Goal: Task Accomplishment & Management: Complete application form

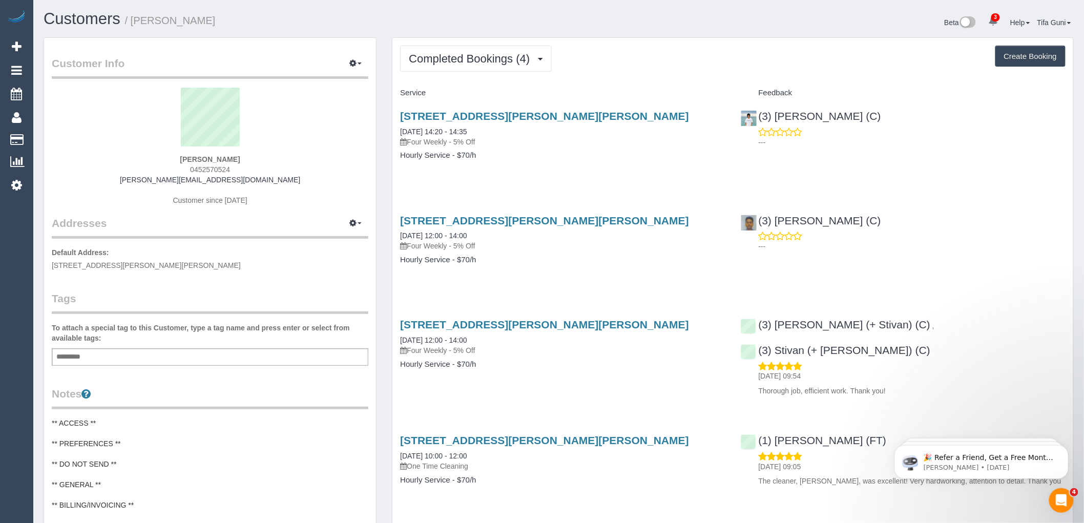
click at [1033, 57] on button "Create Booking" at bounding box center [1030, 57] width 70 height 22
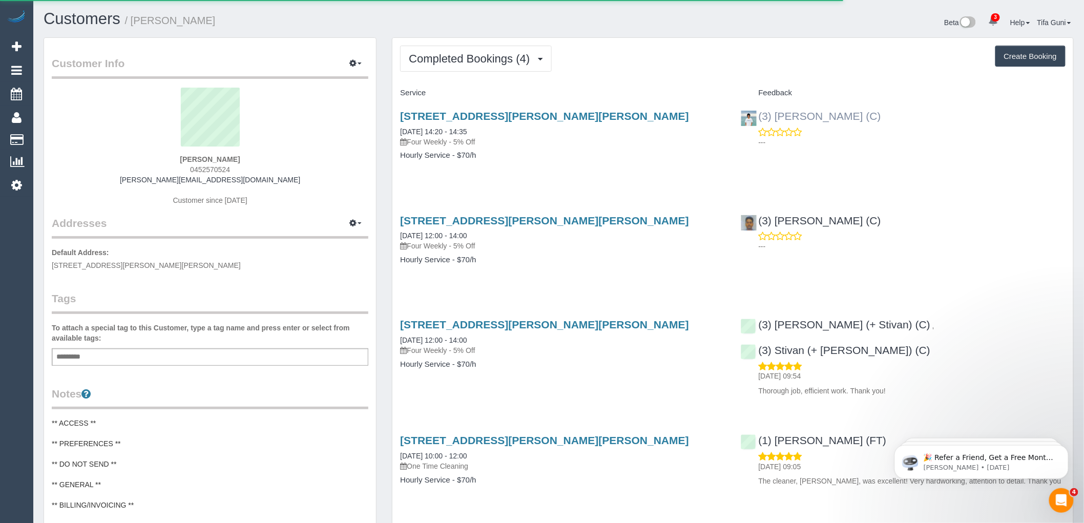
select select "VIC"
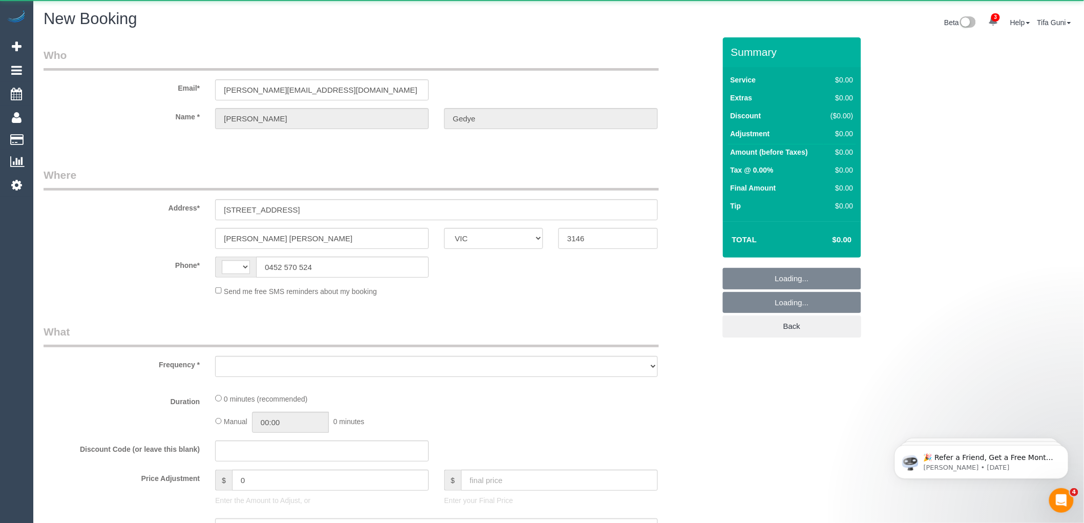
select select "string:AU"
select select "object:591"
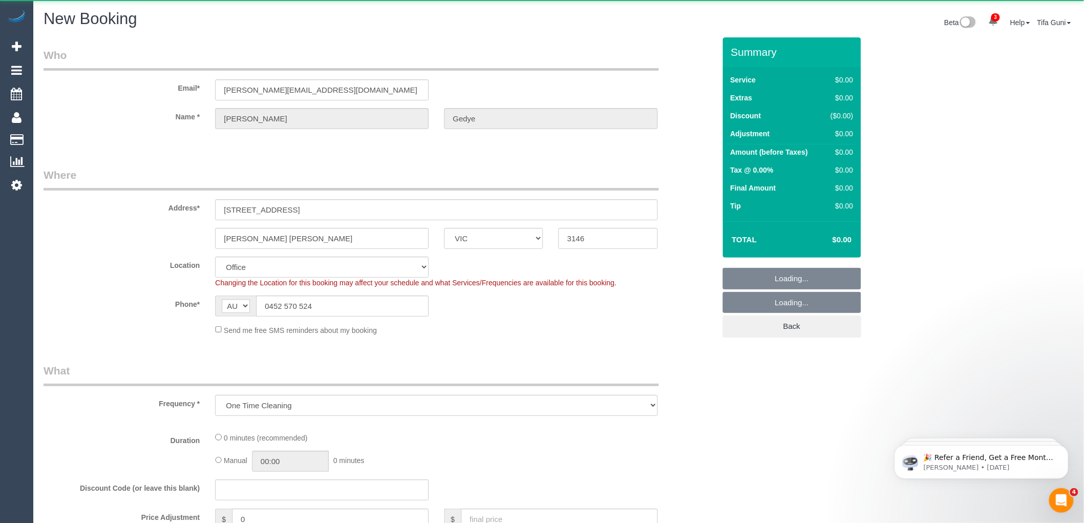
select select "string:stripe-pm_1RSvI42GScqysDRV0R0IlUrP"
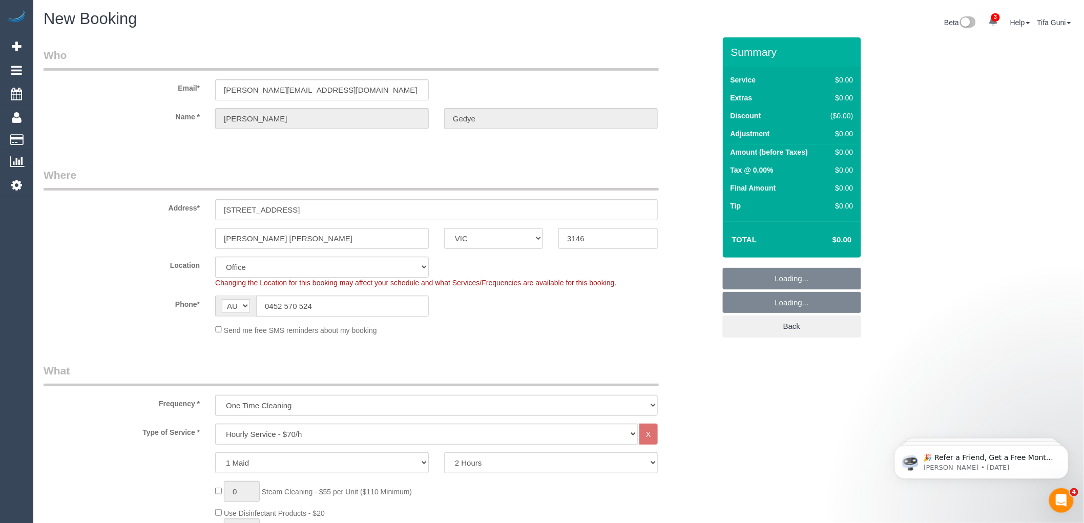
select select "object:1155"
select select "55"
select select "object:2476"
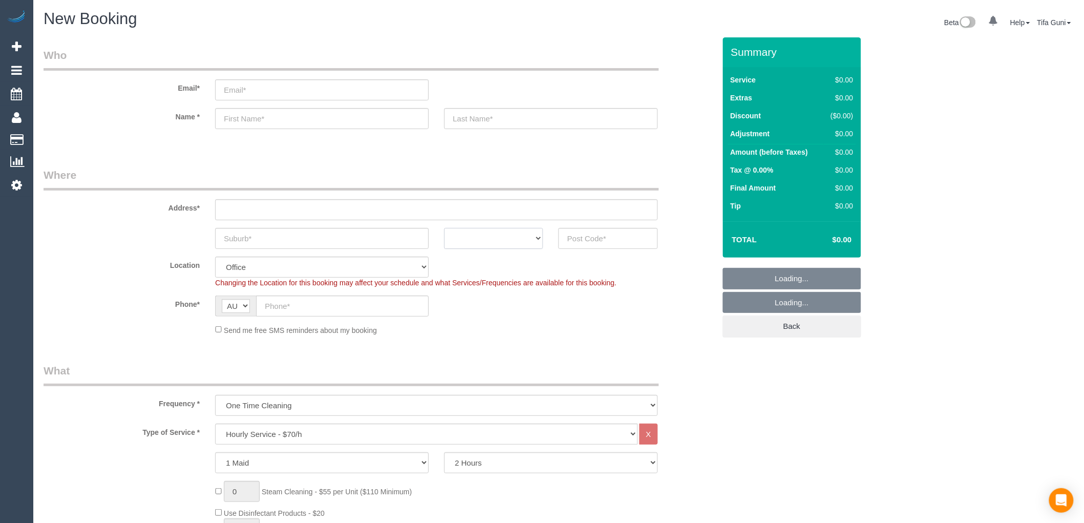
click at [492, 238] on select "ACT NSW NT QLD SA TAS VIC WA" at bounding box center [493, 238] width 99 height 21
select select "object:2147"
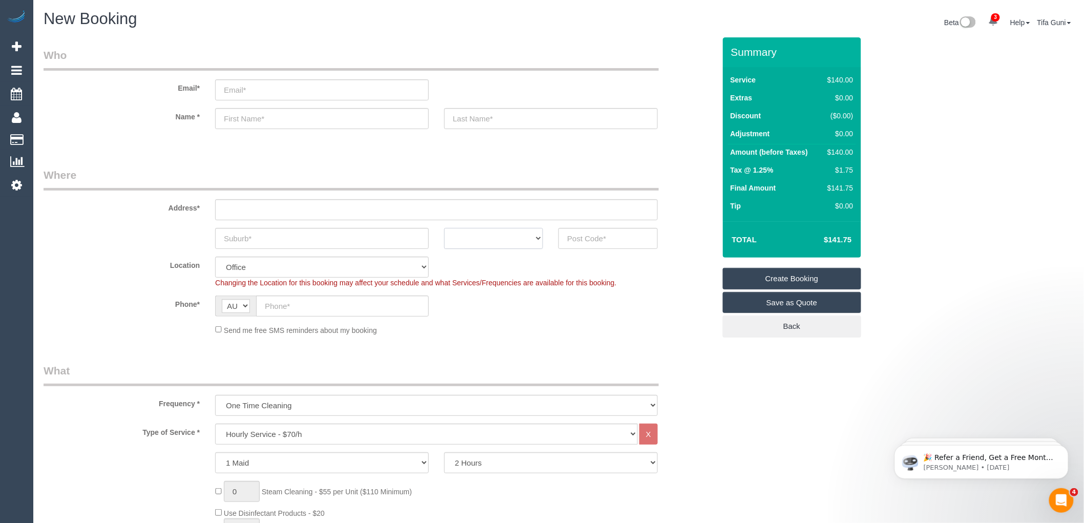
select select "VIC"
click at [444, 228] on select "ACT NSW NT QLD SA TAS VIC WA" at bounding box center [493, 238] width 99 height 21
click at [279, 239] on input "text" at bounding box center [322, 238] width 214 height 21
type input "Richmond"
click at [591, 242] on input "text" at bounding box center [607, 238] width 99 height 21
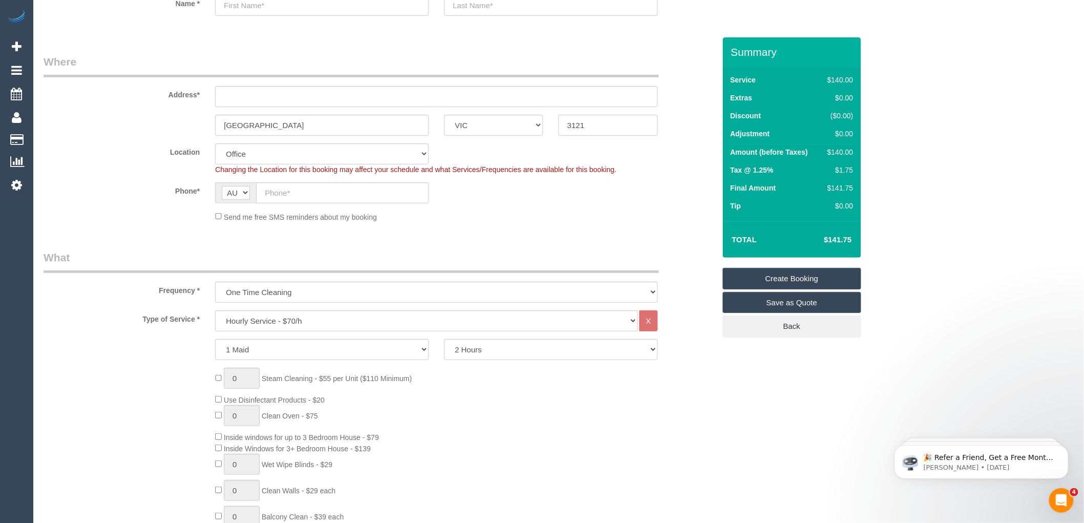
scroll to position [114, 0]
type input "3121"
click at [300, 319] on select "Hourly Service - $70/h Hourly Service - $65/h Hourly Service - $60/h Hourly Ser…" at bounding box center [426, 320] width 423 height 21
select select "212"
click at [215, 310] on select "Hourly Service - $70/h Hourly Service - $65/h Hourly Service - $60/h Hourly Ser…" at bounding box center [426, 320] width 423 height 21
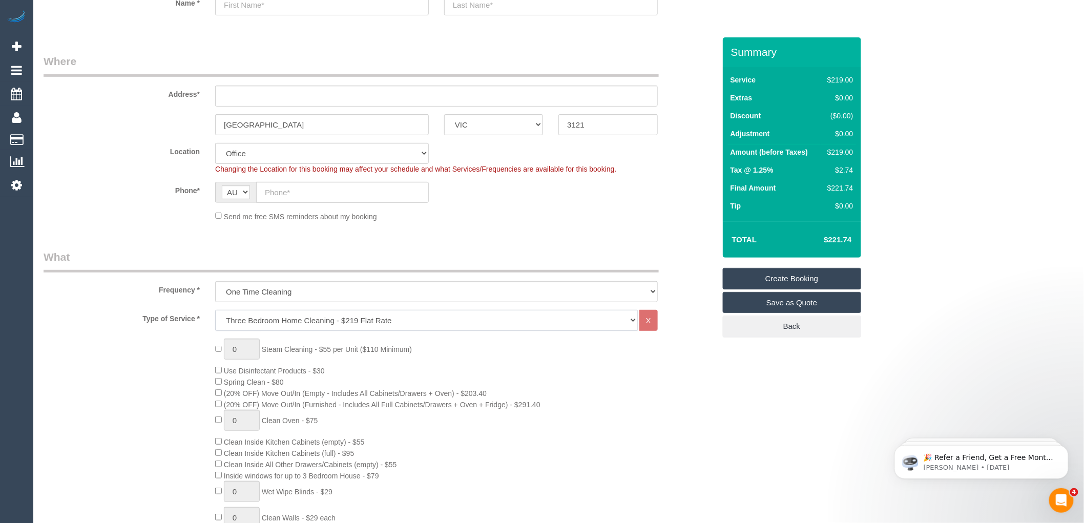
scroll to position [171, 0]
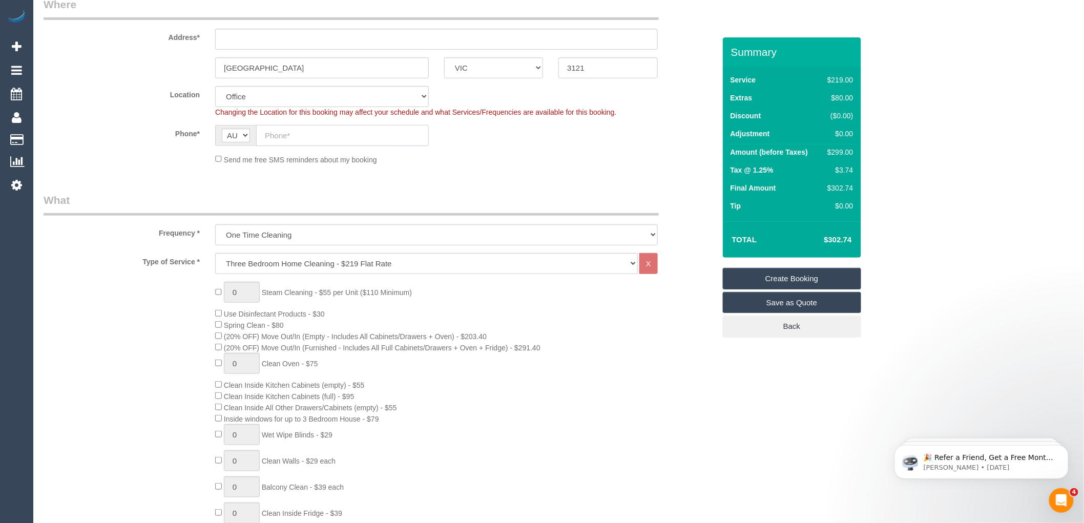
click at [282, 140] on input "text" at bounding box center [342, 135] width 173 height 21
paste input "61 449 258 675"
drag, startPoint x: 275, startPoint y: 134, endPoint x: 257, endPoint y: 130, distance: 17.8
click at [257, 130] on input "61 449 258 675" at bounding box center [342, 135] width 173 height 21
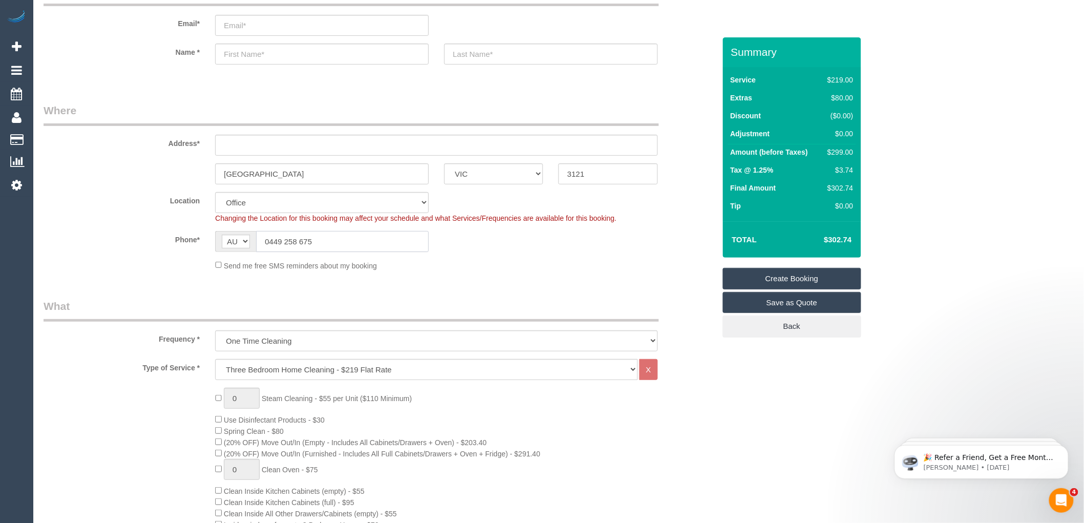
scroll to position [57, 0]
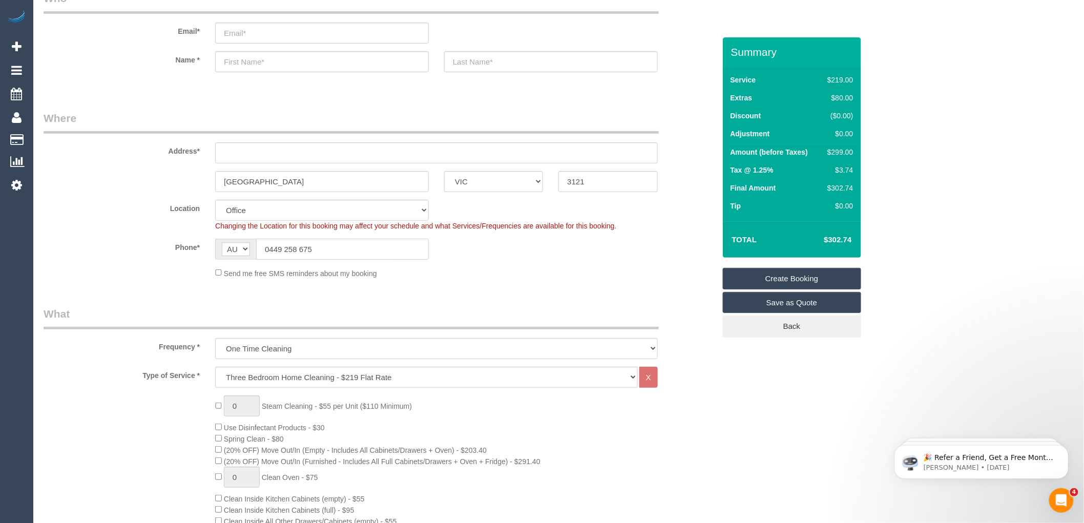
type input "0449 258 675"
click at [268, 155] on input "text" at bounding box center [436, 152] width 443 height 21
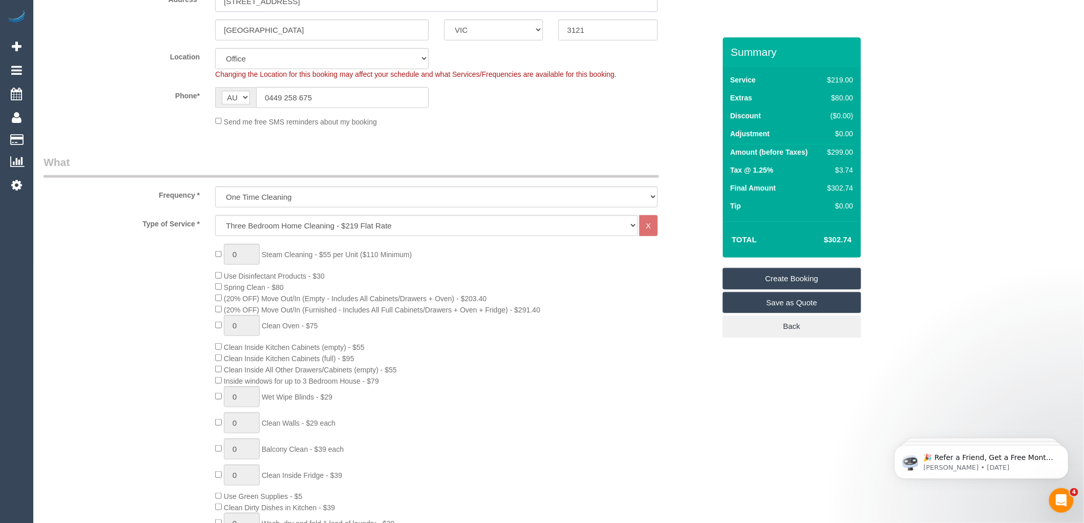
scroll to position [0, 0]
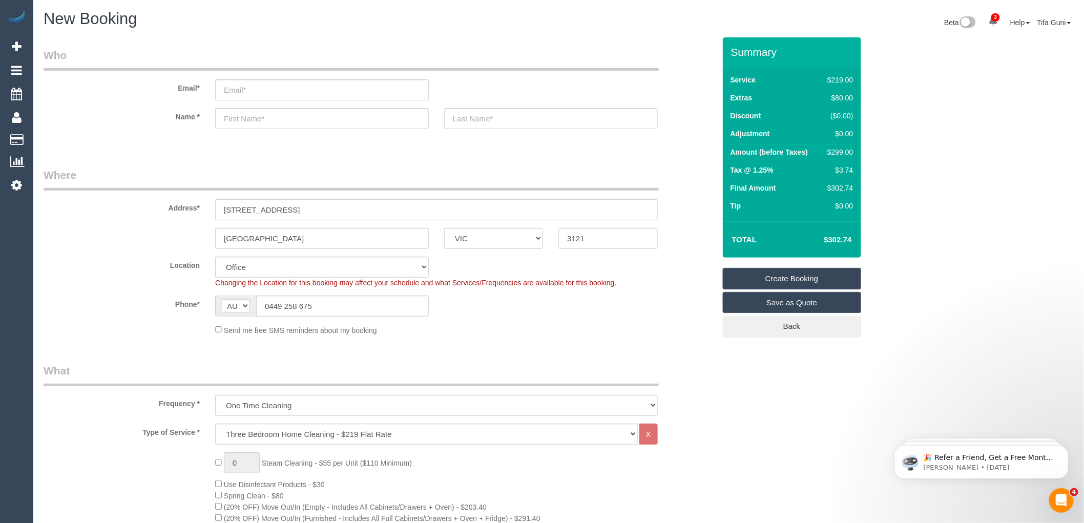
type input "83 Laity street"
click at [263, 118] on input "text" at bounding box center [322, 118] width 214 height 21
select select "58"
select select "object:2240"
type input "Lisa"
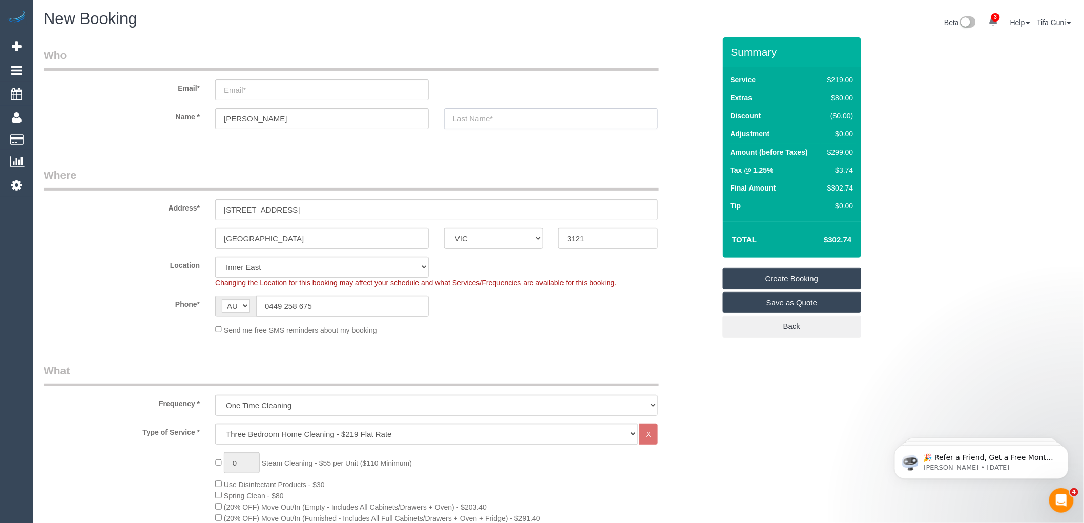
click at [480, 118] on input "text" at bounding box center [551, 118] width 214 height 21
type input "Mcmanus"
click at [250, 90] on input "email" at bounding box center [322, 89] width 214 height 21
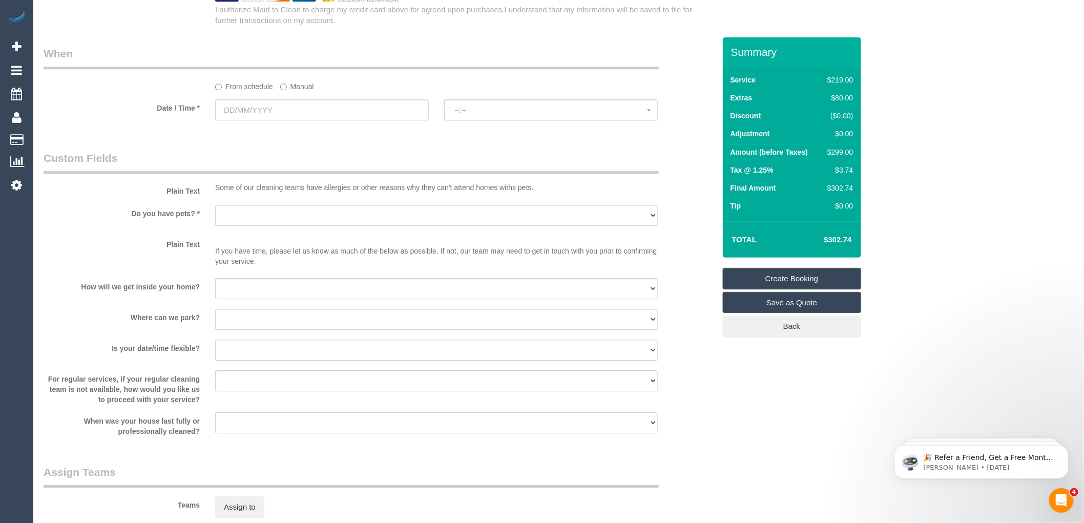
scroll to position [1073, 0]
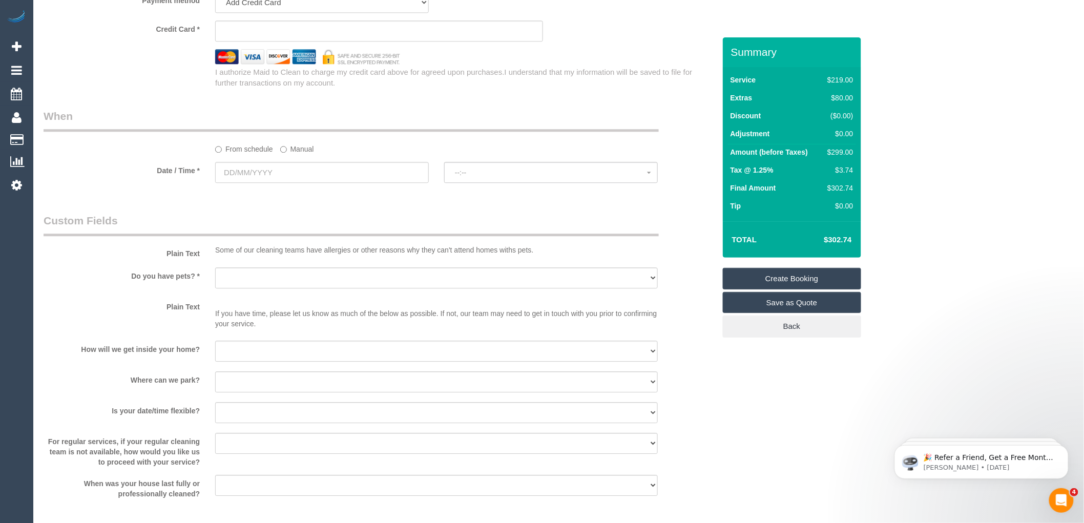
type input "mcmanusleesaj@gmail.com"
click at [269, 391] on select "I will provide parking on-site Free street parking Paid street parking (cost wi…" at bounding box center [436, 381] width 443 height 21
select select "number:19"
click at [215, 383] on select "I will provide parking on-site Free street parking Paid street parking (cost wi…" at bounding box center [436, 381] width 443 height 21
click at [273, 362] on select "I will be home Key will be left (please provide details below) Lock box/Access …" at bounding box center [436, 351] width 443 height 21
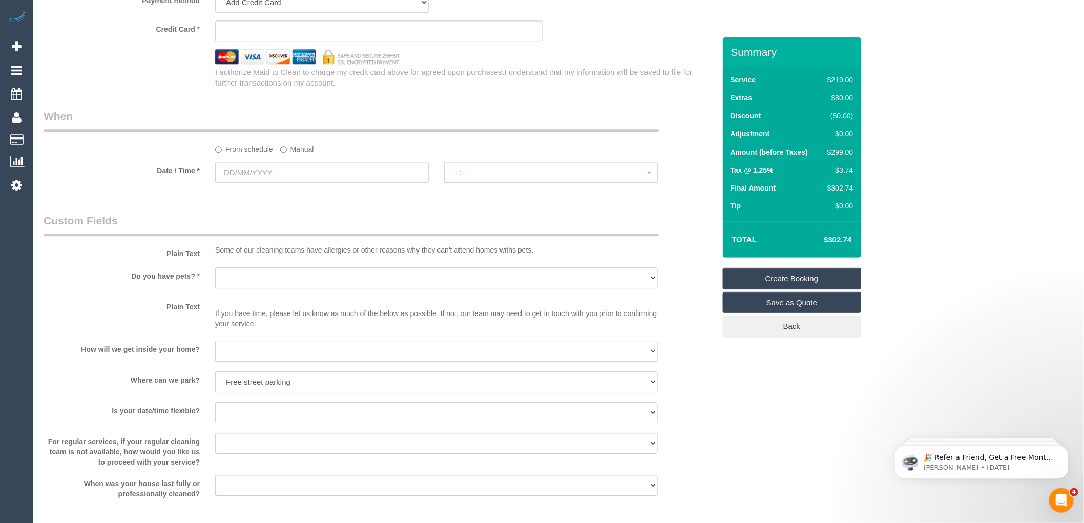
select select "number:14"
click at [215, 352] on select "I will be home Key will be left (please provide details below) Lock box/Access …" at bounding box center [436, 351] width 443 height 21
click at [242, 285] on select "Yes - Cats Yes - Dogs No pets Yes - Dogs and Cats Yes - Other" at bounding box center [436, 277] width 443 height 21
select select "number:30"
click at [215, 279] on select "Yes - Cats Yes - Dogs No pets Yes - Dogs and Cats Yes - Other" at bounding box center [436, 277] width 443 height 21
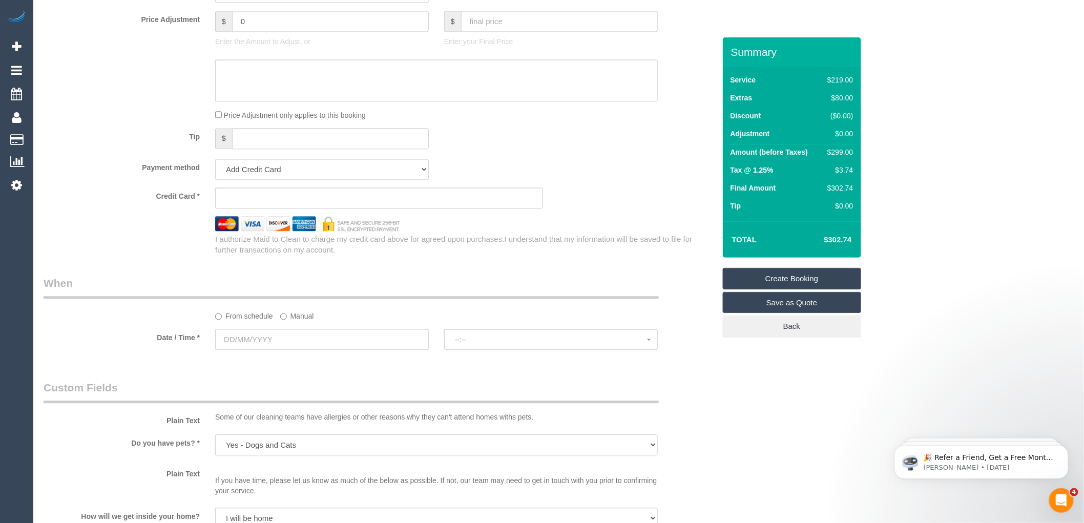
scroll to position [902, 0]
click at [262, 353] on input "text" at bounding box center [322, 342] width 214 height 21
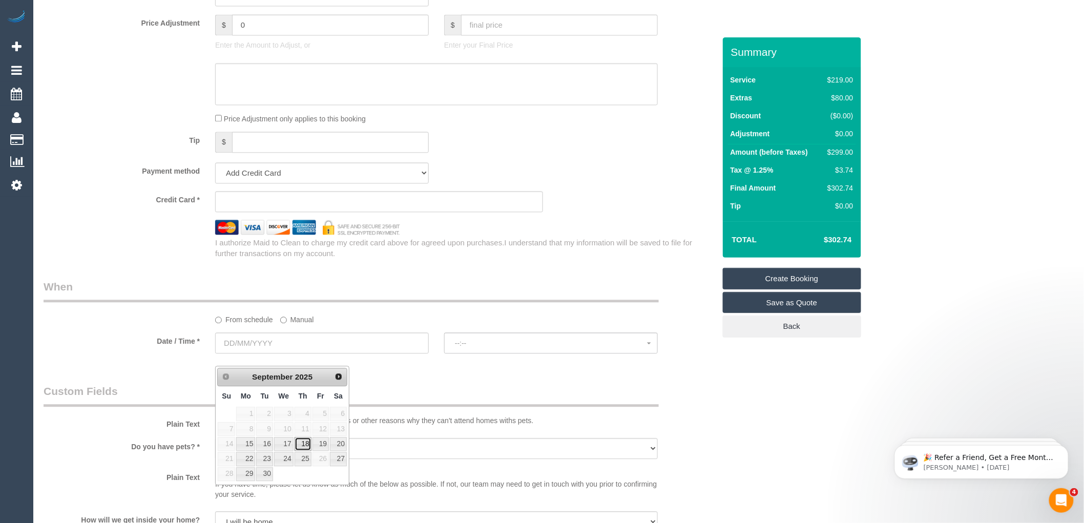
click at [307, 441] on link "18" at bounding box center [303, 444] width 17 height 14
type input "18/09/2025"
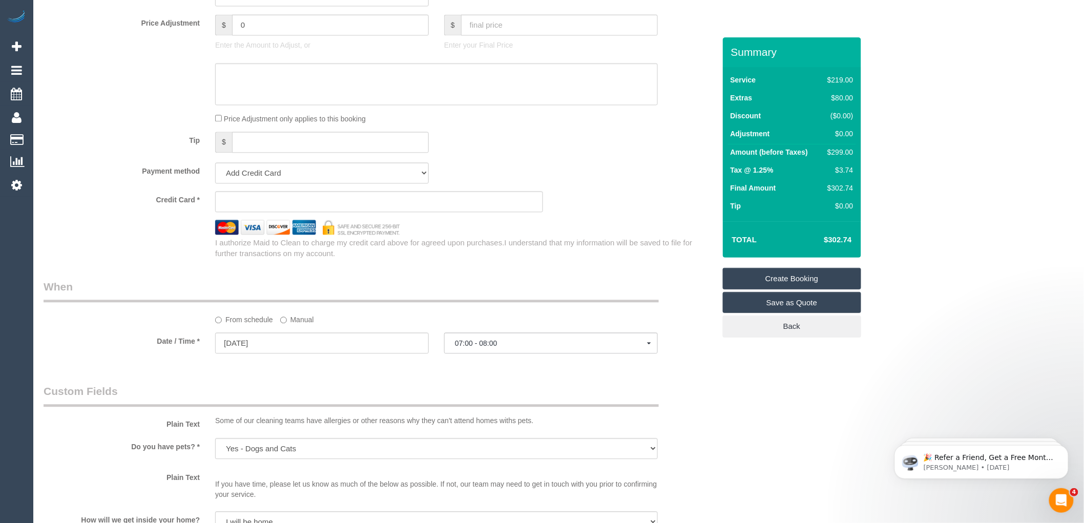
select select "spot1"
click at [480, 347] on span "07:00 - 08:00" at bounding box center [551, 343] width 192 height 8
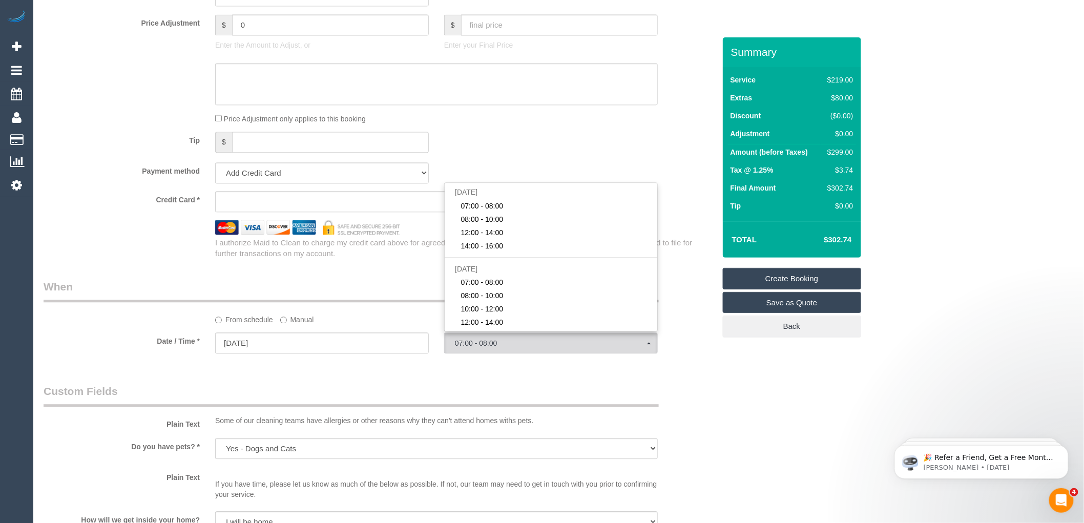
click at [369, 386] on div "Who Email* mcmanusleesaj@gmail.com Name * Lisa Mcmanus Where Address* 83 Laity …" at bounding box center [379, 61] width 687 height 1853
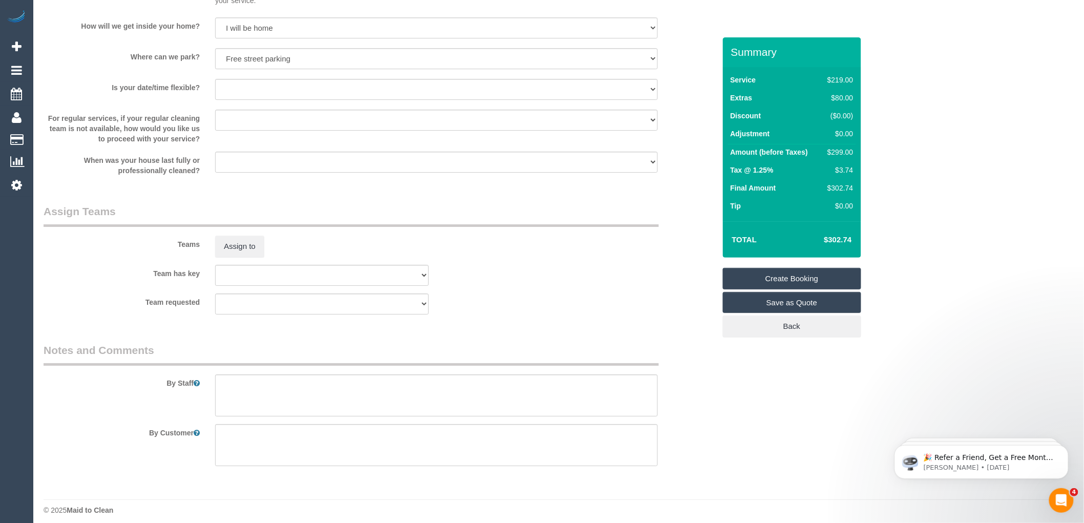
scroll to position [1414, 0]
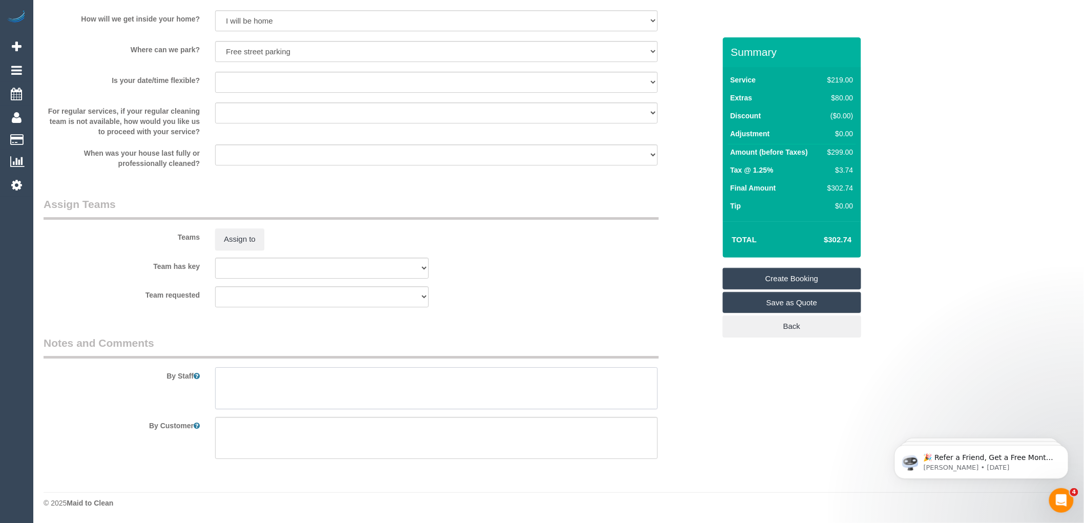
click at [255, 366] on div "By Staff" at bounding box center [379, 373] width 687 height 74
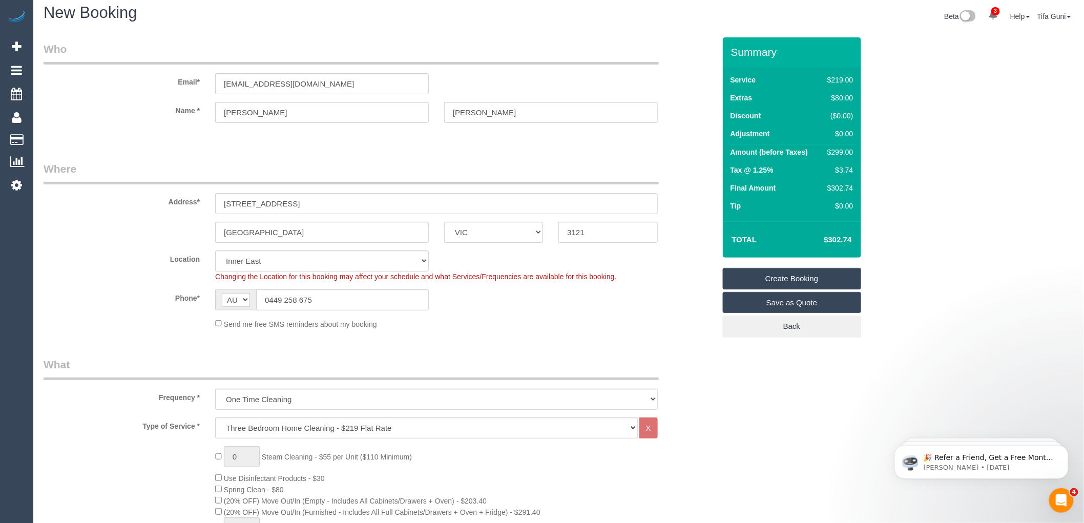
scroll to position [0, 0]
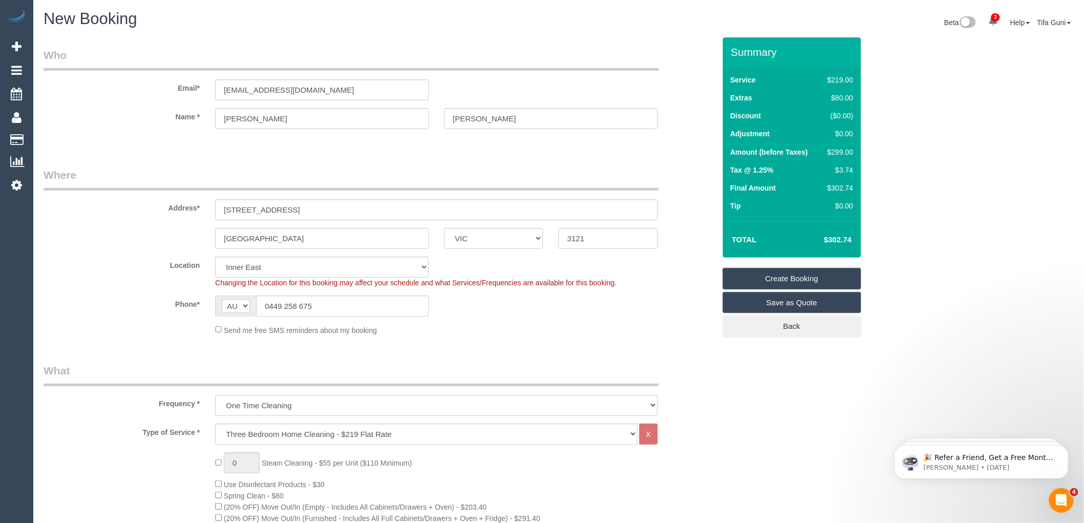
type textarea "Anytime befor 3 pm"
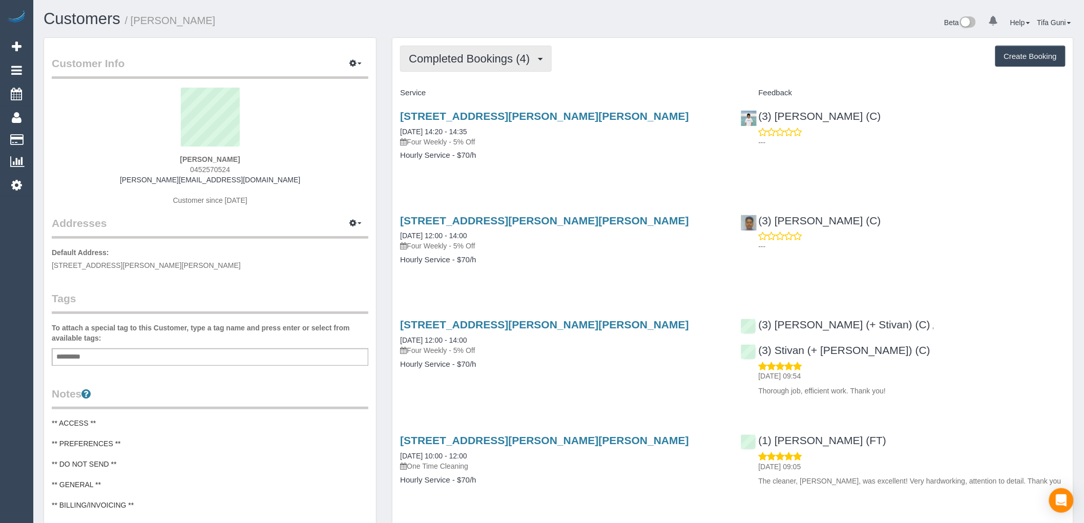
click at [483, 63] on span "Completed Bookings (4)" at bounding box center [472, 58] width 126 height 13
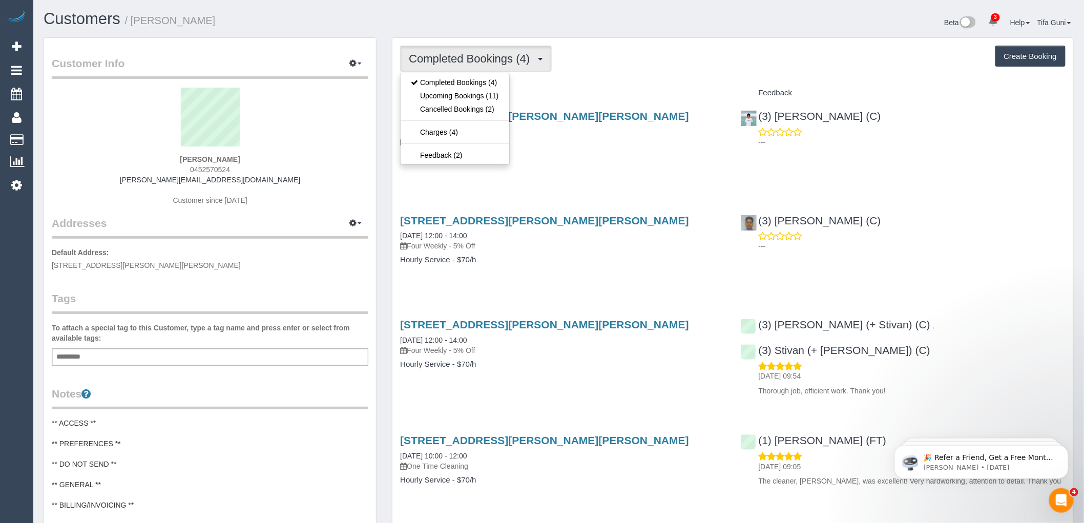
click at [611, 79] on div "Completed Bookings (4) Completed Bookings (4) Upcoming Bookings (11) Cancelled …" at bounding box center [732, 288] width 681 height 501
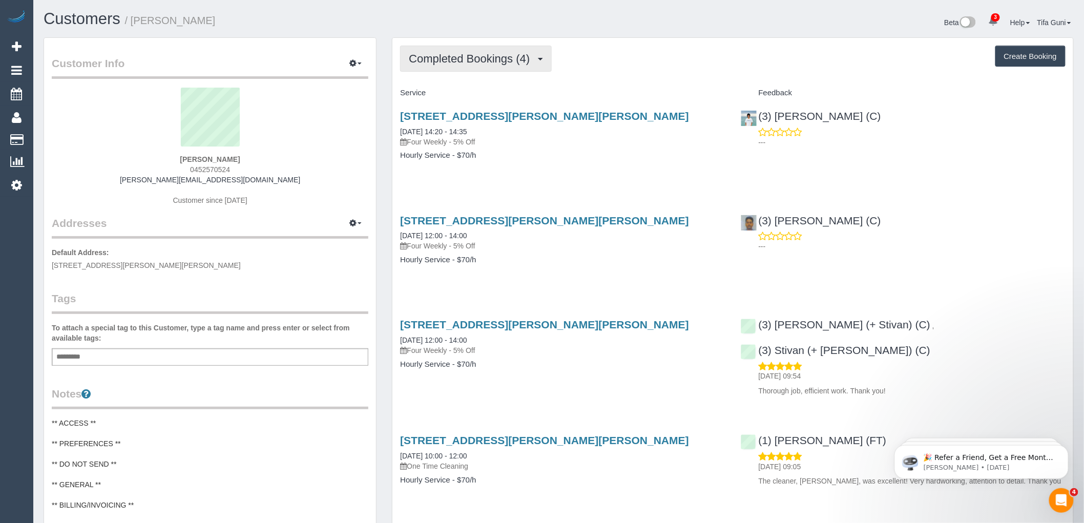
click at [481, 57] on span "Completed Bookings (4)" at bounding box center [472, 58] width 126 height 13
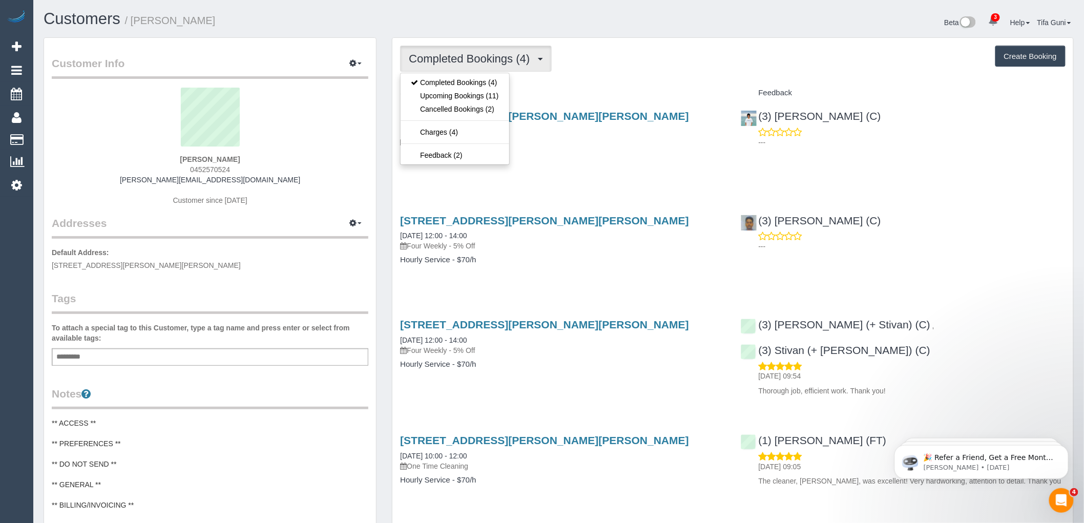
click at [622, 80] on div "Completed Bookings (4) Completed Bookings (4) Upcoming Bookings (11) Cancelled …" at bounding box center [732, 288] width 681 height 501
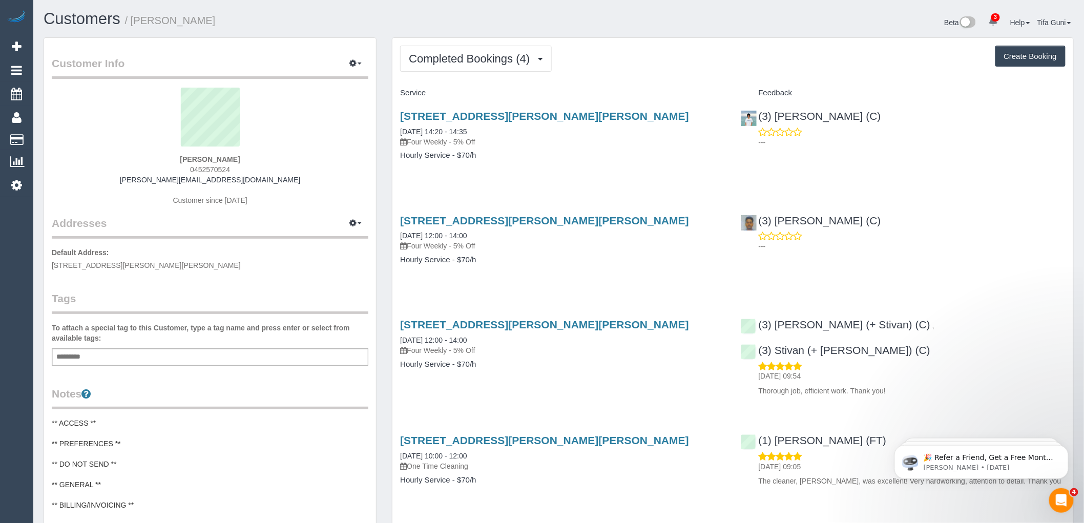
click at [1035, 58] on button "Create Booking" at bounding box center [1030, 57] width 70 height 22
select select "VIC"
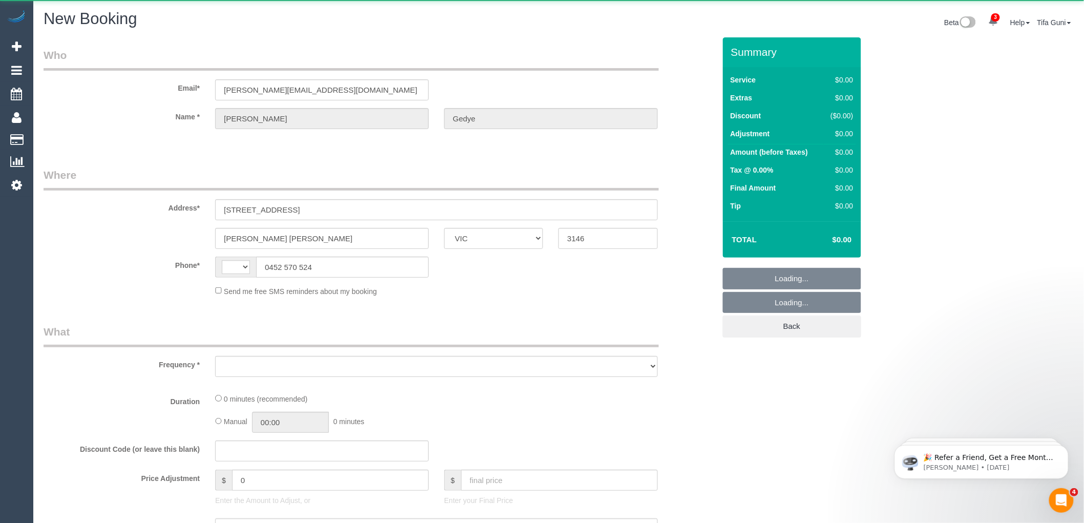
select select "string:AU"
select select "object:984"
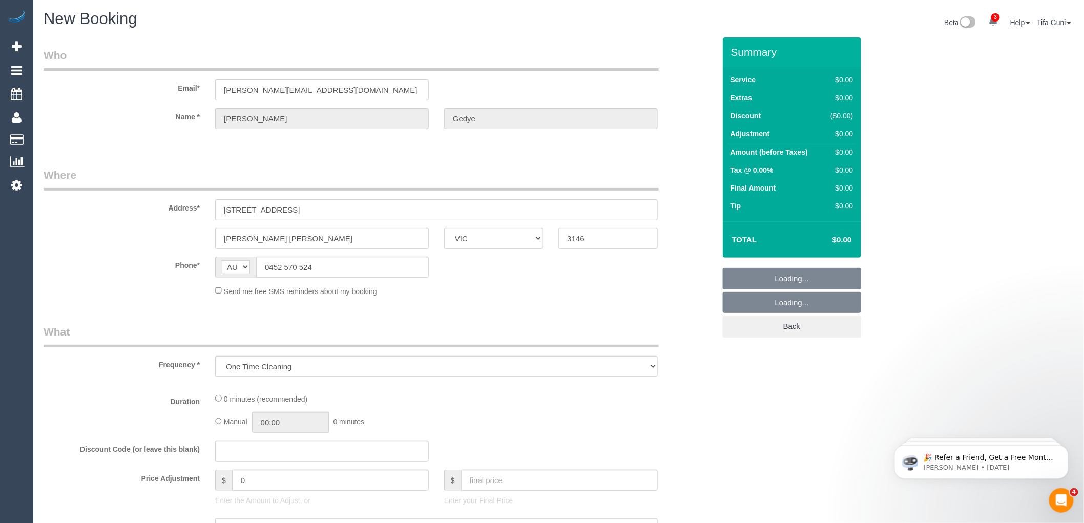
select select "string:stripe-pm_1RSvI42GScqysDRV0R0IlUrP"
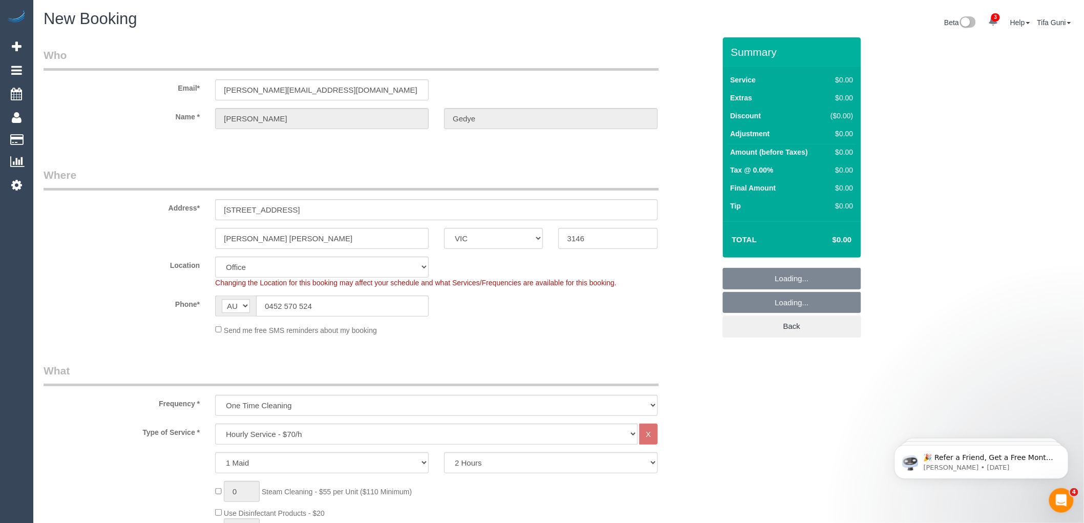
select select "object:1155"
select select "55"
select select "object:2476"
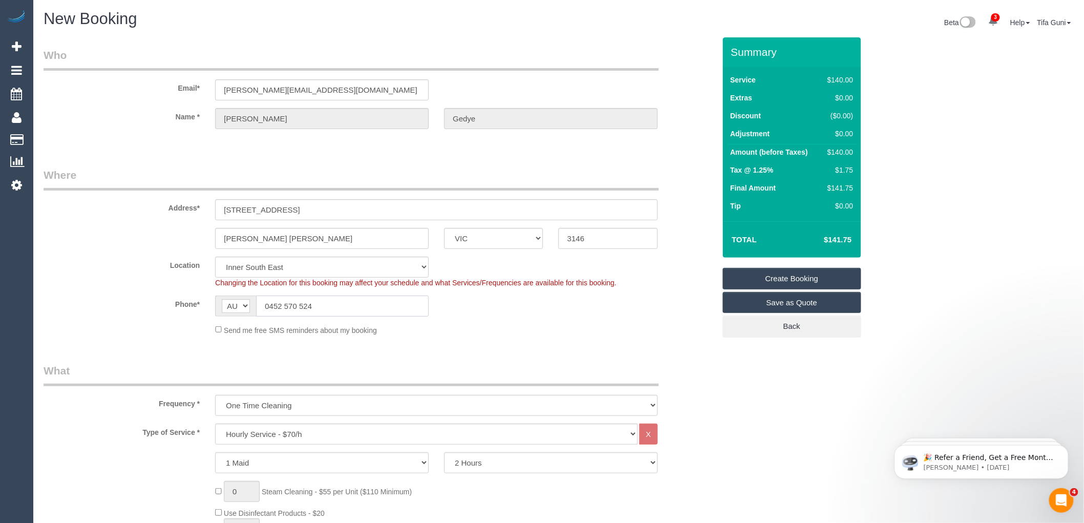
drag, startPoint x: 325, startPoint y: 306, endPoint x: 232, endPoint y: 307, distance: 93.8
click at [232, 307] on div "AF AL DZ AD AO AI AQ AG AR AM AW AU AT AZ BS BH BD BB BY BE BZ BJ BM BT BO BA B…" at bounding box center [322, 306] width 214 height 21
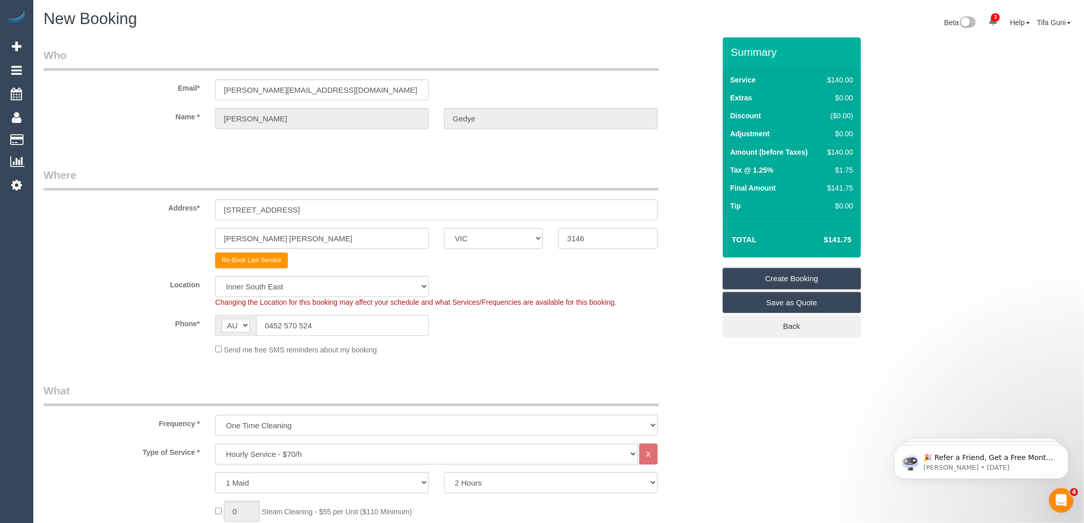
click at [398, 175] on legend "Where" at bounding box center [351, 179] width 615 height 23
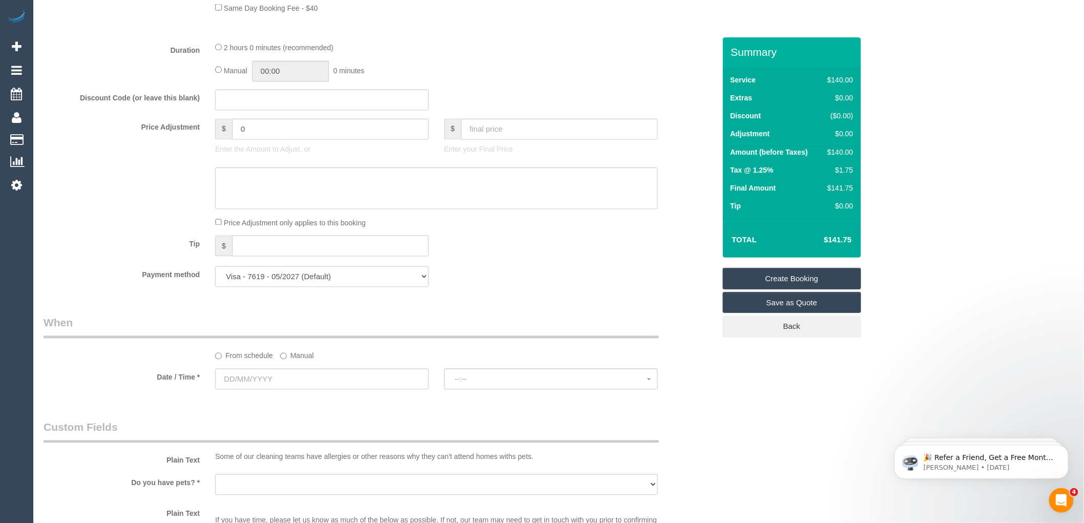
scroll to position [853, 0]
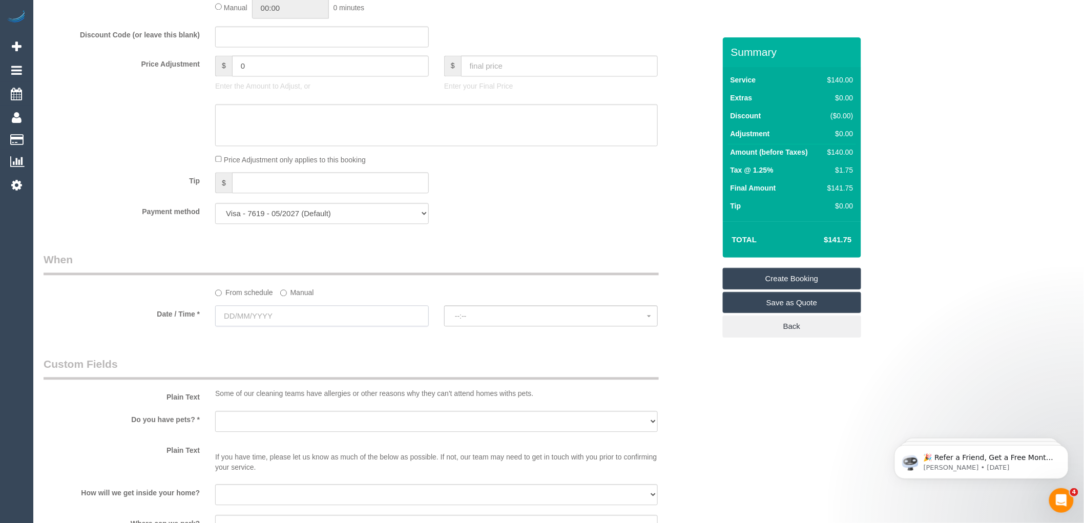
click at [296, 319] on input "text" at bounding box center [322, 315] width 214 height 21
click at [340, 344] on span "Next" at bounding box center [339, 345] width 8 height 8
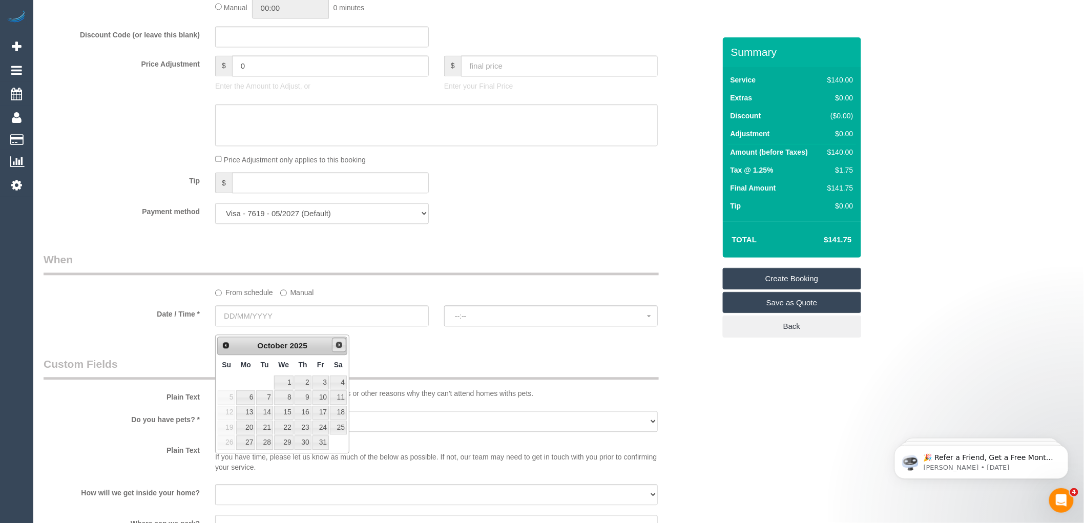
click at [340, 342] on span "Next" at bounding box center [339, 345] width 8 height 8
click at [304, 440] on link "27" at bounding box center [303, 442] width 17 height 14
type input "27/11/2025"
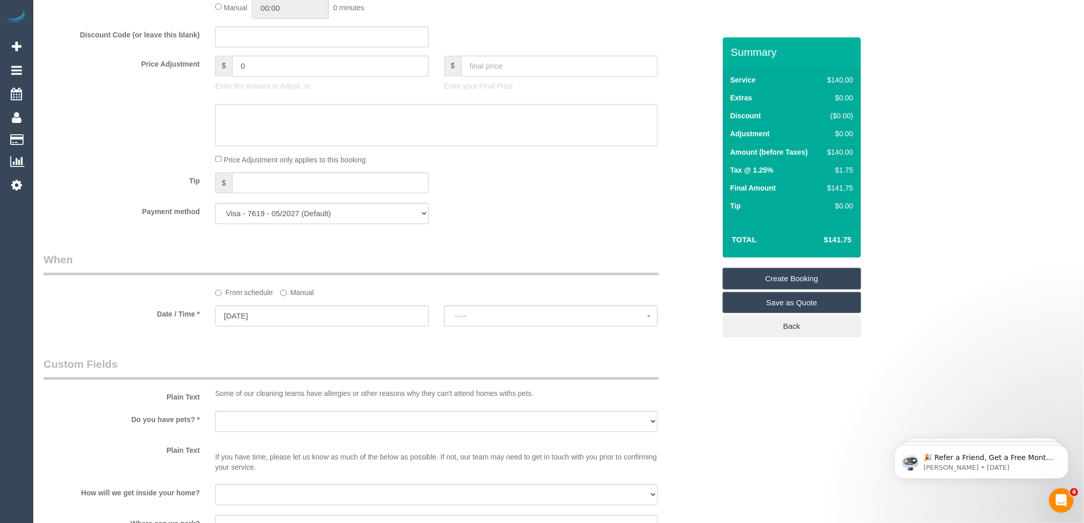
select select "spot1"
click at [462, 320] on span "07:00 - 08:00" at bounding box center [551, 316] width 192 height 8
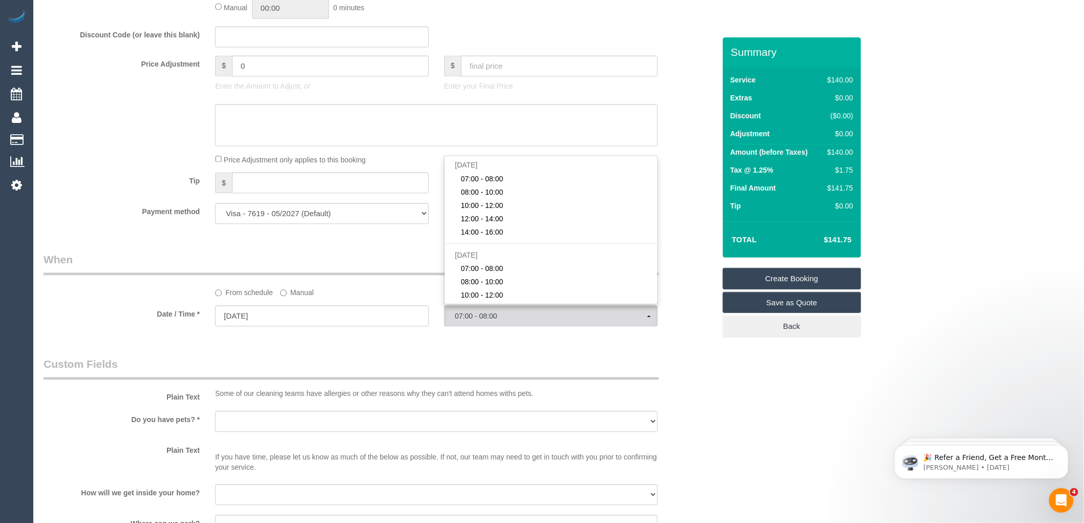
click at [284, 348] on div "Who Email* amelia.262@hotmail.com Name * Amelia Gedye Where Address* 1/1419 Hig…" at bounding box center [379, 127] width 687 height 1887
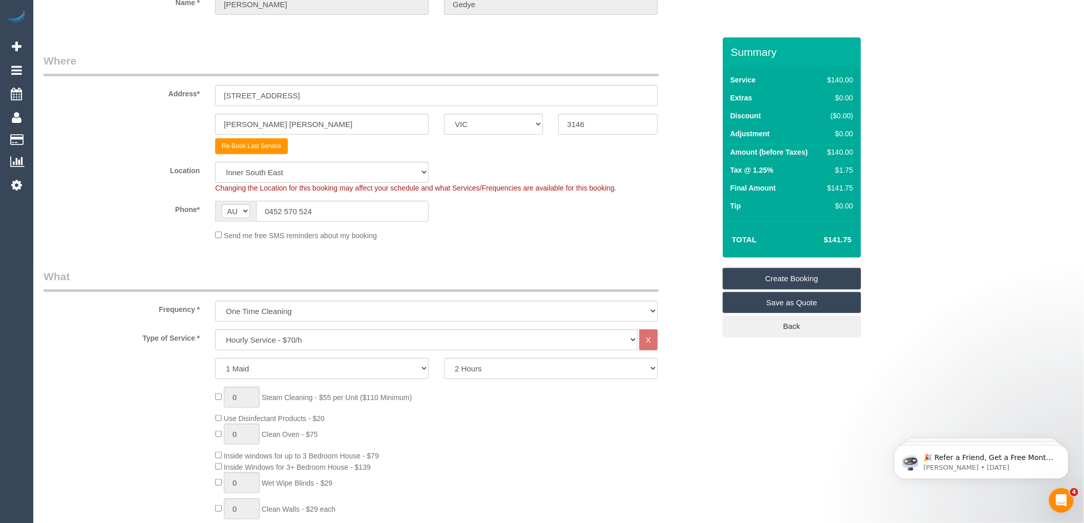
scroll to position [114, 0]
click at [283, 337] on select "Hourly Service - $70/h Hourly Service - $65/h Hourly Service - $60/h Hourly Ser…" at bounding box center [426, 340] width 423 height 21
select select "211"
click at [215, 330] on select "Hourly Service - $70/h Hourly Service - $65/h Hourly Service - $60/h Hourly Ser…" at bounding box center [426, 340] width 423 height 21
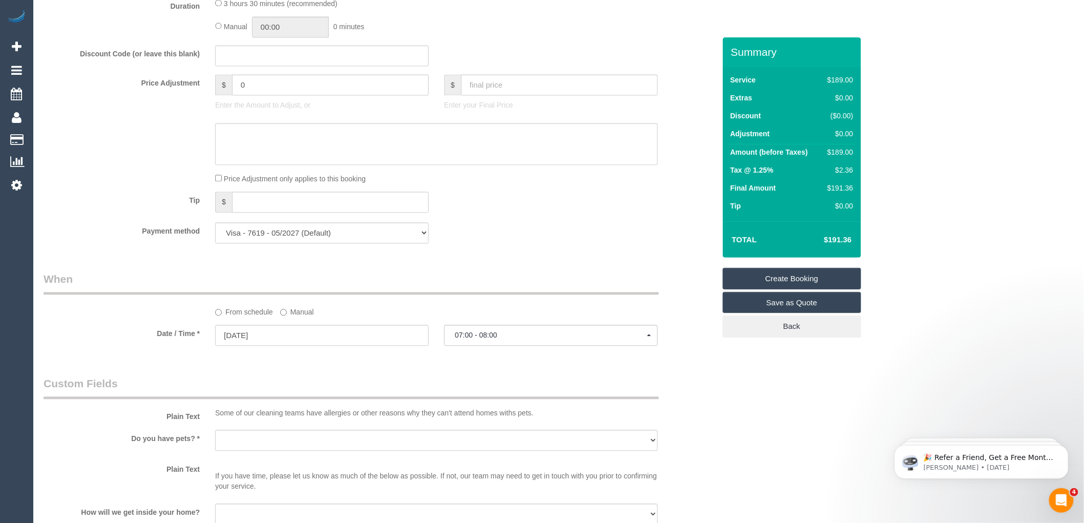
scroll to position [967, 0]
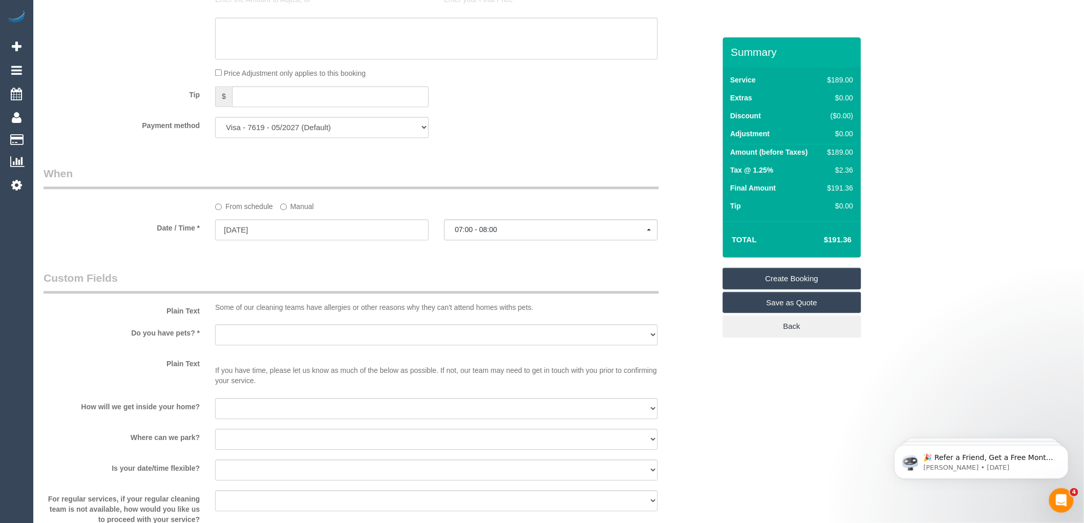
select select "spot22"
click at [325, 340] on select "Yes - Cats Yes - Dogs No pets Yes - Dogs and Cats Yes - Other" at bounding box center [436, 334] width 443 height 21
select select "number:28"
click at [215, 336] on select "Yes - Cats Yes - Dogs No pets Yes - Dogs and Cats Yes - Other" at bounding box center [436, 334] width 443 height 21
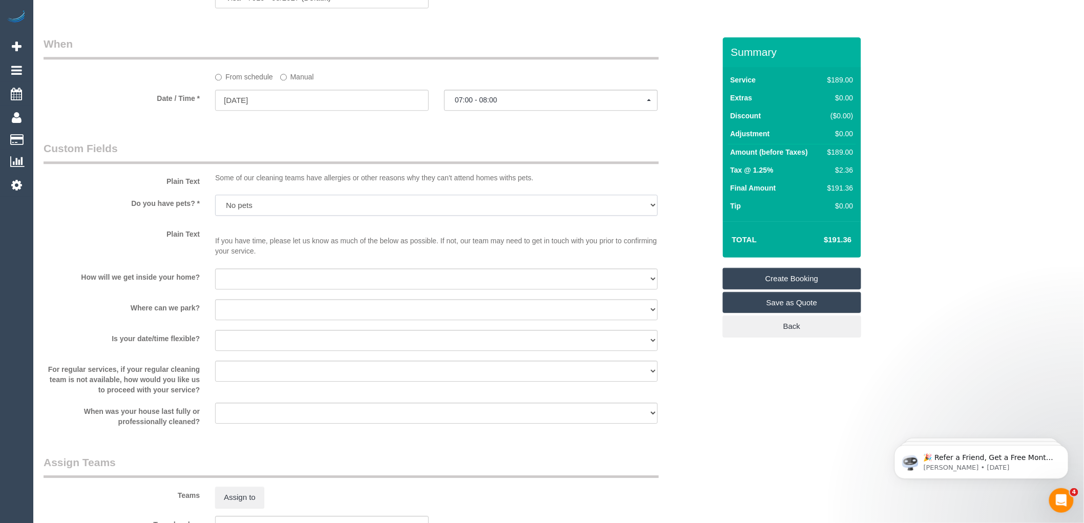
scroll to position [1195, 0]
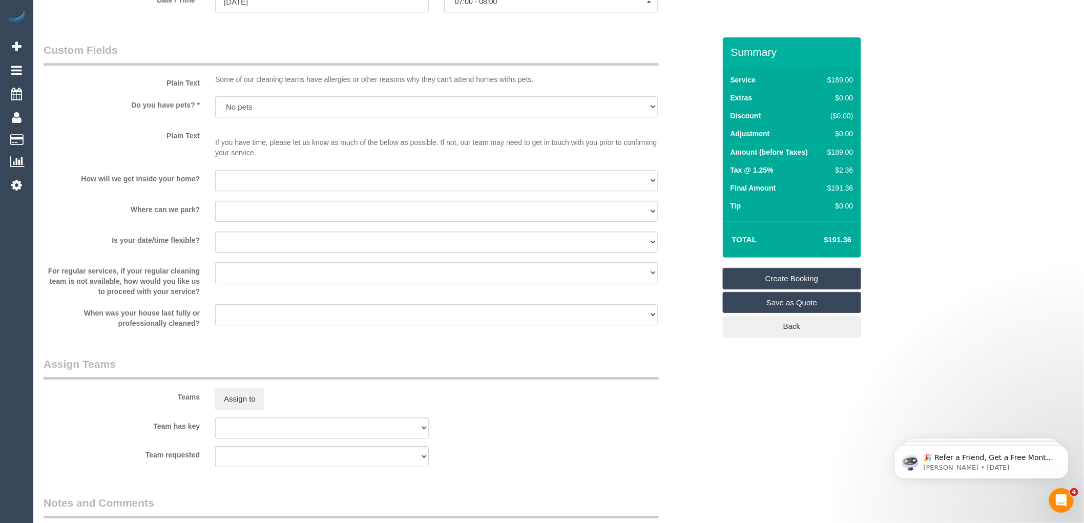
click at [280, 189] on select "I will be home Key will be left (please provide details below) Lock box/Access …" at bounding box center [436, 180] width 443 height 21
select select "number:14"
click at [215, 182] on select "I will be home Key will be left (please provide details below) Lock box/Access …" at bounding box center [436, 180] width 443 height 21
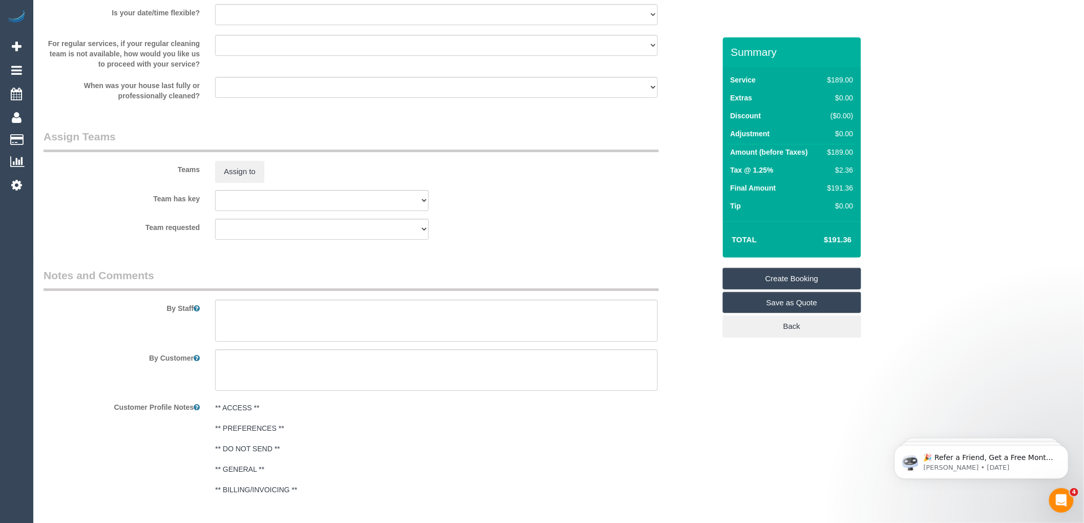
scroll to position [1475, 0]
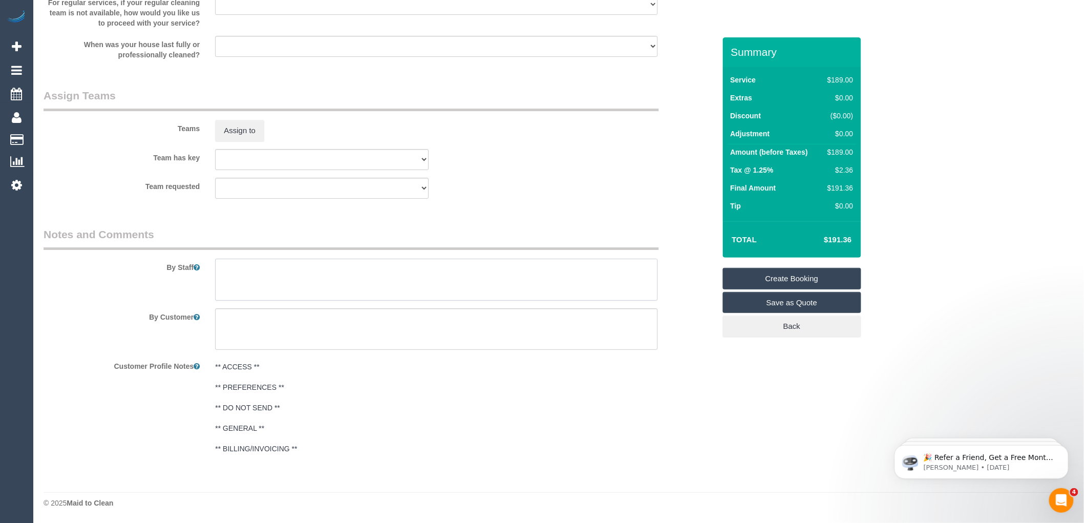
click at [238, 274] on textarea at bounding box center [436, 280] width 443 height 42
paste textarea "61452570524"
click at [401, 272] on textarea at bounding box center [436, 280] width 443 height 42
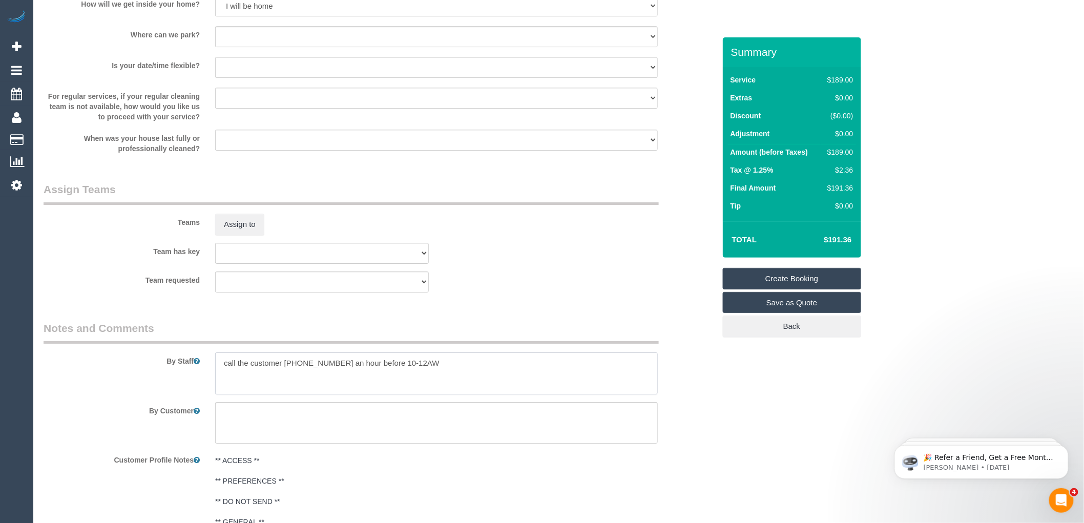
scroll to position [1191, 0]
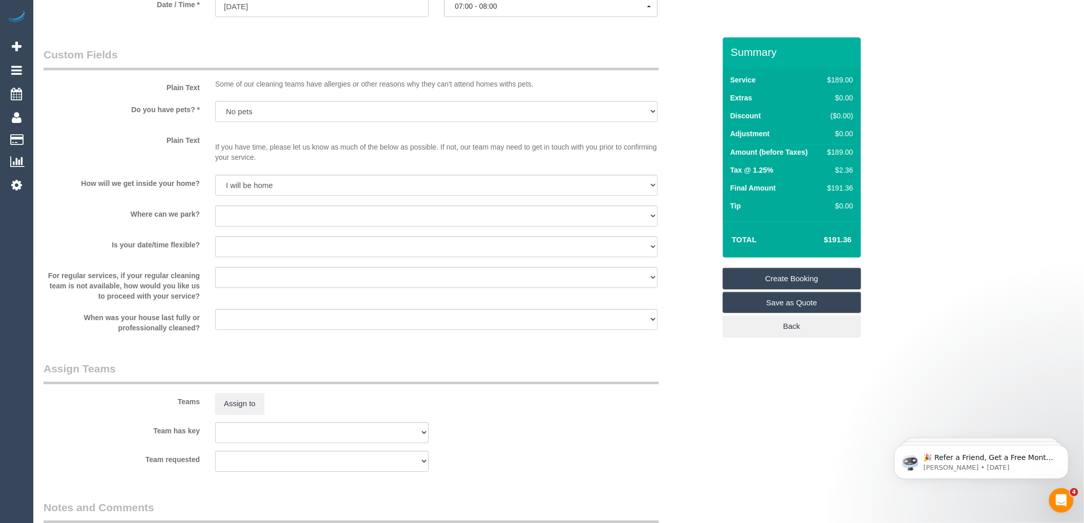
type textarea "call the customer 61452570524 an hour before 10-12AW"
click at [306, 224] on select "I will provide parking on-site Free street parking Paid street parking (cost wi…" at bounding box center [436, 215] width 443 height 21
select select "number:19"
click at [215, 217] on select "I will provide parking on-site Free street parking Paid street parking (cost wi…" at bounding box center [436, 215] width 443 height 21
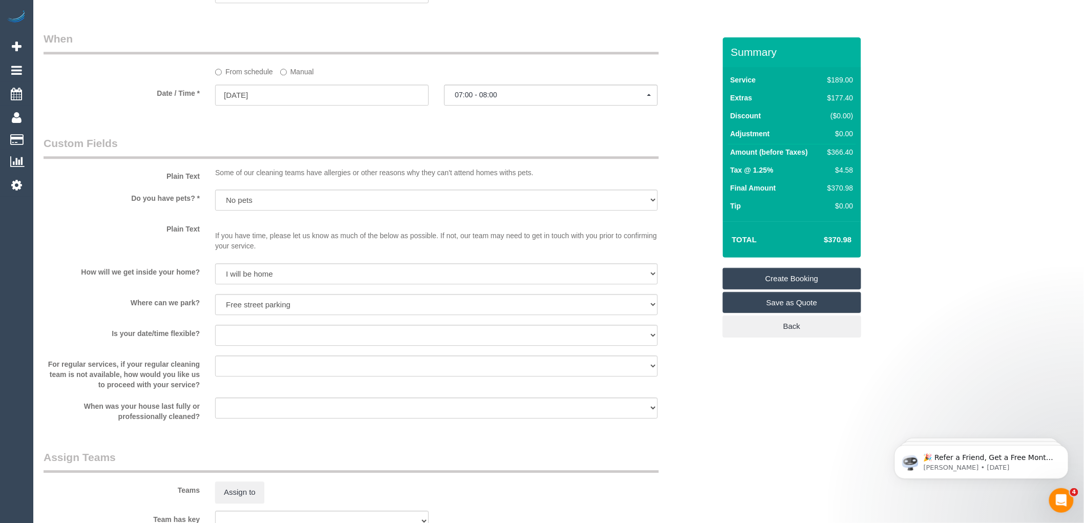
scroll to position [1134, 0]
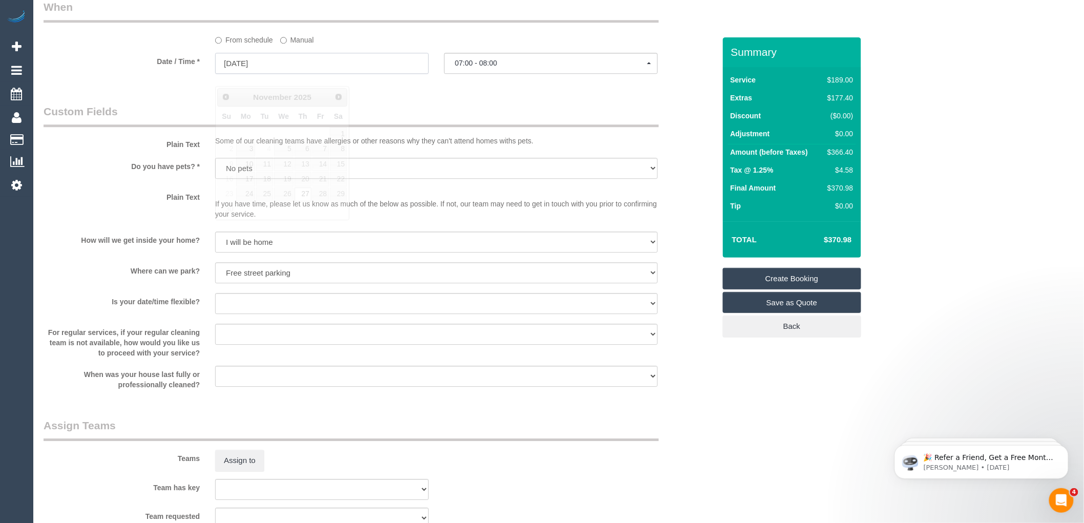
click at [270, 74] on input "27/11/2025" at bounding box center [322, 63] width 214 height 21
click at [494, 67] on span "07:00 - 08:00" at bounding box center [551, 63] width 192 height 8
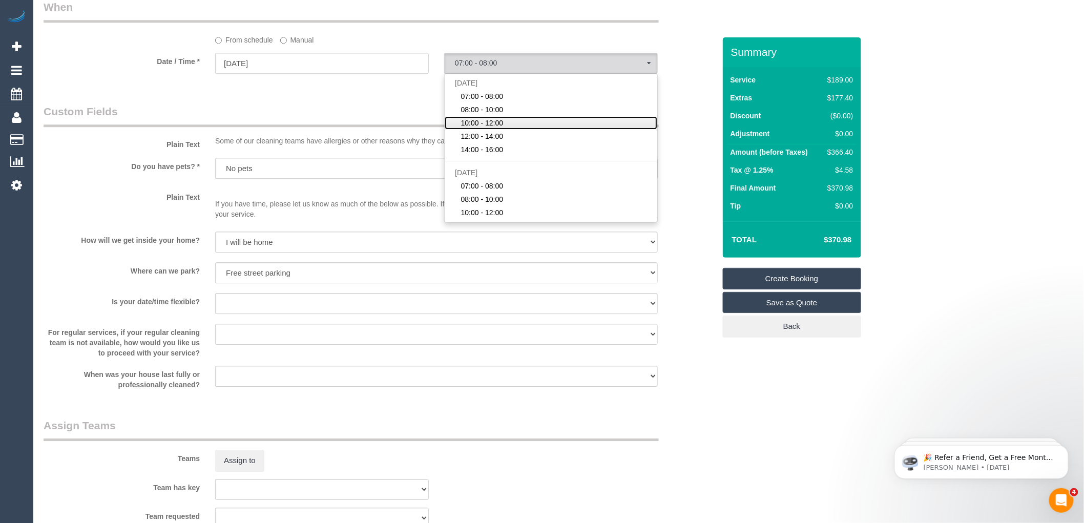
click at [480, 128] on span "10:00 - 12:00" at bounding box center [482, 123] width 43 height 10
select select "spot45"
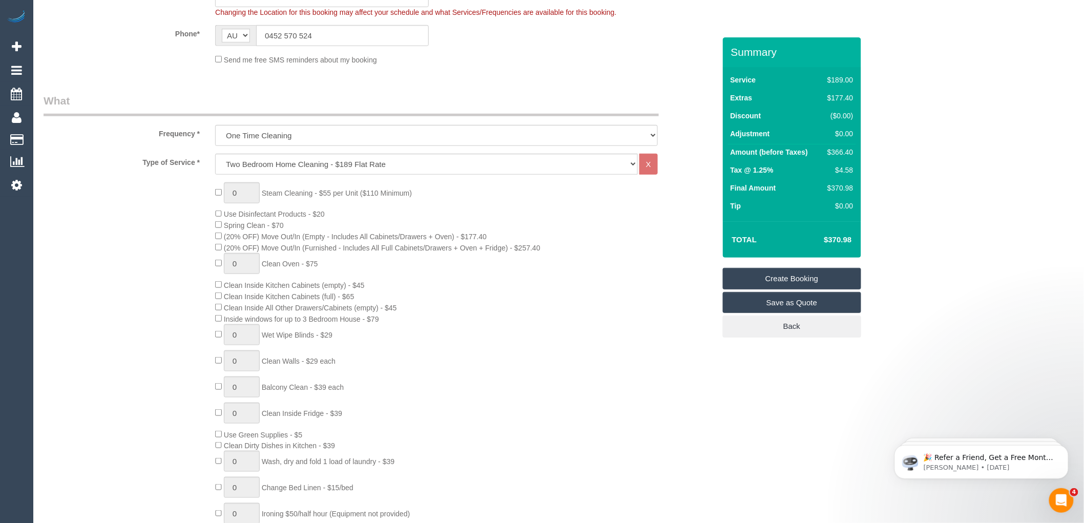
scroll to position [227, 0]
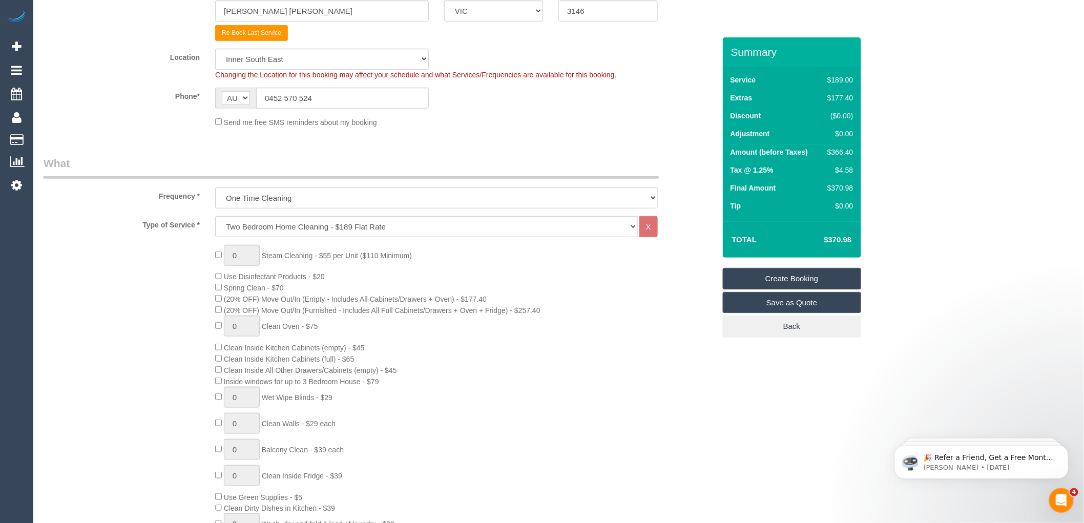
click at [805, 226] on div "Total $370.98" at bounding box center [792, 239] width 138 height 36
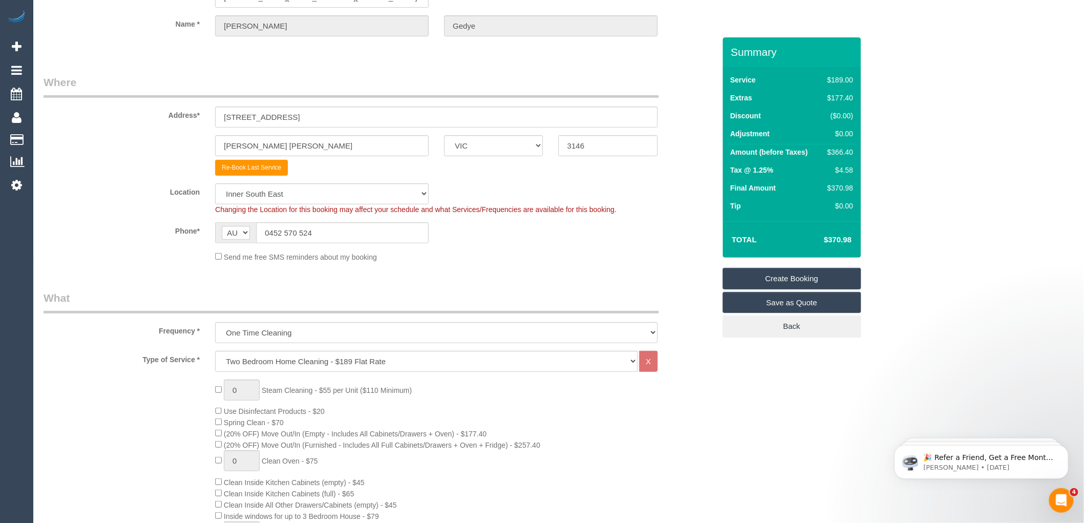
scroll to position [0, 0]
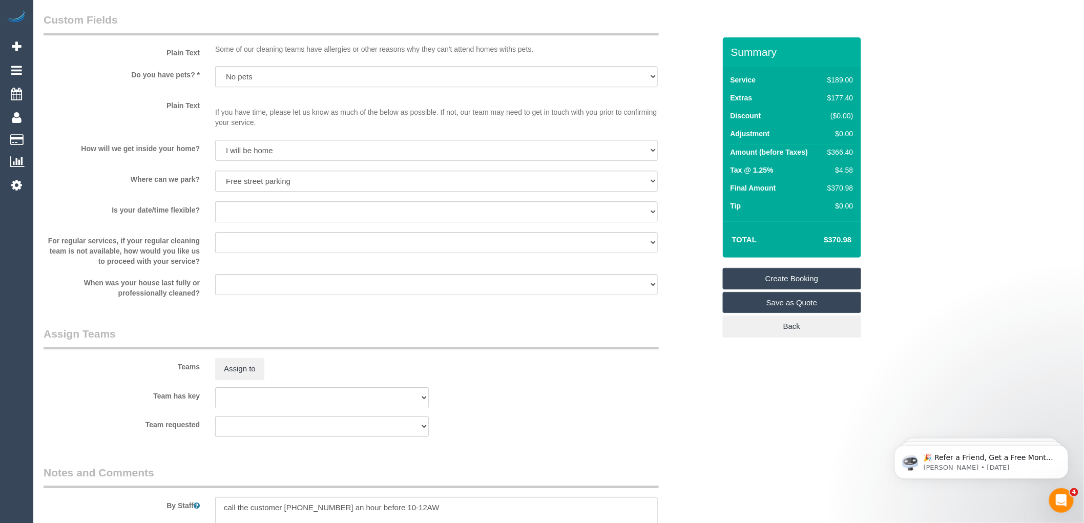
scroll to position [1423, 0]
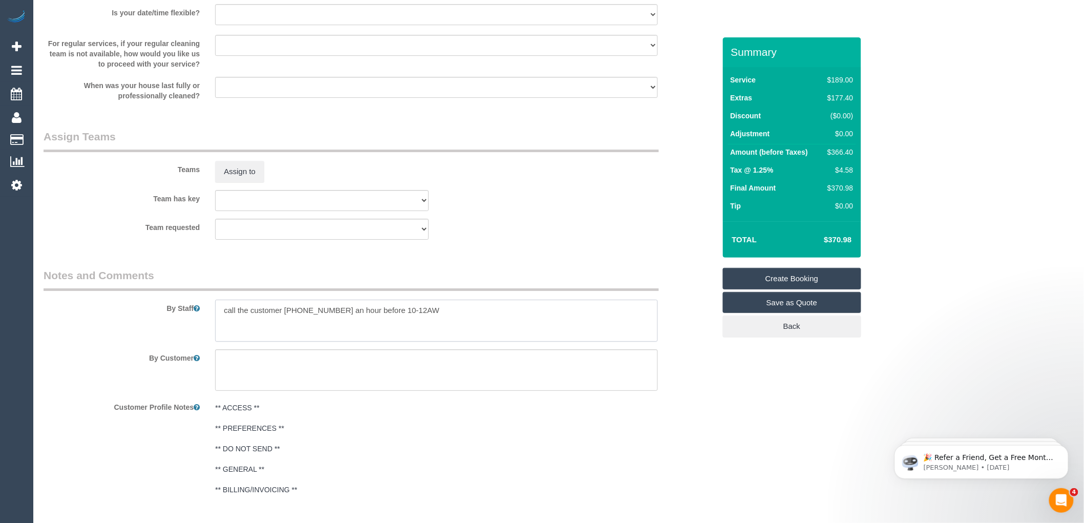
drag, startPoint x: 293, startPoint y: 323, endPoint x: 284, endPoint y: 320, distance: 9.9
click at [284, 320] on textarea at bounding box center [436, 321] width 443 height 42
click at [428, 320] on textarea at bounding box center [436, 321] width 443 height 42
click at [378, 320] on textarea at bounding box center [436, 321] width 443 height 42
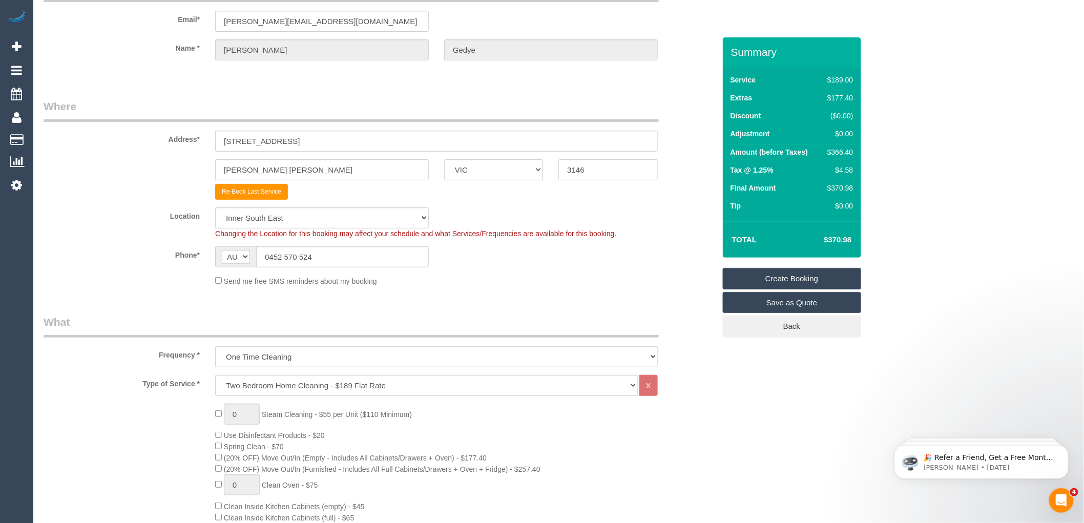
scroll to position [0, 0]
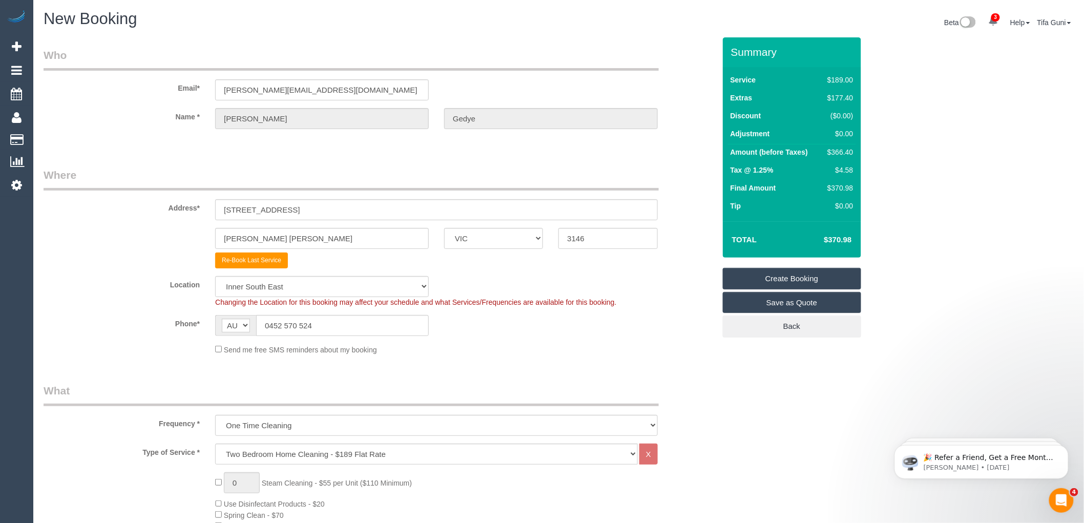
type textarea "call the customer 0452570524 an hour before you arrive Prefers 10-12AW"
drag, startPoint x: 324, startPoint y: 85, endPoint x: 201, endPoint y: 85, distance: 123.0
click at [201, 85] on div "Email* amelia.262@hotmail.com" at bounding box center [379, 74] width 687 height 53
click at [793, 282] on link "Create Booking" at bounding box center [792, 279] width 138 height 22
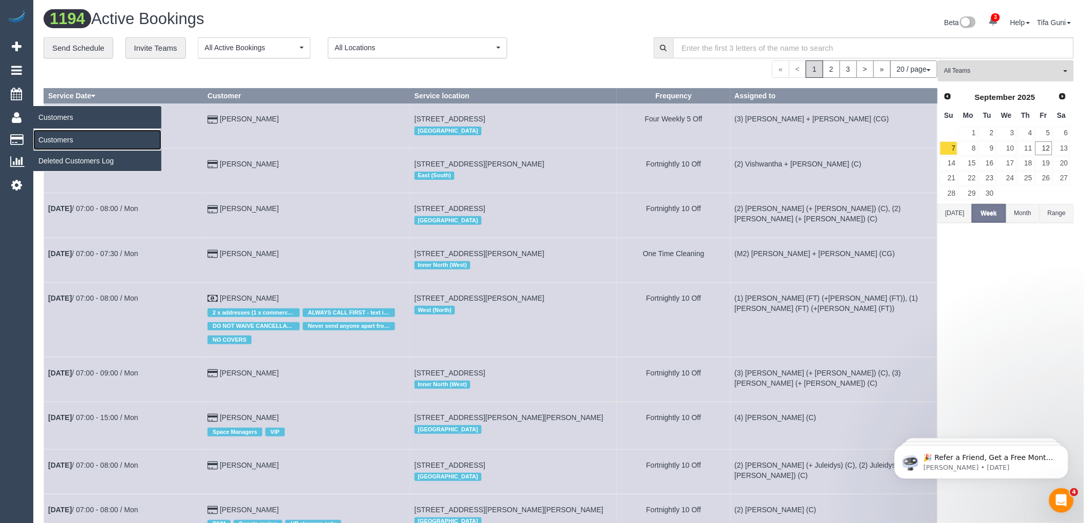
click at [68, 139] on link "Customers" at bounding box center [97, 140] width 128 height 20
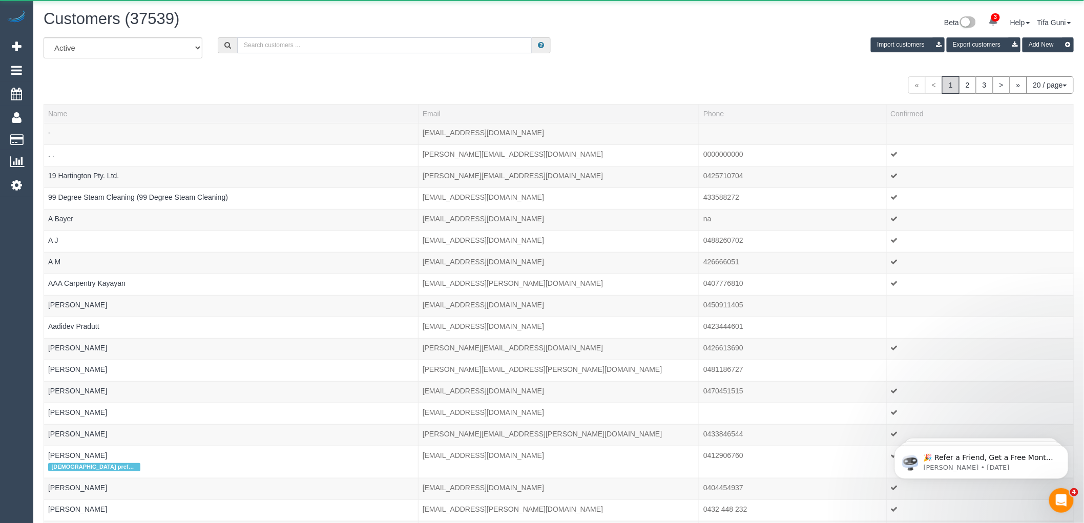
click at [307, 48] on input "text" at bounding box center [384, 45] width 295 height 16
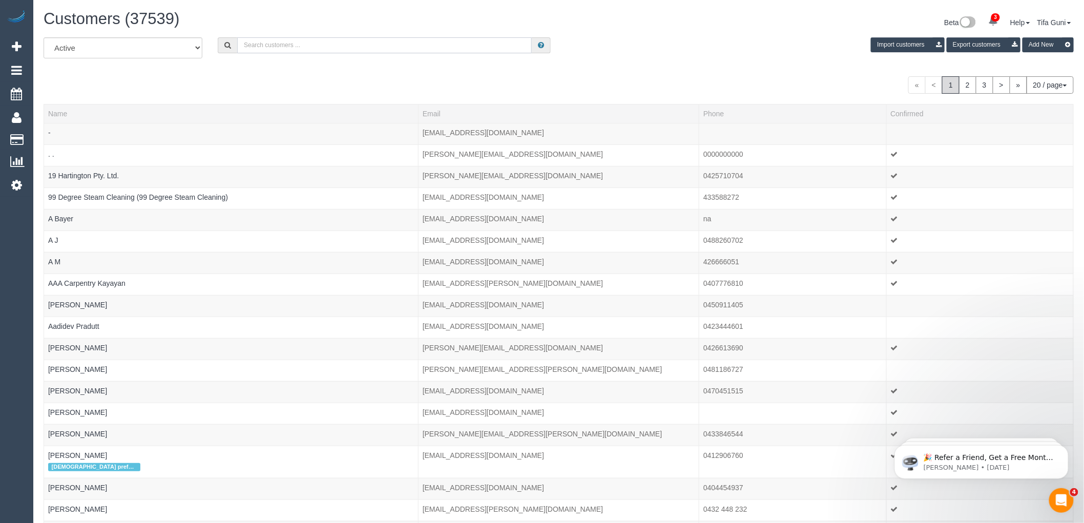
paste input "amelia.262@hotmail.com"
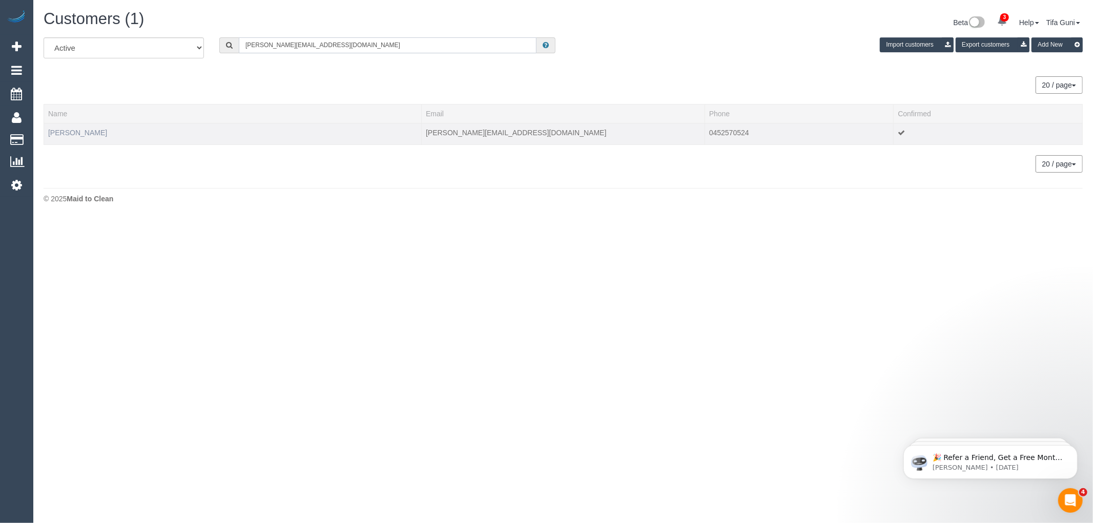
type input "amelia.262@hotmail.com"
click at [82, 131] on link "Amelia Gedye" at bounding box center [77, 133] width 59 height 8
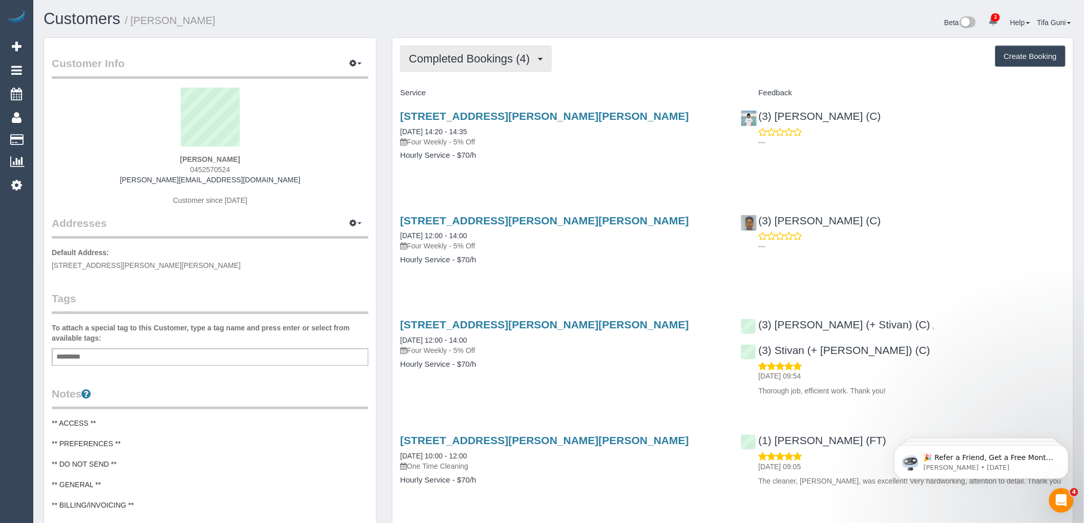
click at [464, 58] on span "Completed Bookings (4)" at bounding box center [472, 58] width 126 height 13
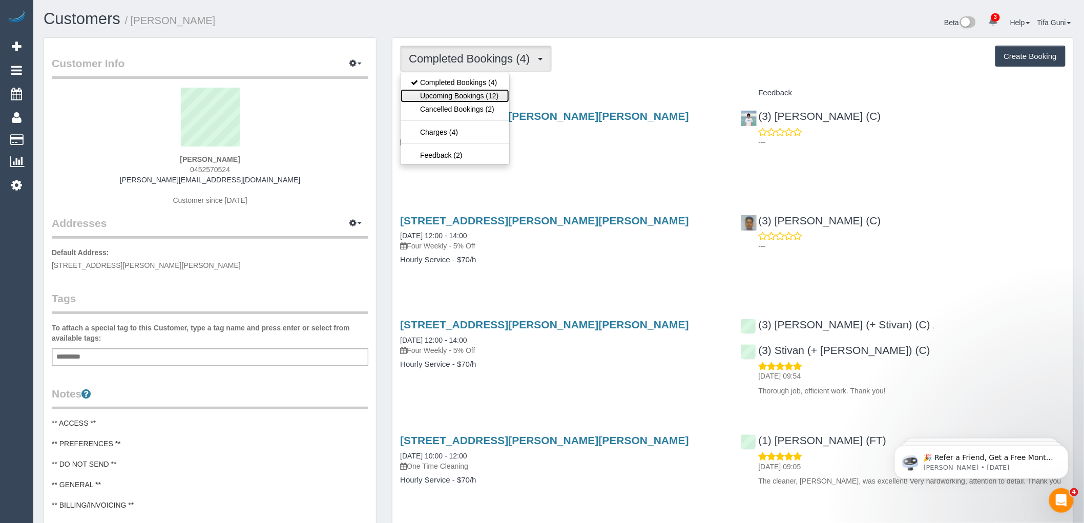
click at [477, 92] on link "Upcoming Bookings (12)" at bounding box center [455, 95] width 108 height 13
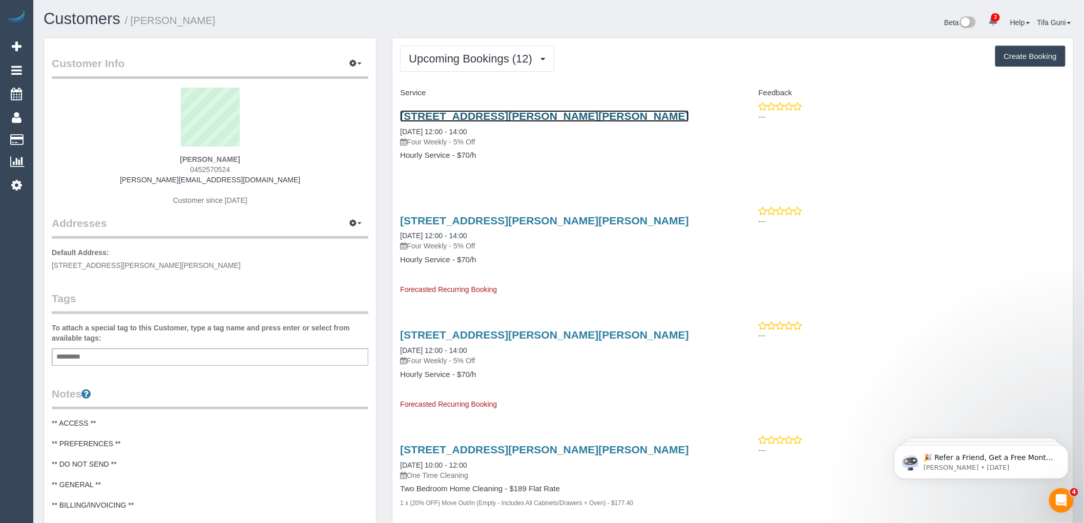
click at [488, 114] on link "1/1419 High St, 1, Glen Iris, VIC 3146" at bounding box center [544, 116] width 289 height 12
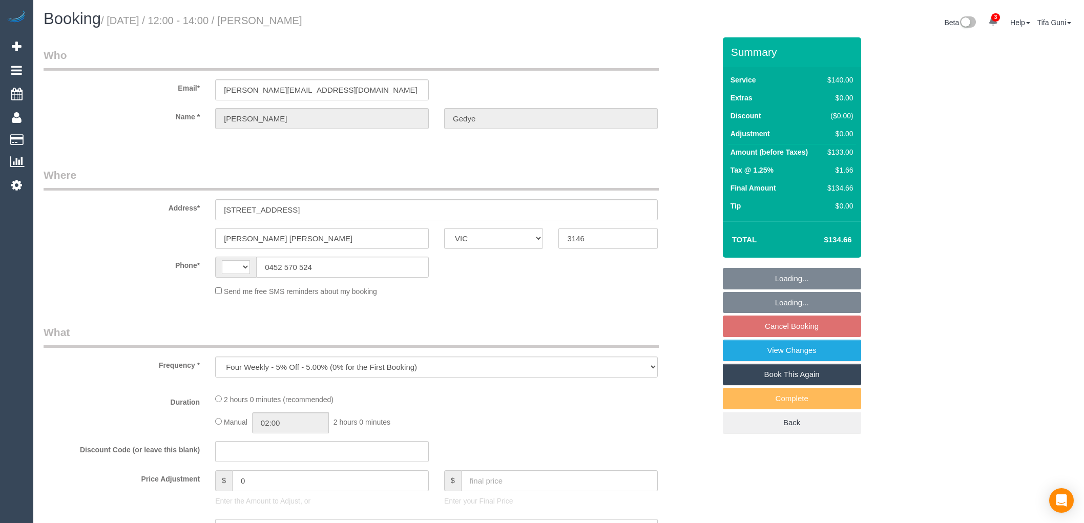
select select "VIC"
select select "string:stripe-pm_1RSvI42GScqysDRV0R0IlUrP"
select select "number:28"
select select "number:14"
select select "number:19"
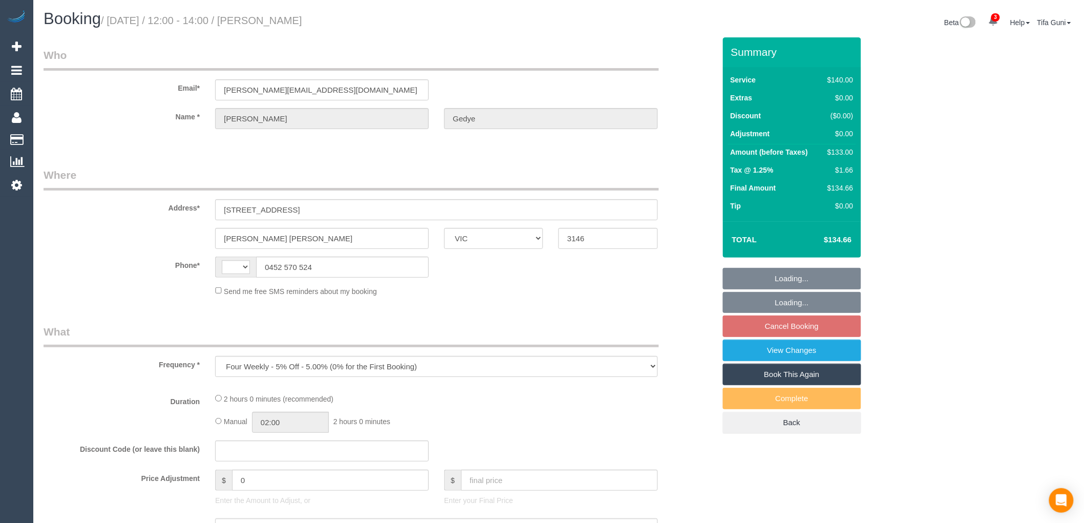
select select "number:23"
select select "number:34"
select select "number:12"
select select "spot4"
select select "string:AU"
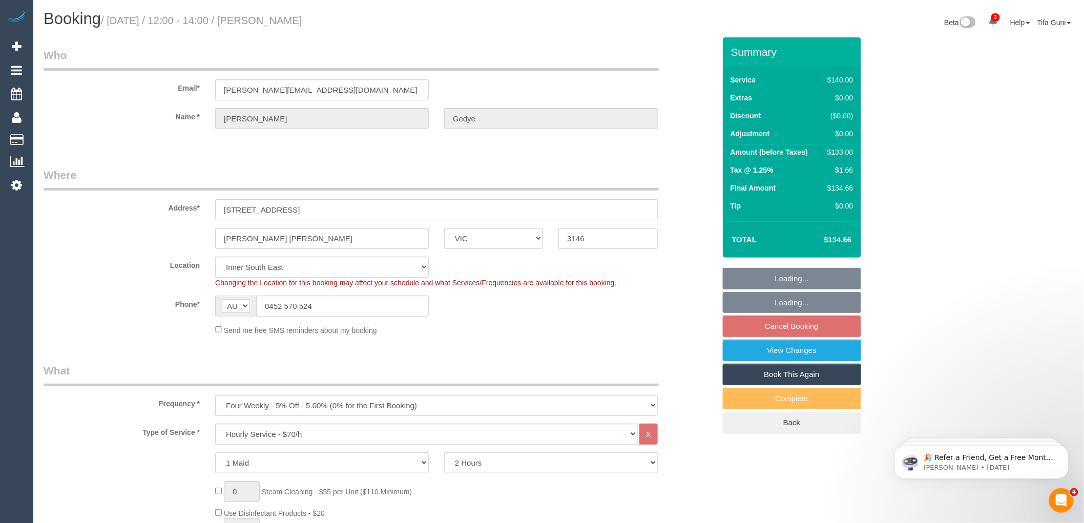
select select "object:1457"
select select "spot25"
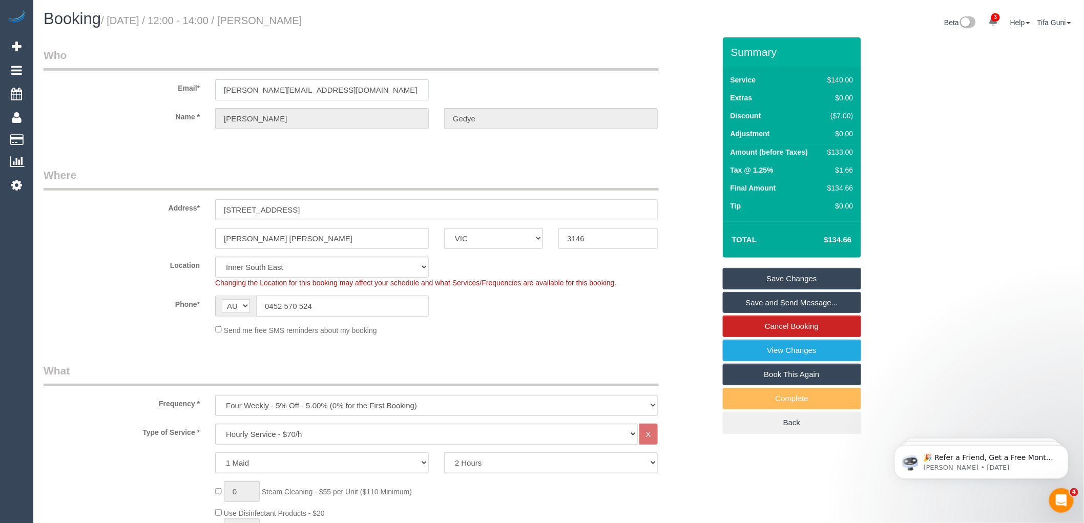
drag, startPoint x: 330, startPoint y: 88, endPoint x: 176, endPoint y: 99, distance: 154.6
click at [176, 99] on div "Email* [PERSON_NAME][EMAIL_ADDRESS][DOMAIN_NAME]" at bounding box center [379, 74] width 687 height 53
click at [356, 168] on legend "Where" at bounding box center [351, 179] width 615 height 23
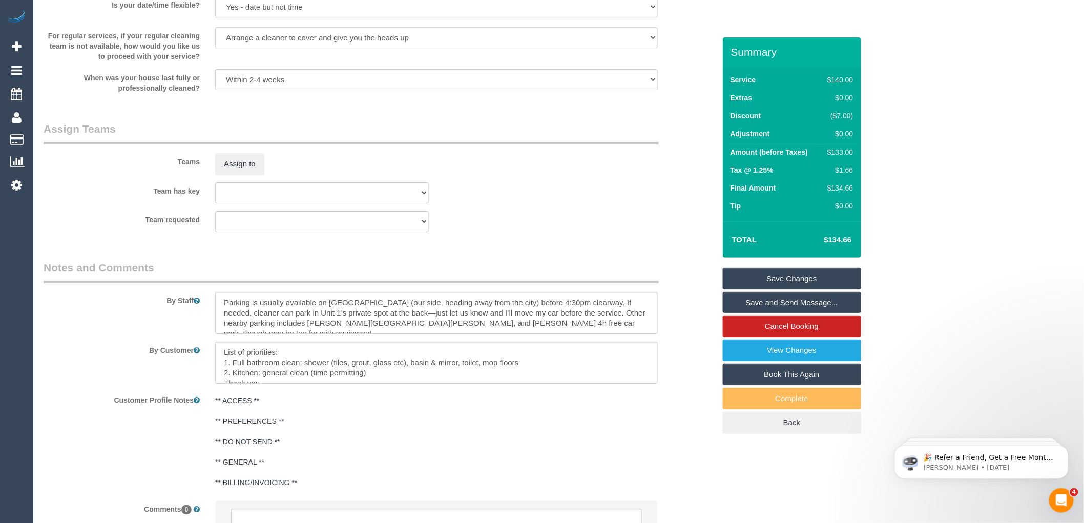
scroll to position [1490, 0]
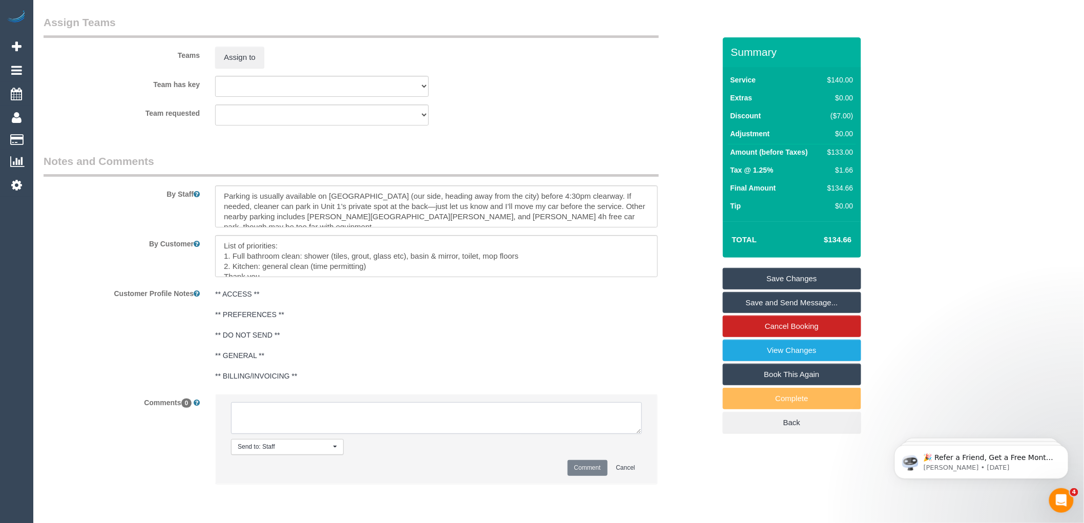
click at [265, 423] on textarea at bounding box center [436, 418] width 411 height 32
type textarea "-"
paste textarea "Flexibility dates: Flexibility times: Notes: knows we need to review Contact vi…"
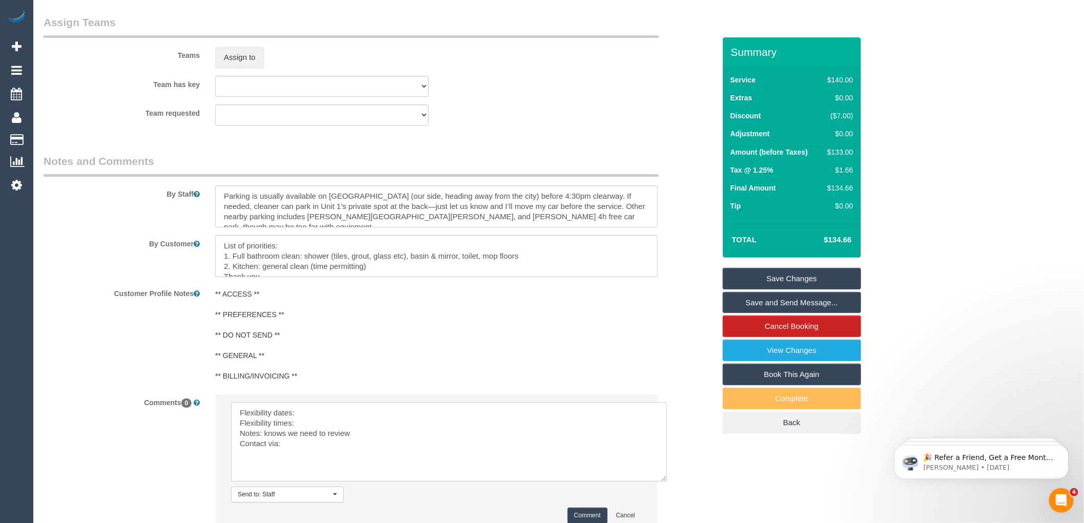
drag, startPoint x: 639, startPoint y: 435, endPoint x: 666, endPoint y: 488, distance: 59.1
click at [666, 482] on textarea at bounding box center [449, 441] width 436 height 79
click at [307, 419] on textarea at bounding box center [449, 444] width 437 height 84
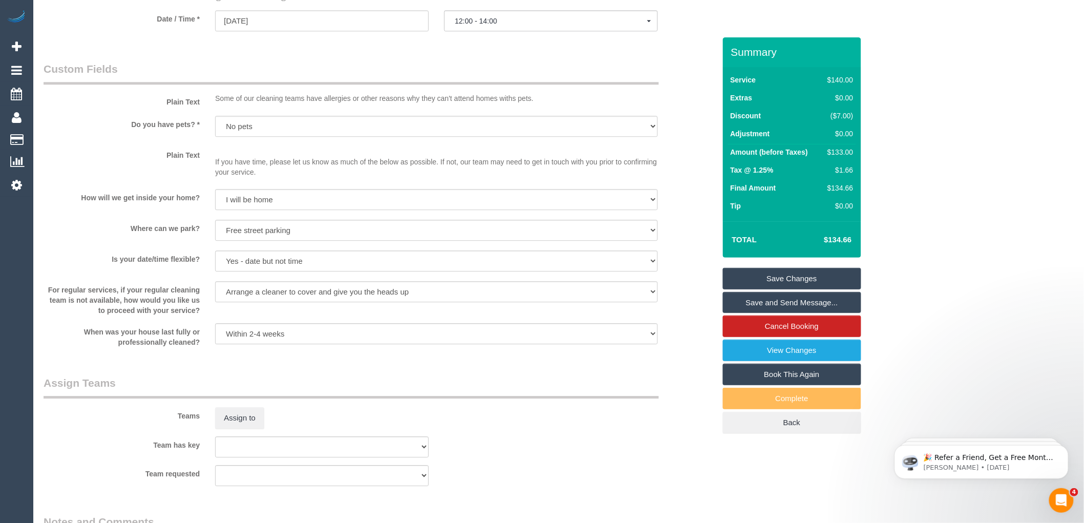
scroll to position [1035, 0]
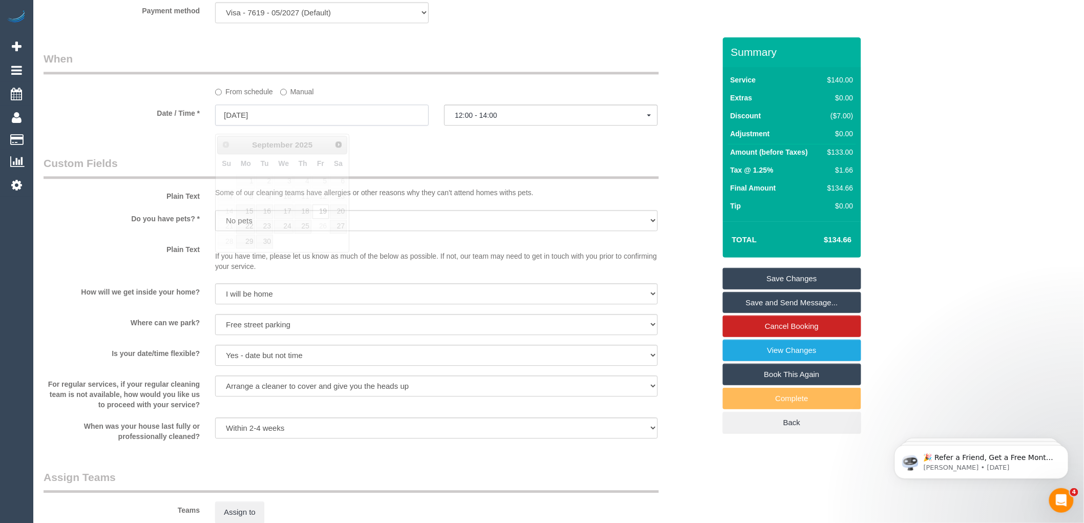
click at [259, 124] on input "19/09/2025" at bounding box center [322, 115] width 214 height 21
click at [518, 155] on div "Who Email* amelia.262@hotmail.com Name * Amelia Gedye Where Address* 1/1419 Hig…" at bounding box center [379, 17] width 687 height 2028
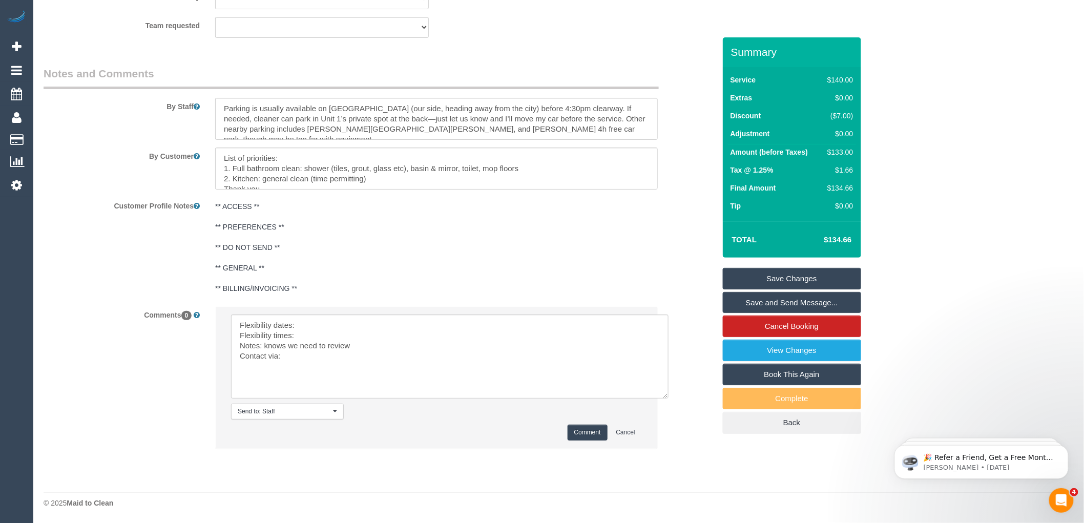
scroll to position [1585, 0]
click at [310, 326] on textarea at bounding box center [449, 357] width 437 height 84
click at [319, 332] on textarea at bounding box center [449, 357] width 437 height 84
drag, startPoint x: 347, startPoint y: 344, endPoint x: 264, endPoint y: 341, distance: 83.0
click at [264, 341] on textarea at bounding box center [449, 357] width 437 height 84
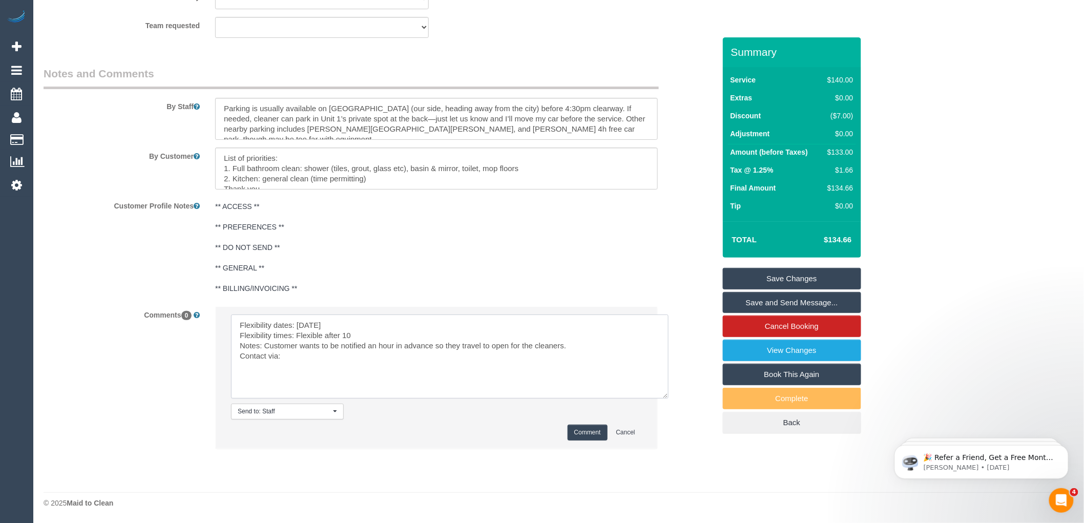
click at [299, 358] on textarea at bounding box center [449, 357] width 437 height 84
type textarea "Flexibility dates: Friday Flexibility times: Flexible after 10 Notes: Customer …"
click at [577, 431] on button "Comment" at bounding box center [588, 433] width 40 height 16
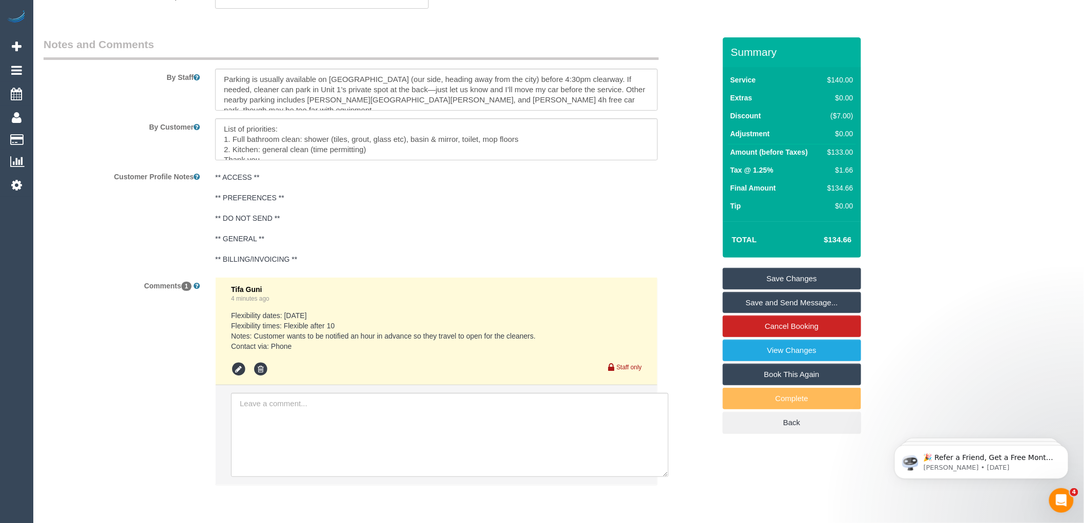
scroll to position [1650, 0]
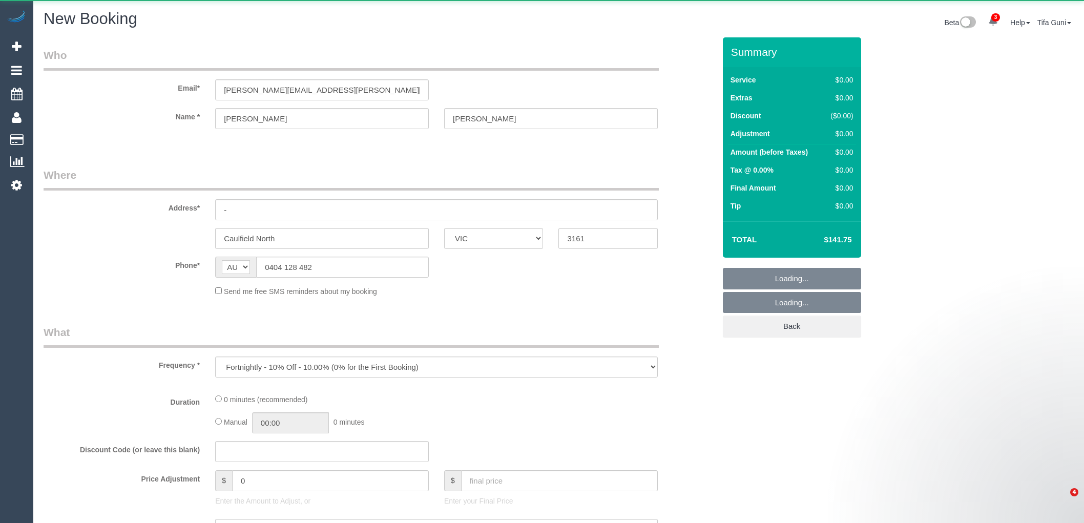
select select "VIC"
select select "spot1"
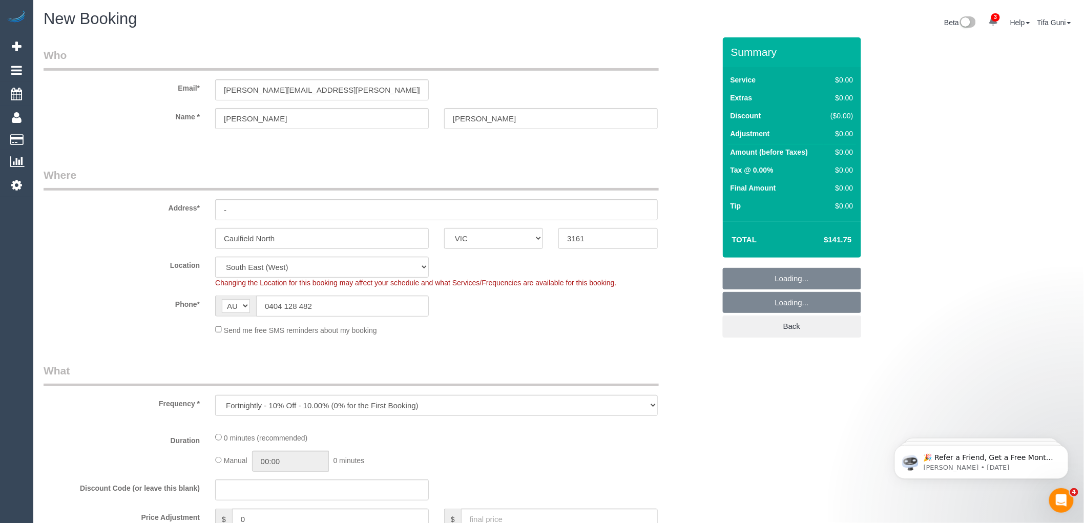
select select "object:1570"
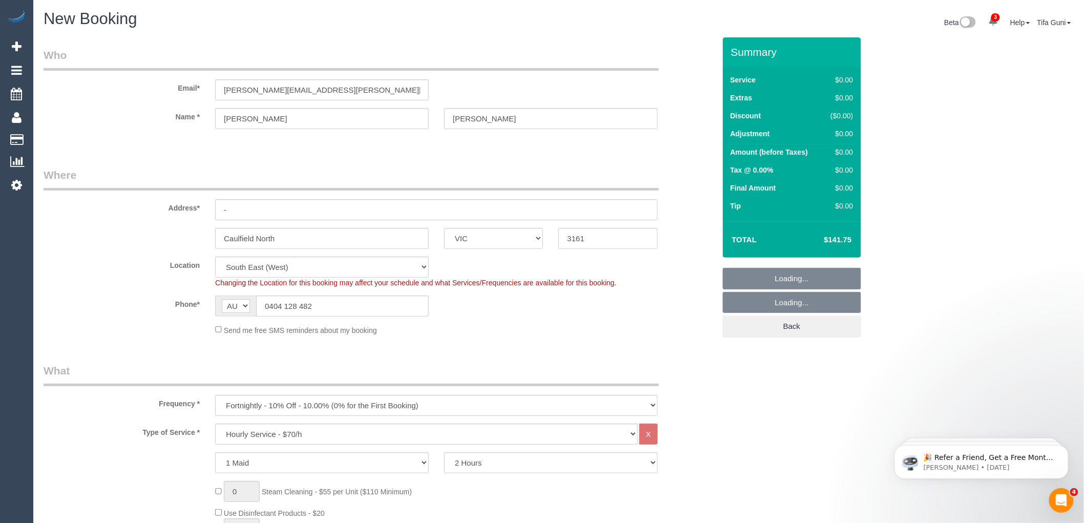
select select "spot6"
select select "object:1575"
select select "spot11"
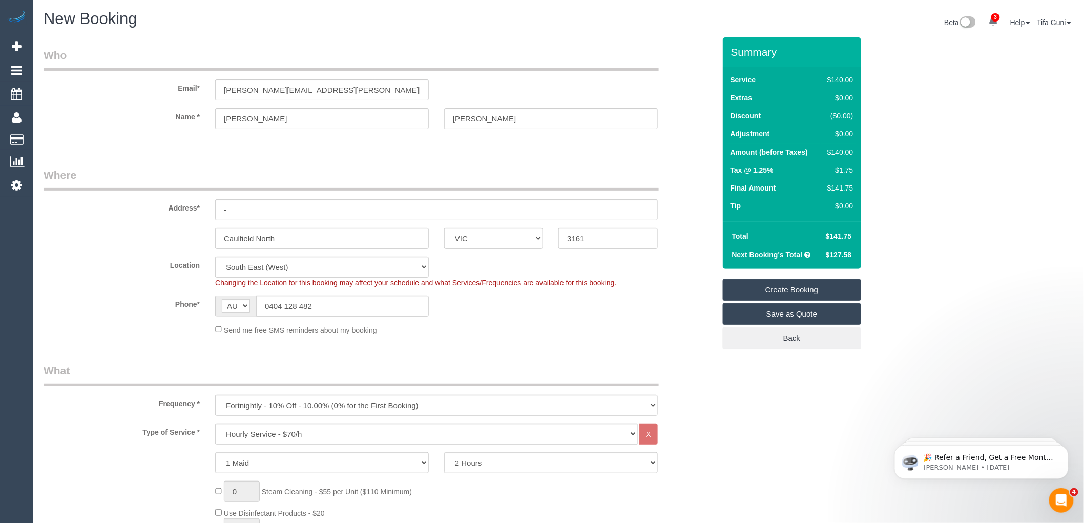
select select "spot16"
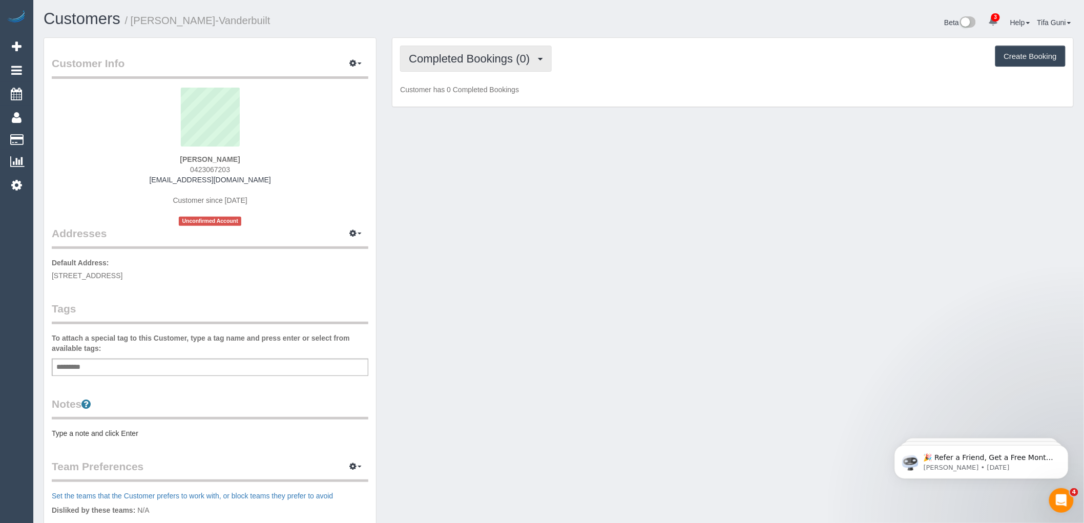
click at [509, 67] on button "Completed Bookings (0)" at bounding box center [476, 59] width 152 height 26
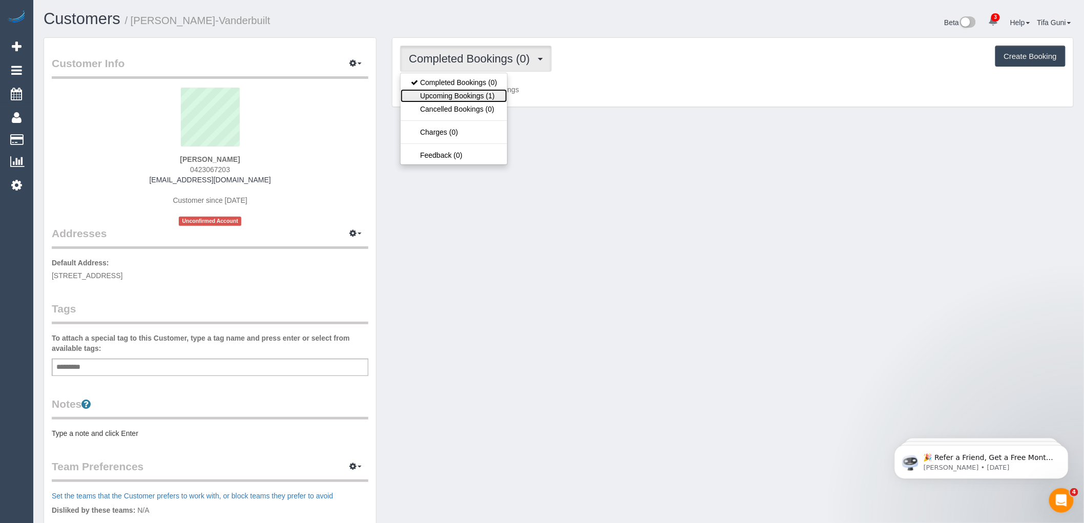
click at [477, 98] on link "Upcoming Bookings (1)" at bounding box center [454, 95] width 107 height 13
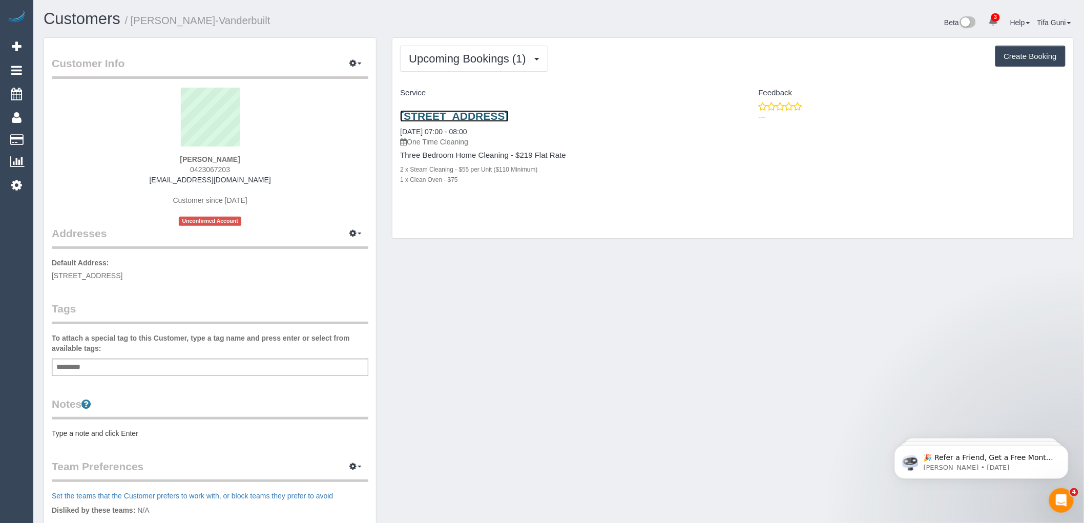
click at [480, 116] on link "22 Nomad Rd, Kalkallo, VIC 3064" at bounding box center [454, 116] width 108 height 12
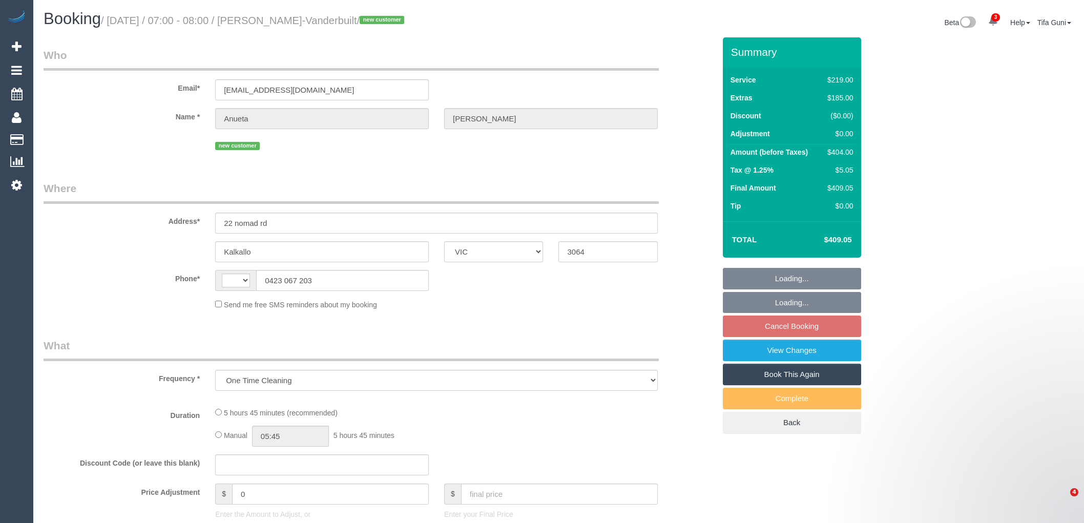
select select "VIC"
select select "string:AU"
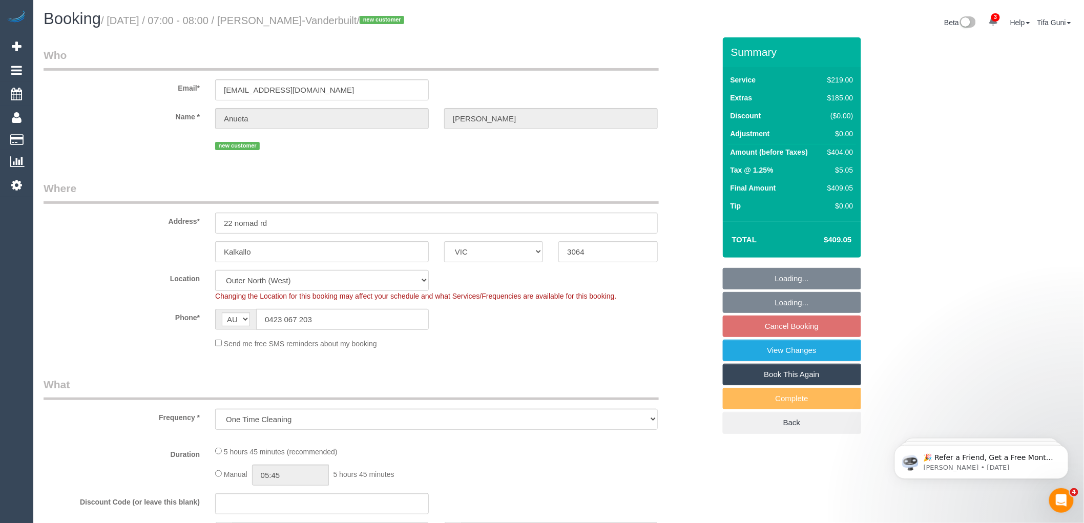
select select "string:stripe-pm_1S6Nme2GScqysDRVtpmojaOO"
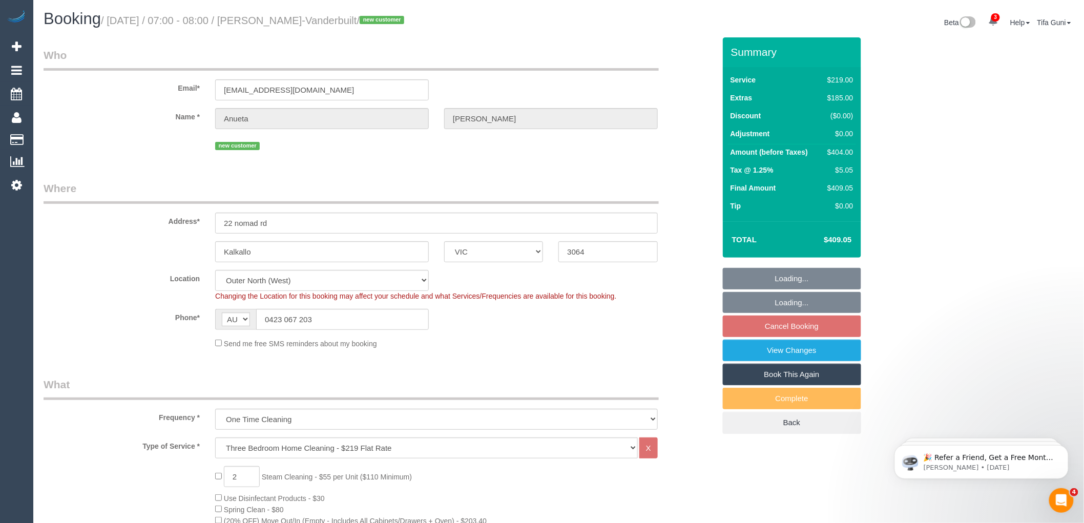
select select "number:28"
select select "number:15"
select select "number:18"
select select "number:22"
select select "number:13"
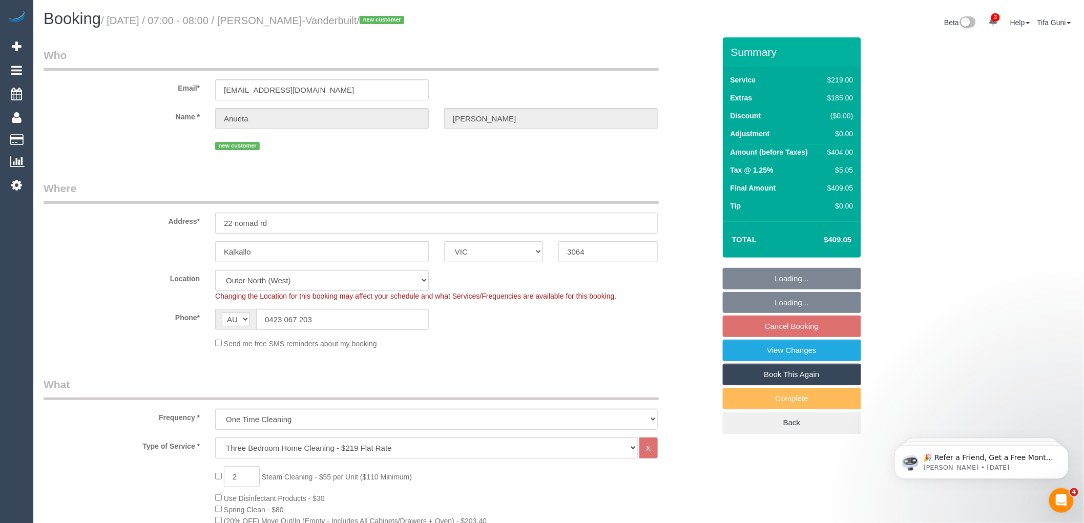
select select "object:1203"
select select "spot1"
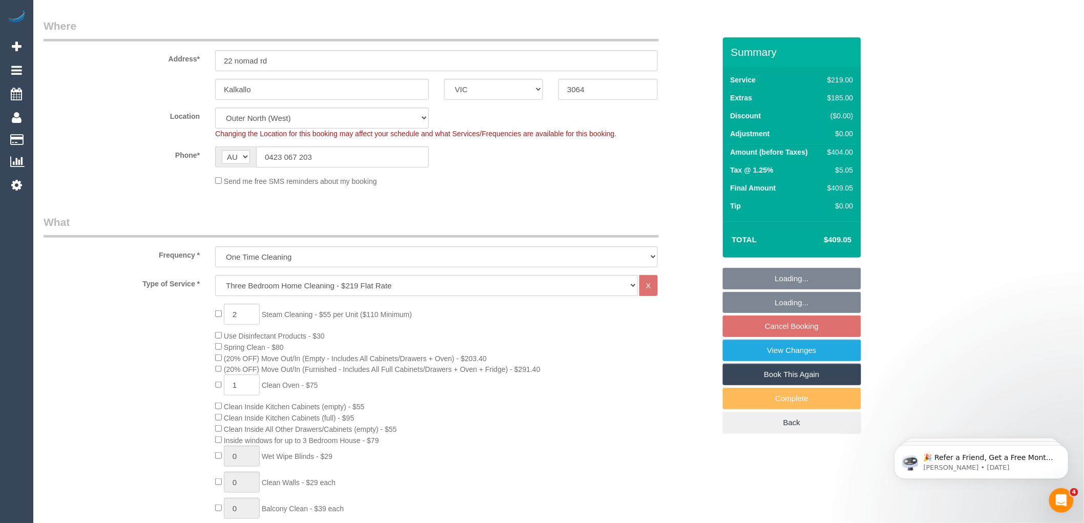
scroll to position [171, 0]
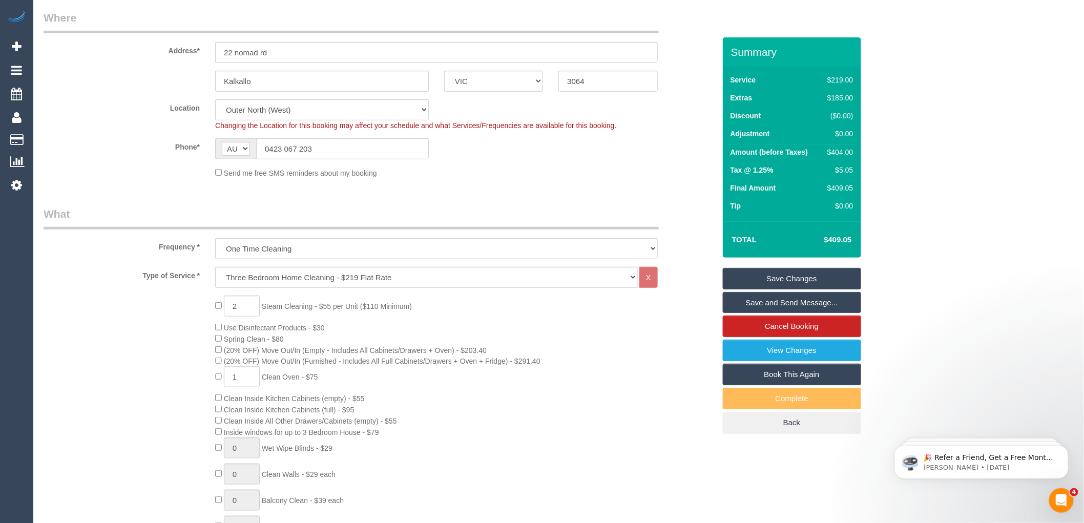
click at [499, 178] on div "Send me free SMS reminders about my booking" at bounding box center [436, 172] width 458 height 11
click at [406, 155] on input "0423 067 203" at bounding box center [342, 148] width 173 height 21
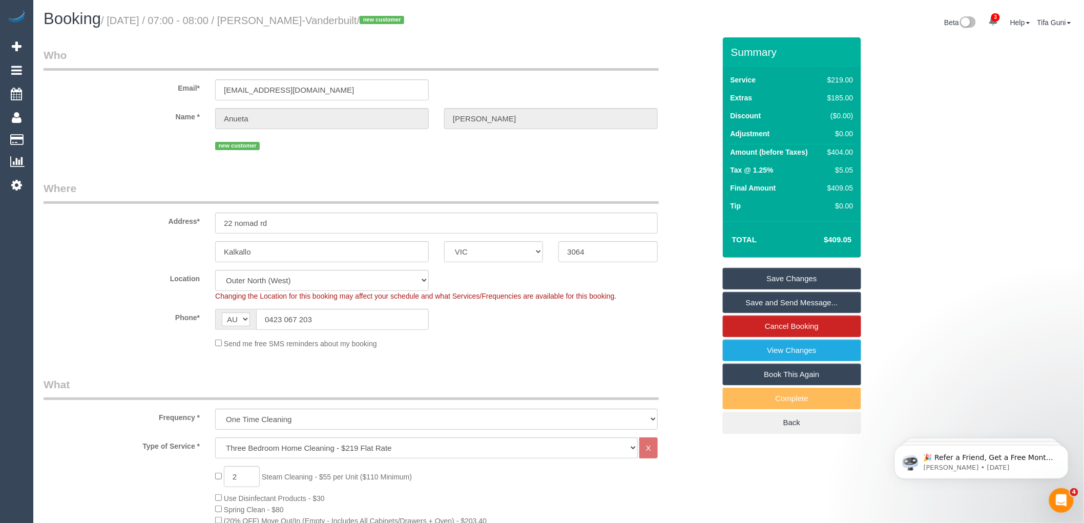
click at [323, 147] on div "new customer" at bounding box center [436, 145] width 443 height 16
drag, startPoint x: 285, startPoint y: 89, endPoint x: 198, endPoint y: 91, distance: 87.1
click at [198, 91] on div "Email* [EMAIL_ADDRESS][DOMAIN_NAME]" at bounding box center [379, 74] width 687 height 53
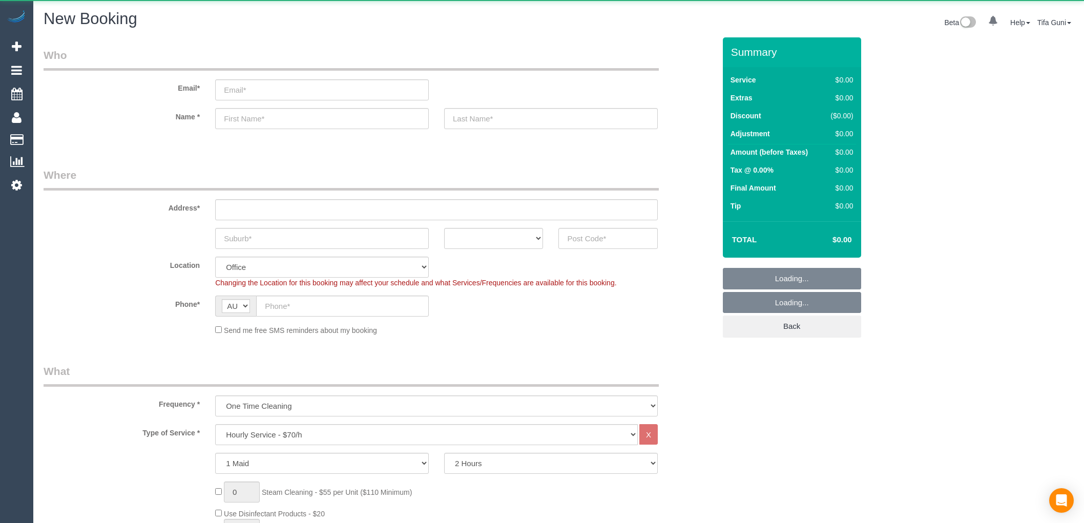
select select "object:831"
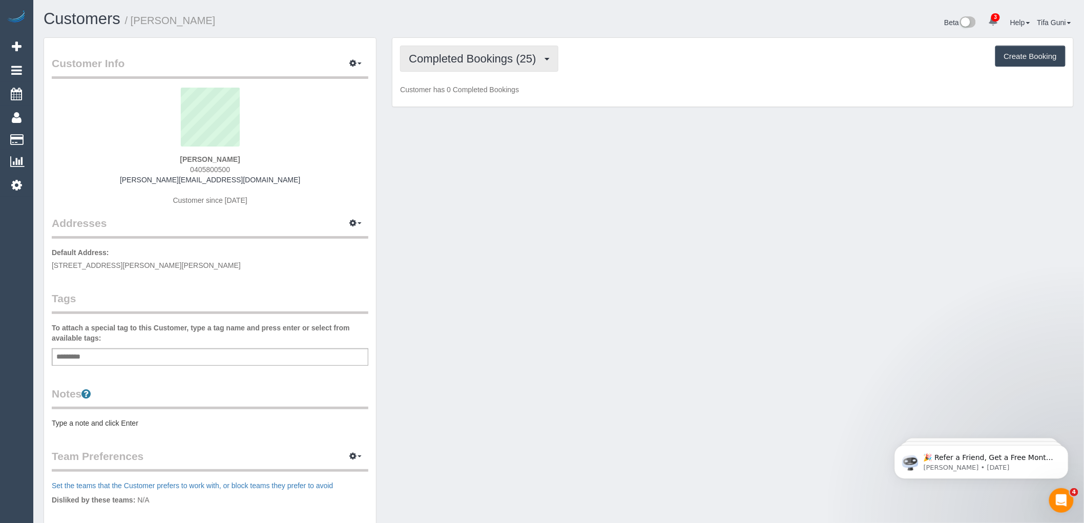
click at [510, 63] on span "Completed Bookings (25)" at bounding box center [475, 58] width 132 height 13
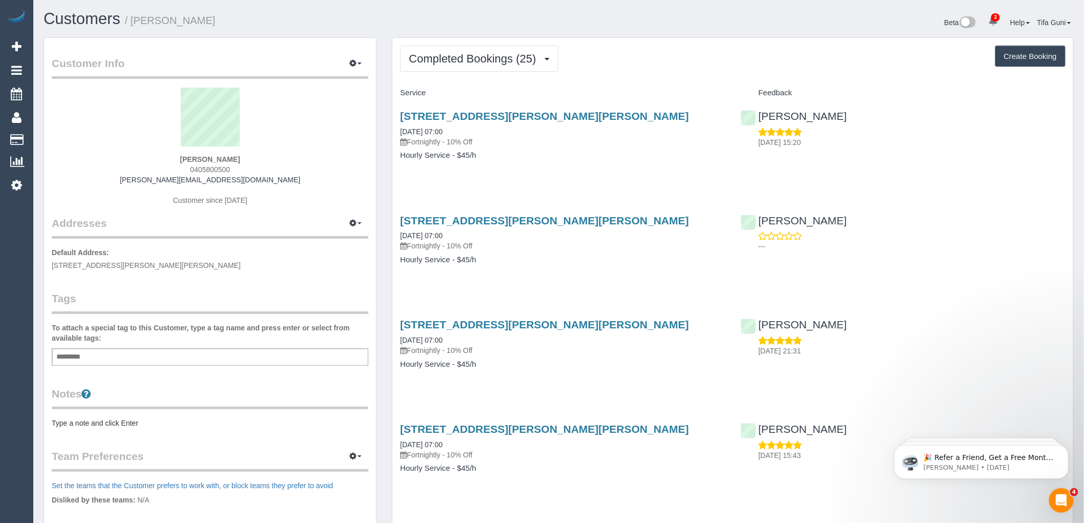
drag, startPoint x: 550, startPoint y: 2, endPoint x: 588, endPoint y: 22, distance: 42.9
click at [593, 26] on div "Beta 3 Your Notifications You have 0 alerts × You have 3 to charge for [DATE] ×…" at bounding box center [820, 23] width 523 height 27
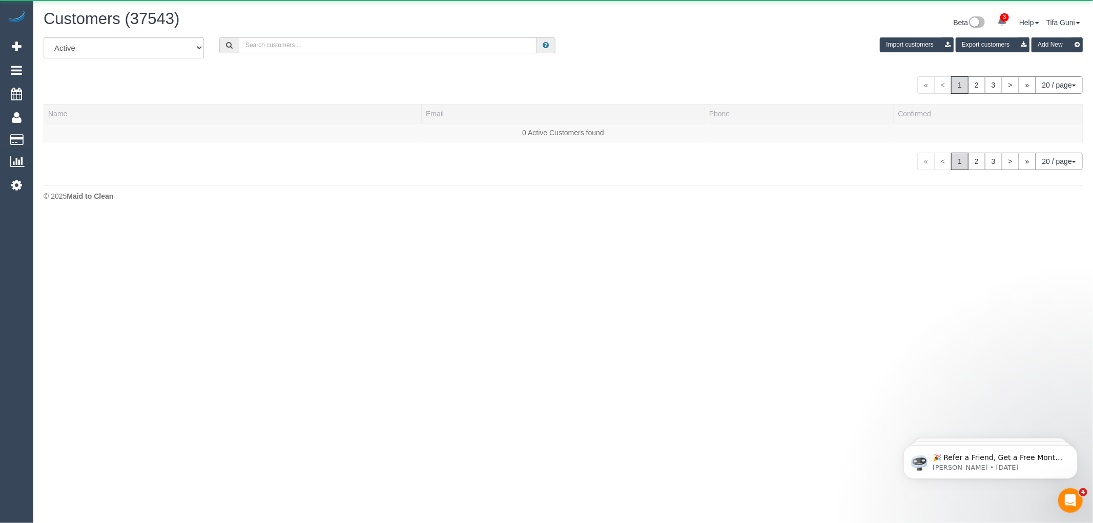
click at [330, 47] on input "text" at bounding box center [388, 45] width 298 height 16
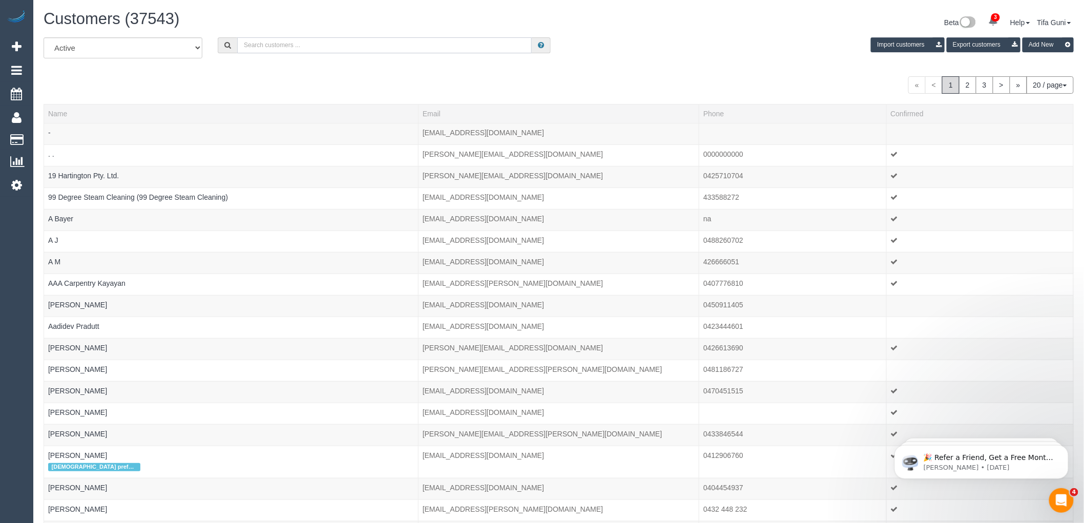
click at [318, 52] on input "text" at bounding box center [384, 45] width 295 height 16
click at [308, 46] on input "text" at bounding box center [384, 45] width 295 height 16
paste input "[EMAIL_ADDRESS][DOMAIN_NAME]"
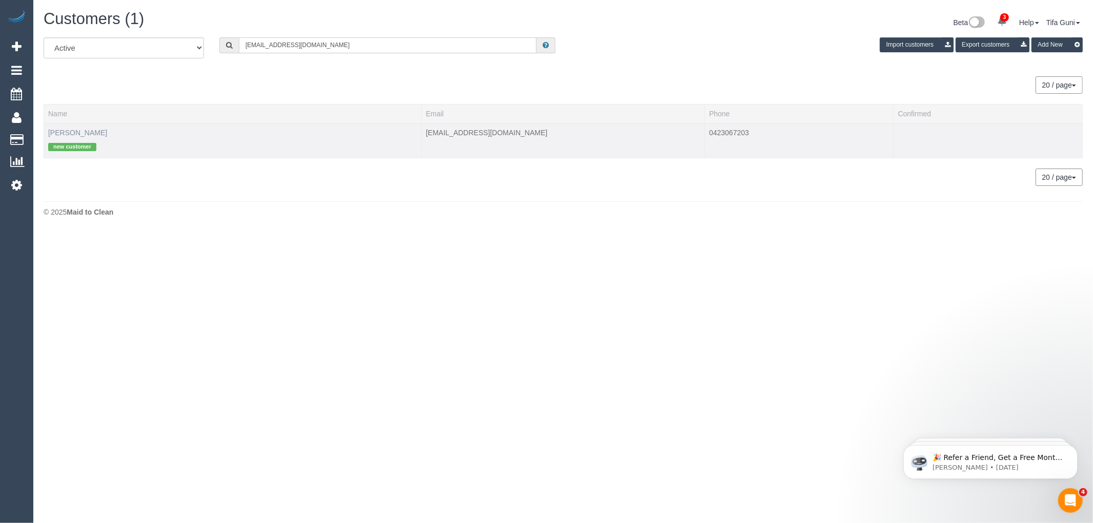
type input "[EMAIL_ADDRESS][DOMAIN_NAME]"
click at [107, 130] on link "[PERSON_NAME]" at bounding box center [77, 133] width 59 height 8
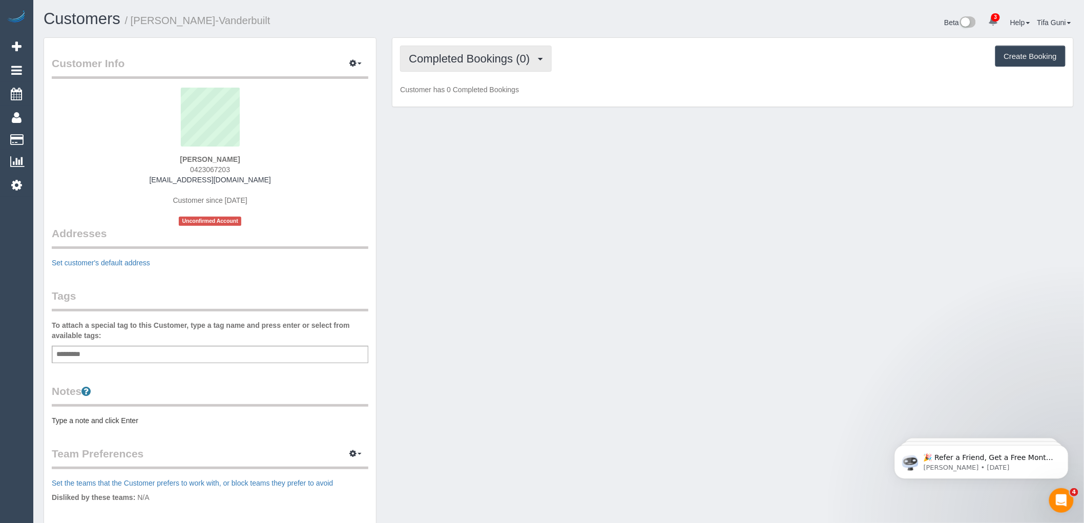
click at [509, 59] on span "Completed Bookings (0)" at bounding box center [472, 58] width 126 height 13
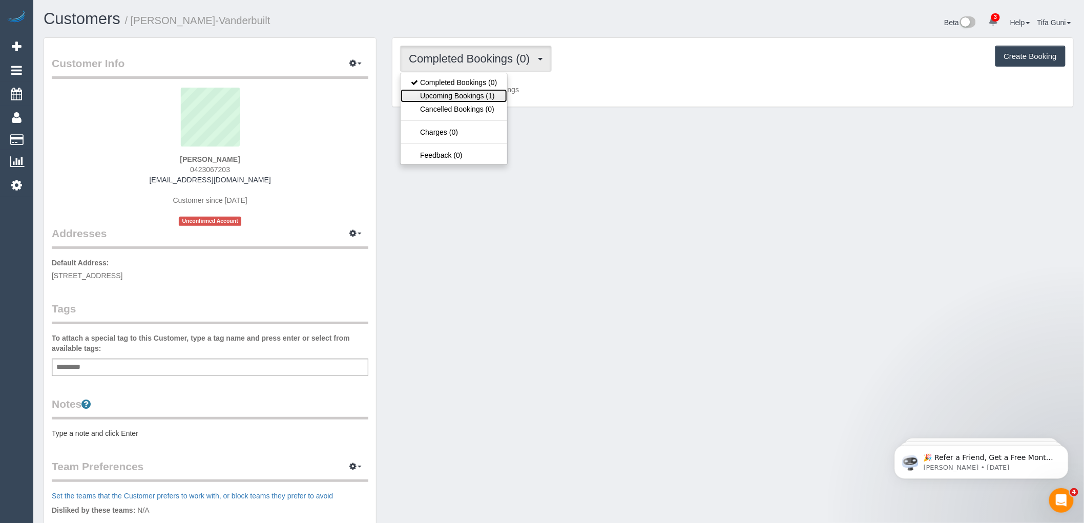
click at [488, 95] on link "Upcoming Bookings (1)" at bounding box center [454, 95] width 107 height 13
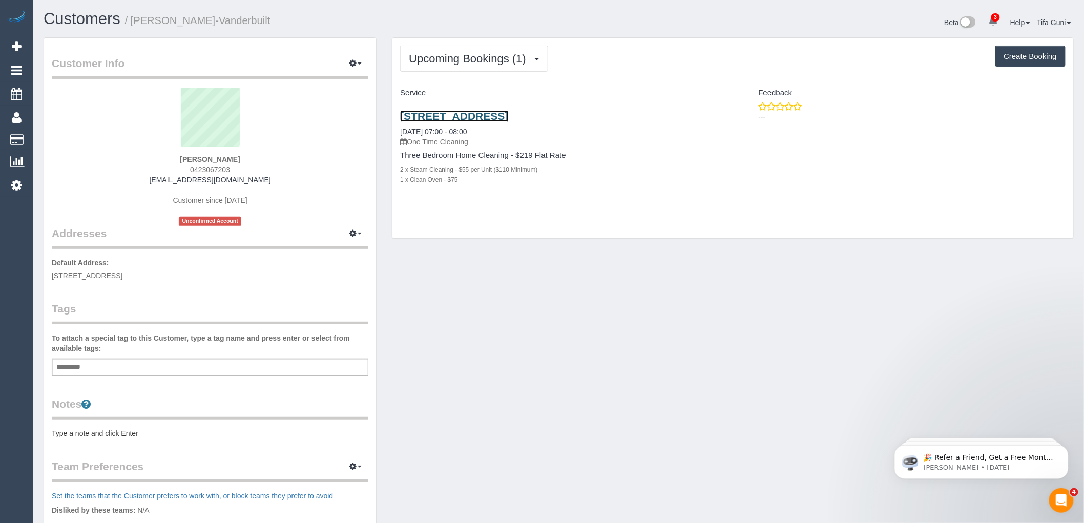
click at [508, 116] on link "22 Nomad Rd, Kalkallo, VIC 3064" at bounding box center [454, 116] width 108 height 12
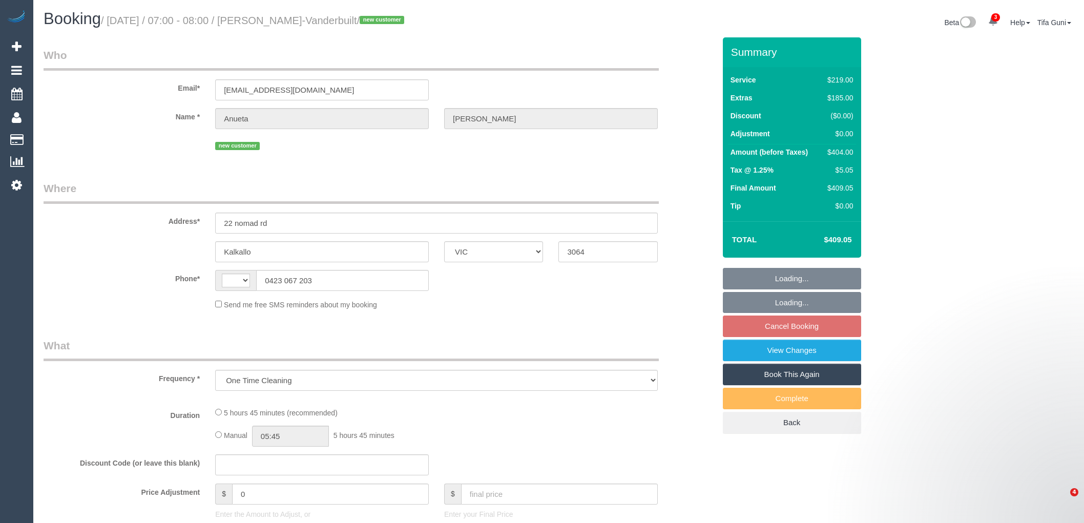
select select "VIC"
select select "string:AU"
select select "string:stripe-pm_1S6Nme2GScqysDRVtpmojaOO"
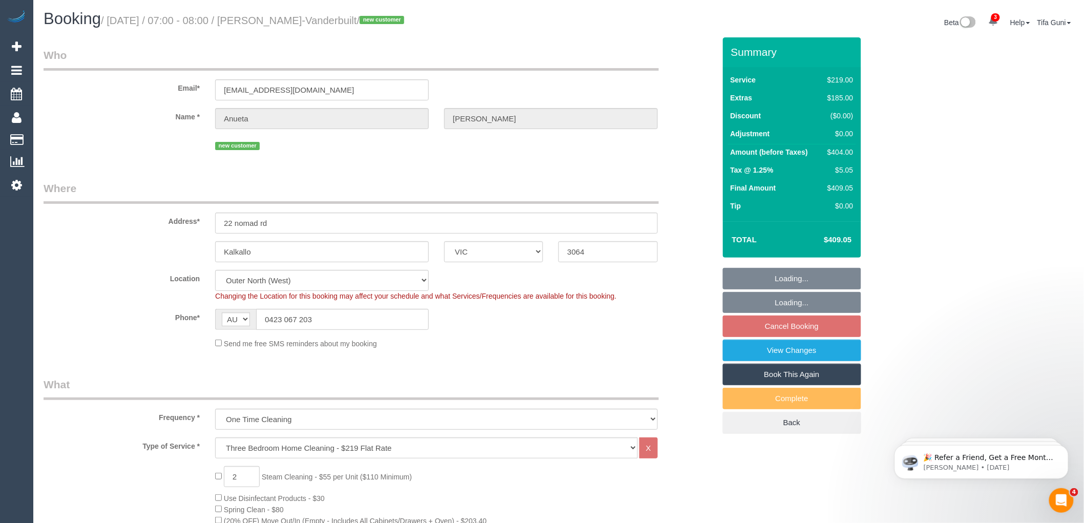
select select "object:807"
select select "number:28"
select select "number:15"
select select "number:18"
select select "number:22"
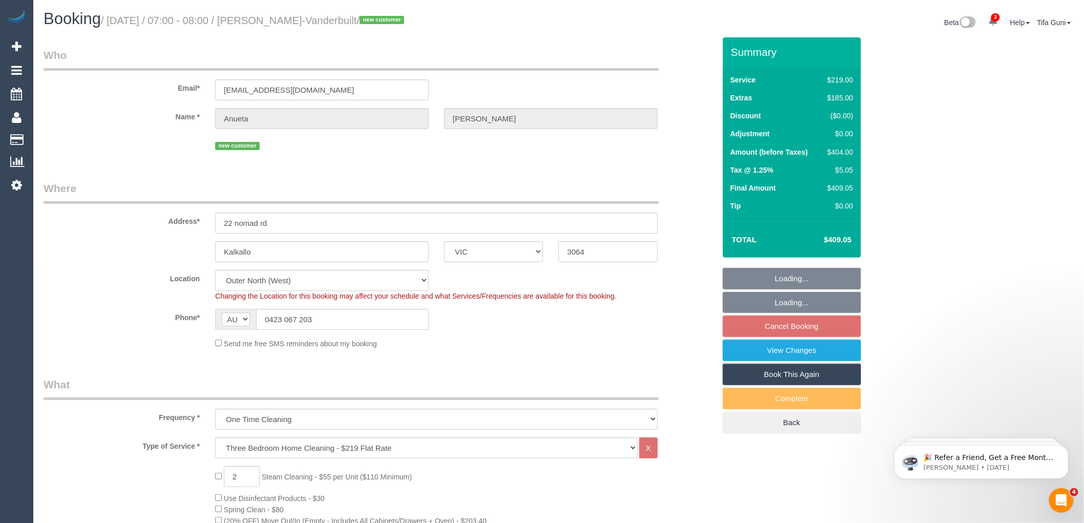
select select "number:13"
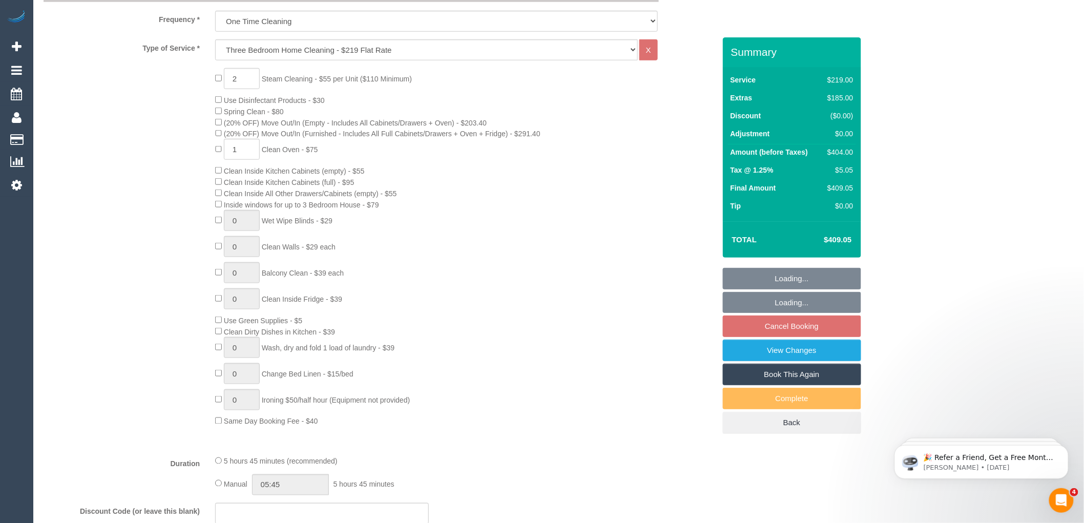
select select "spot1"
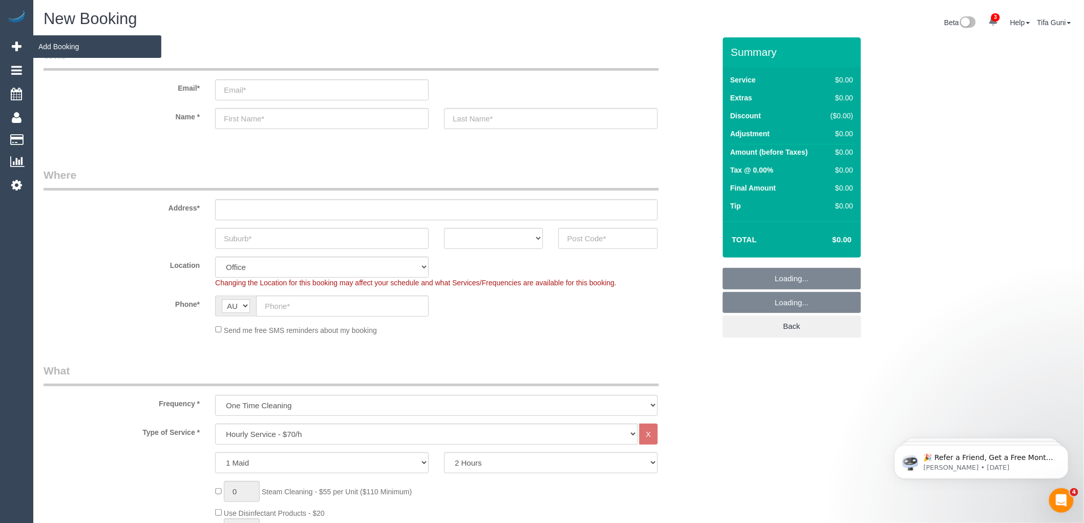
select select "object:1040"
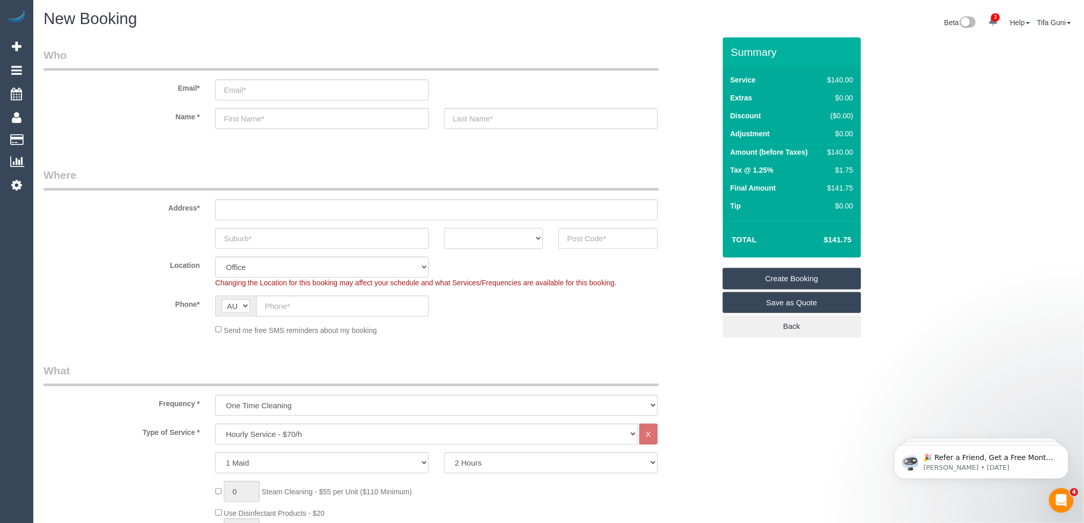
click at [532, 238] on select "ACT [GEOGRAPHIC_DATA] NT [GEOGRAPHIC_DATA] SA TAS [GEOGRAPHIC_DATA] [GEOGRAPHIC…" at bounding box center [493, 238] width 99 height 21
click at [667, 324] on div "Send me free SMS reminders about my booking" at bounding box center [379, 329] width 687 height 11
click at [536, 237] on select "ACT NSW NT QLD SA TAS VIC WA" at bounding box center [493, 238] width 99 height 21
select select "VIC"
click at [444, 228] on select "ACT [GEOGRAPHIC_DATA] NT [GEOGRAPHIC_DATA] SA TAS [GEOGRAPHIC_DATA] [GEOGRAPHIC…" at bounding box center [493, 238] width 99 height 21
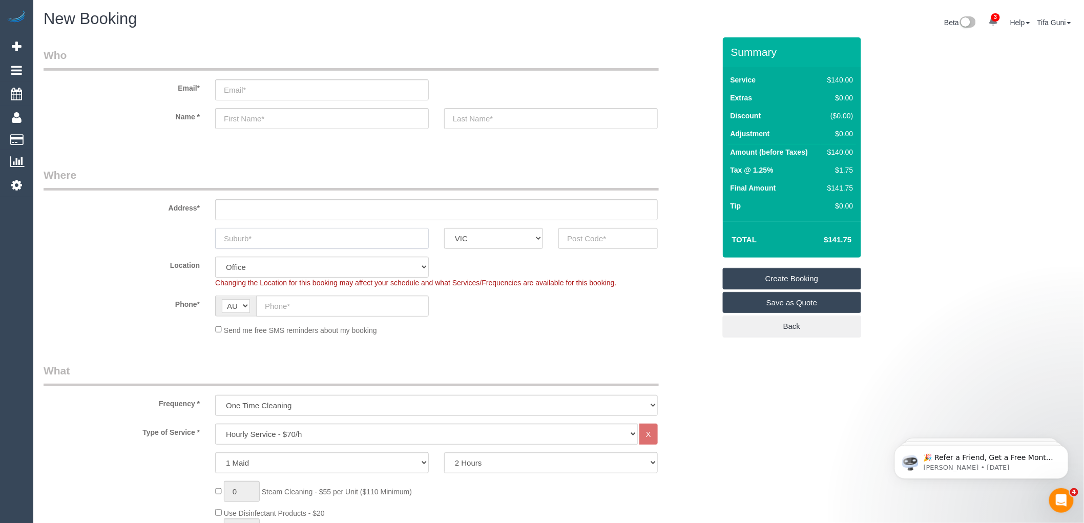
click at [277, 241] on input "text" at bounding box center [322, 238] width 214 height 21
type input "Kaoline spring"
click at [601, 238] on input "text" at bounding box center [607, 238] width 99 height 21
type input "3023"
click at [260, 207] on input "text" at bounding box center [436, 209] width 443 height 21
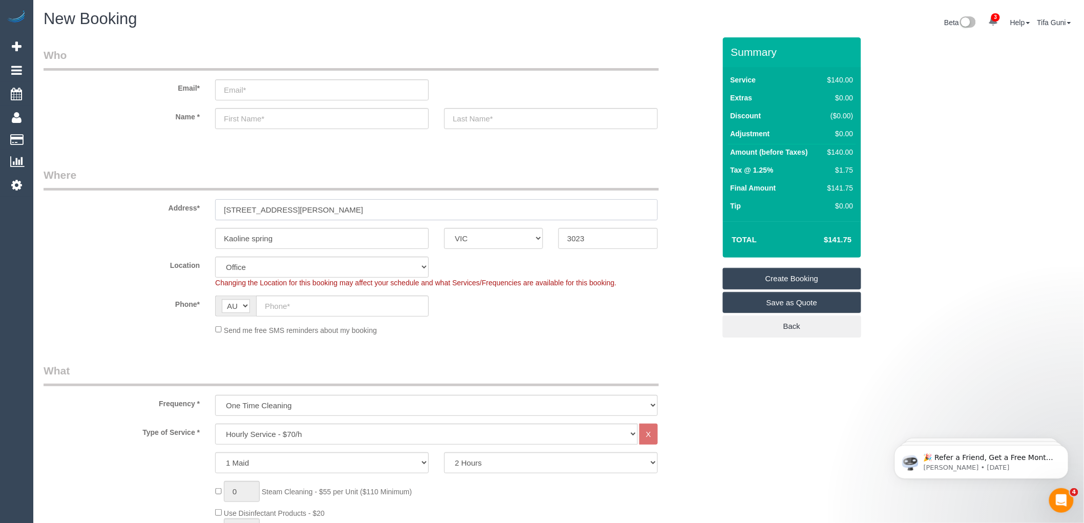
type input "14 burtt avenue"
click at [249, 117] on input "text" at bounding box center [322, 118] width 214 height 21
select select "49"
select select "object:2361"
type input "Senee"
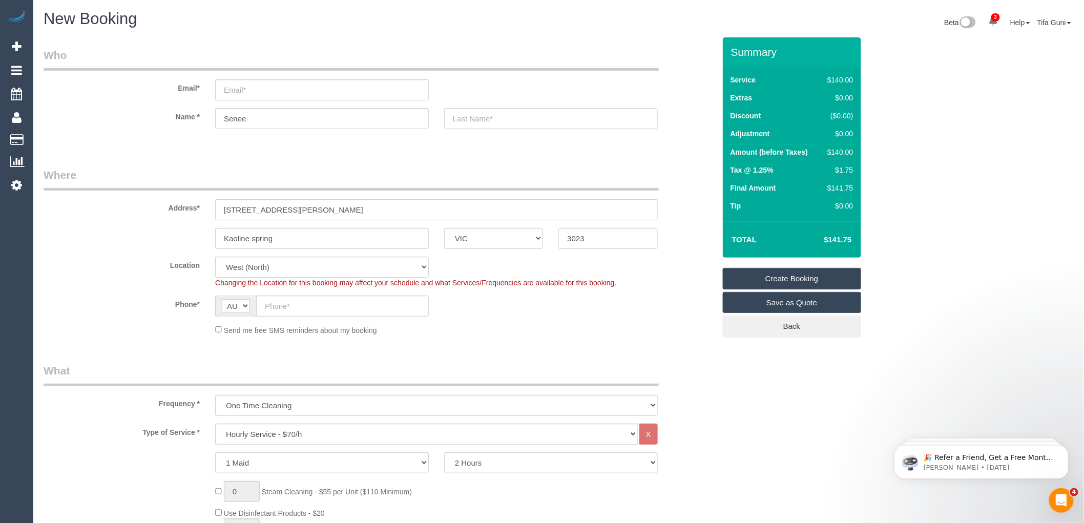
click at [497, 116] on input "text" at bounding box center [551, 118] width 214 height 21
type input "soresan"
click at [252, 84] on input "email" at bounding box center [322, 89] width 214 height 21
click at [264, 90] on input "david.sanee@outlook.com" at bounding box center [322, 89] width 214 height 21
click at [253, 83] on input "david.sanee@outlook.com" at bounding box center [322, 89] width 214 height 21
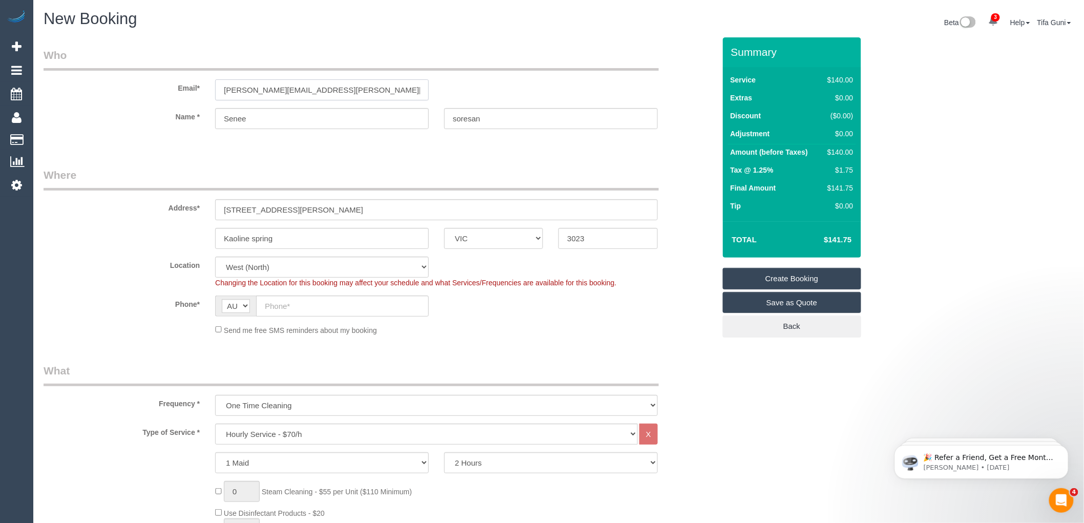
click at [265, 87] on input "david.sanee@outlook.com" at bounding box center [322, 89] width 214 height 21
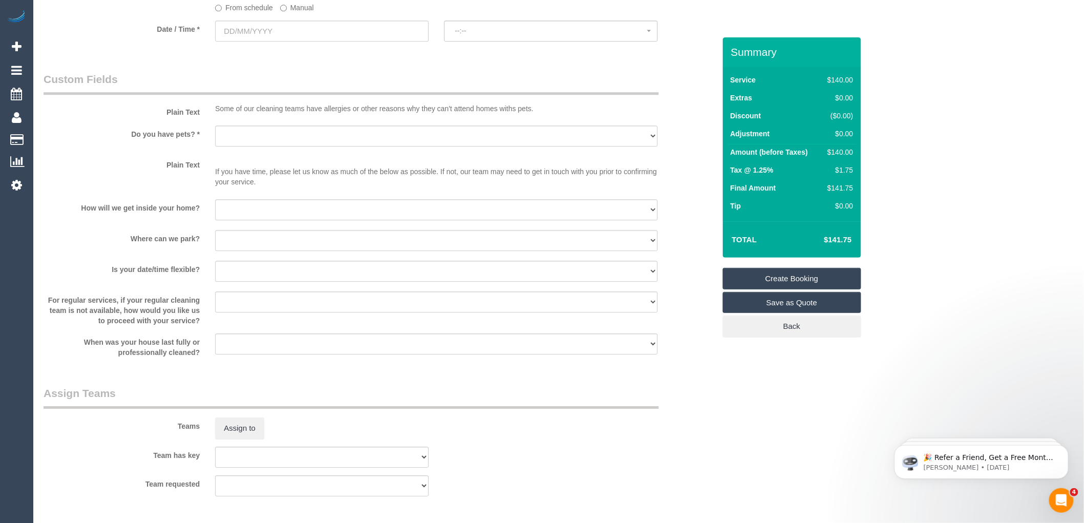
scroll to position [1195, 0]
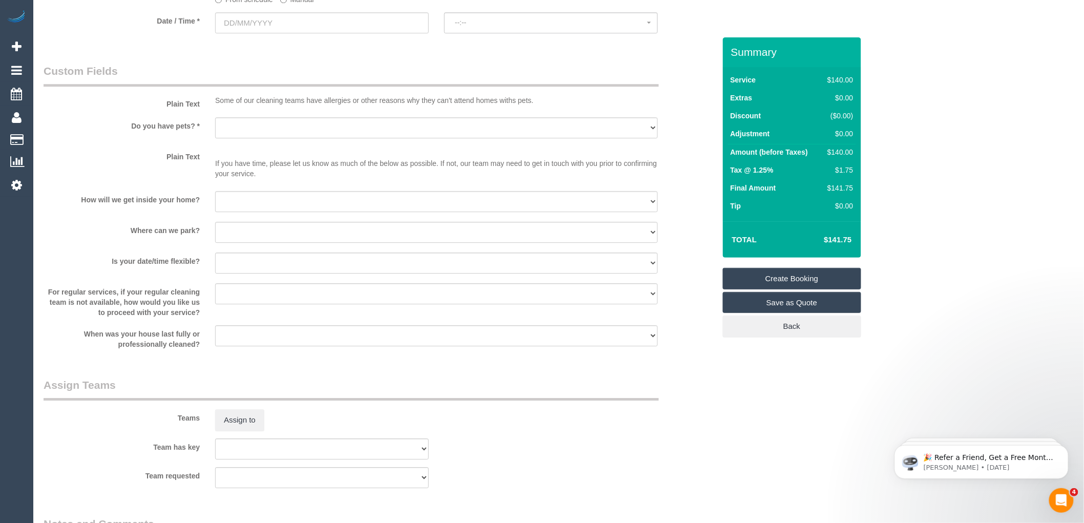
type input "david.sanaa@outlook.com"
click at [278, 239] on select "I will provide parking on-site Free street parking Paid street parking (cost wi…" at bounding box center [436, 232] width 443 height 21
select select "number:19"
click at [215, 229] on select "I will provide parking on-site Free street parking Paid street parking (cost wi…" at bounding box center [436, 232] width 443 height 21
click at [257, 134] on select "Yes - Cats Yes - Dogs No pets Yes - Dogs and Cats Yes - Other" at bounding box center [436, 127] width 443 height 21
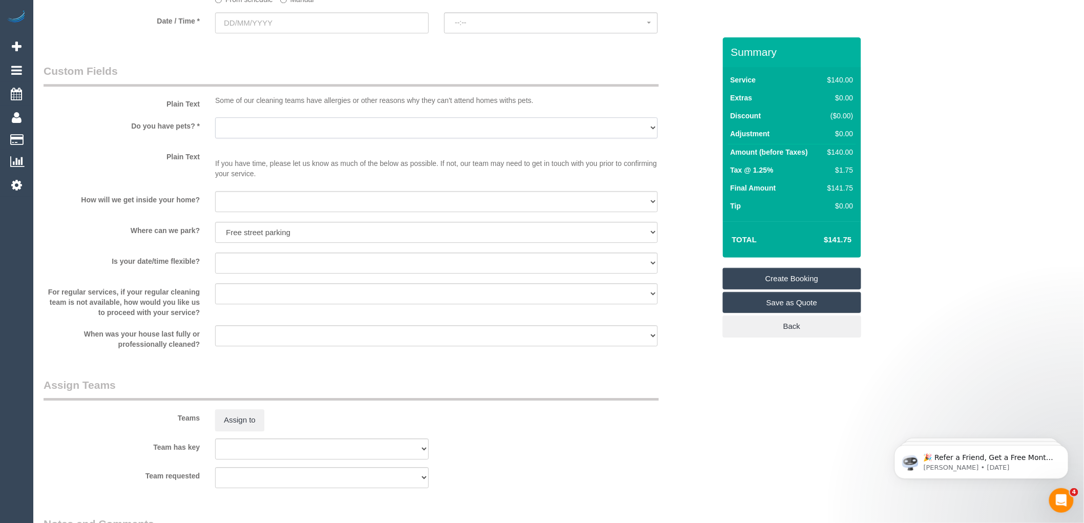
select select "number:29"
click at [215, 124] on select "Yes - Cats Yes - Dogs No pets Yes - Dogs and Cats Yes - Other" at bounding box center [436, 127] width 443 height 21
click at [264, 202] on select "I will be home Key will be left (please provide details below) Lock box/Access …" at bounding box center [436, 201] width 443 height 21
select select "number:14"
click at [215, 198] on select "I will be home Key will be left (please provide details below) Lock box/Access …" at bounding box center [436, 201] width 443 height 21
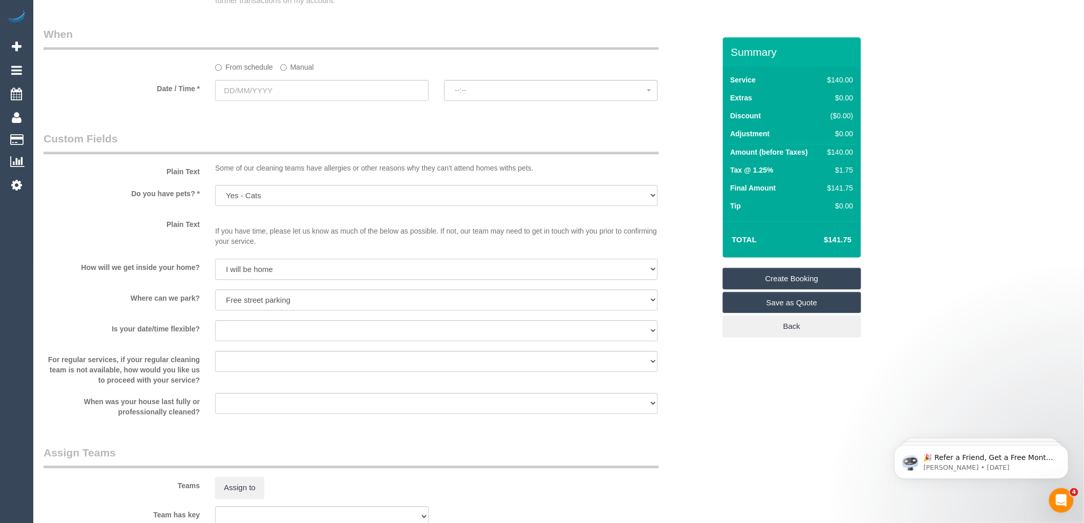
scroll to position [967, 0]
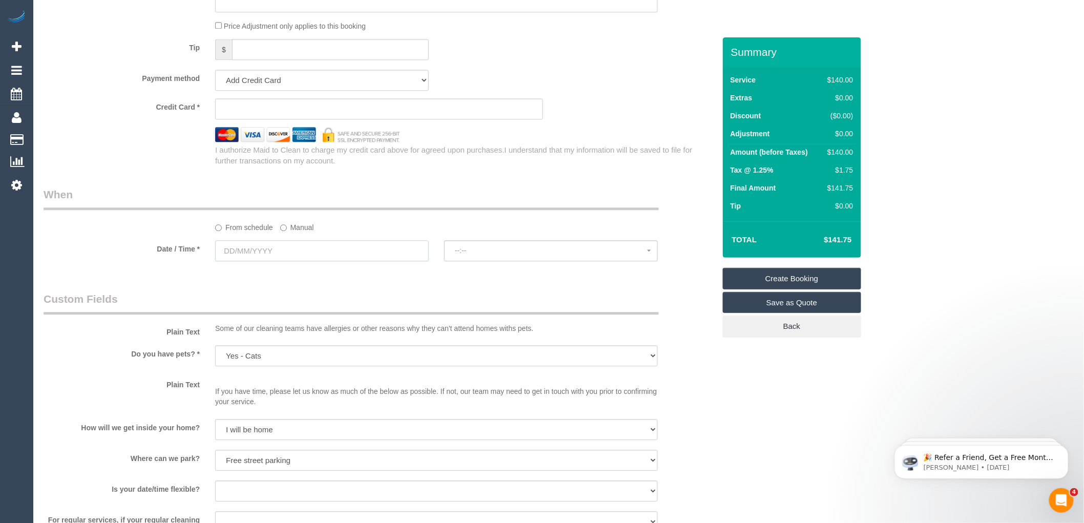
click at [267, 259] on input "text" at bounding box center [322, 250] width 214 height 21
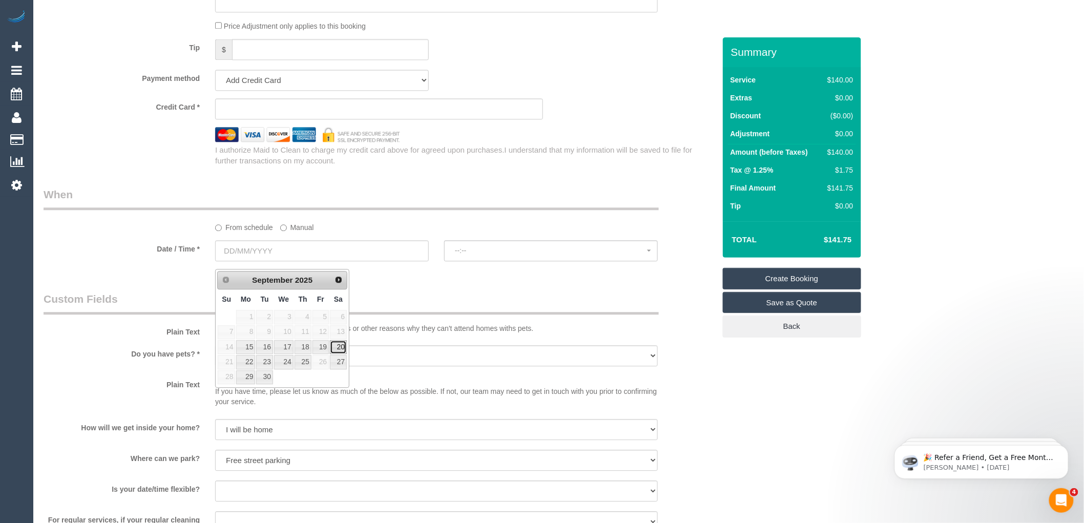
click at [339, 344] on link "20" at bounding box center [338, 347] width 17 height 14
type input "20/09/2025"
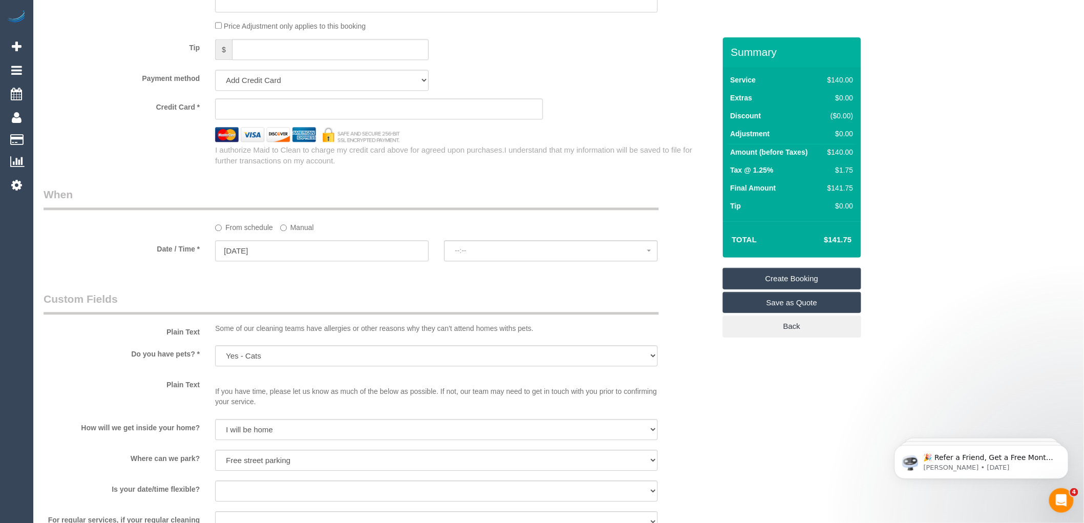
select select "spot1"
click at [263, 256] on input "20/09/2025" at bounding box center [322, 250] width 214 height 21
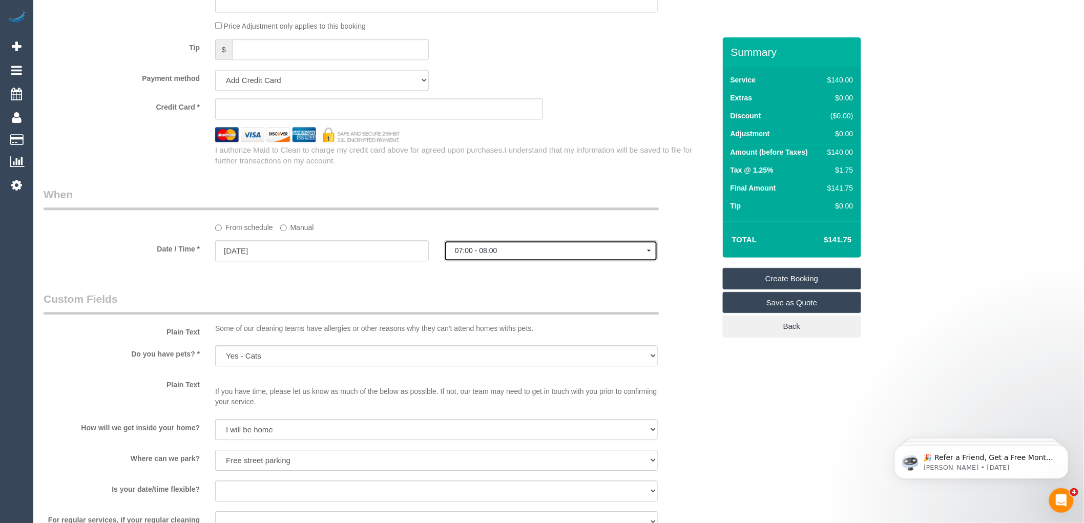
click at [493, 255] on span "07:00 - 08:00" at bounding box center [551, 250] width 192 height 8
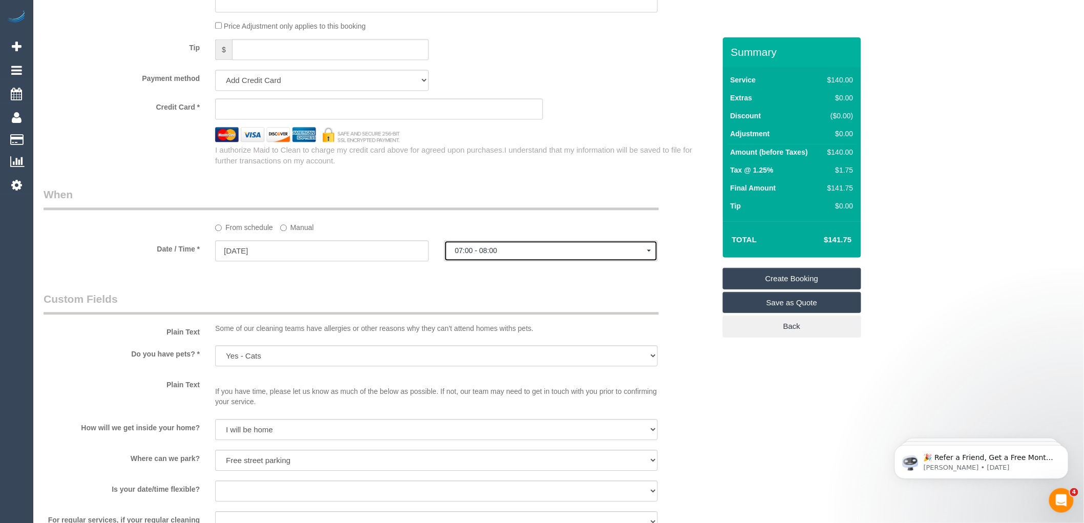
click at [487, 255] on span "07:00 - 08:00" at bounding box center [551, 250] width 192 height 8
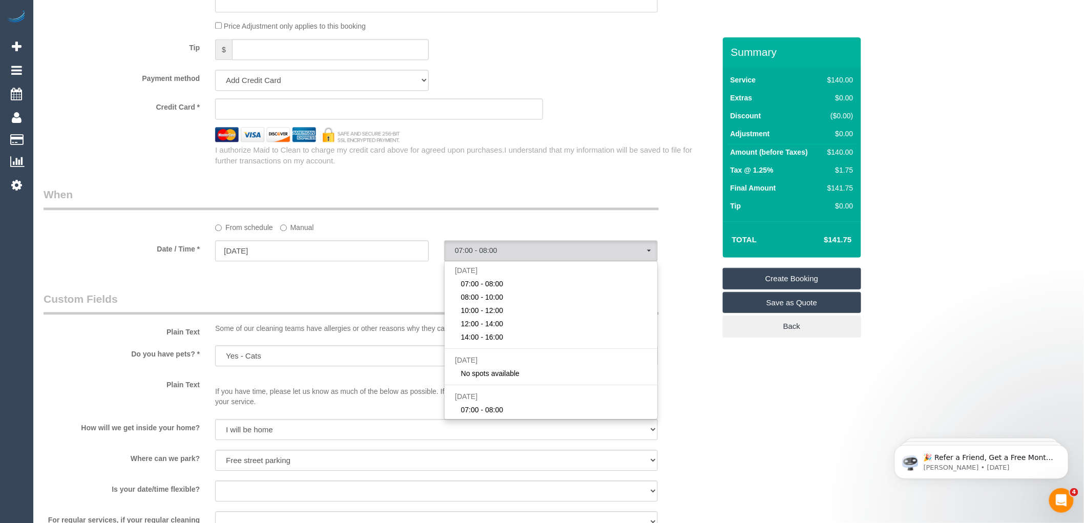
click at [494, 200] on legend "When" at bounding box center [351, 198] width 615 height 23
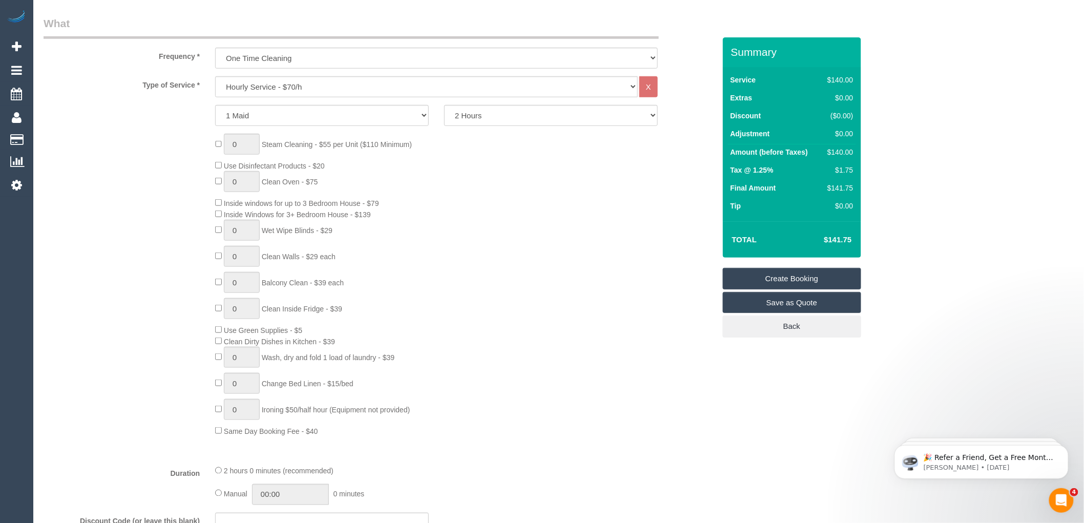
scroll to position [398, 0]
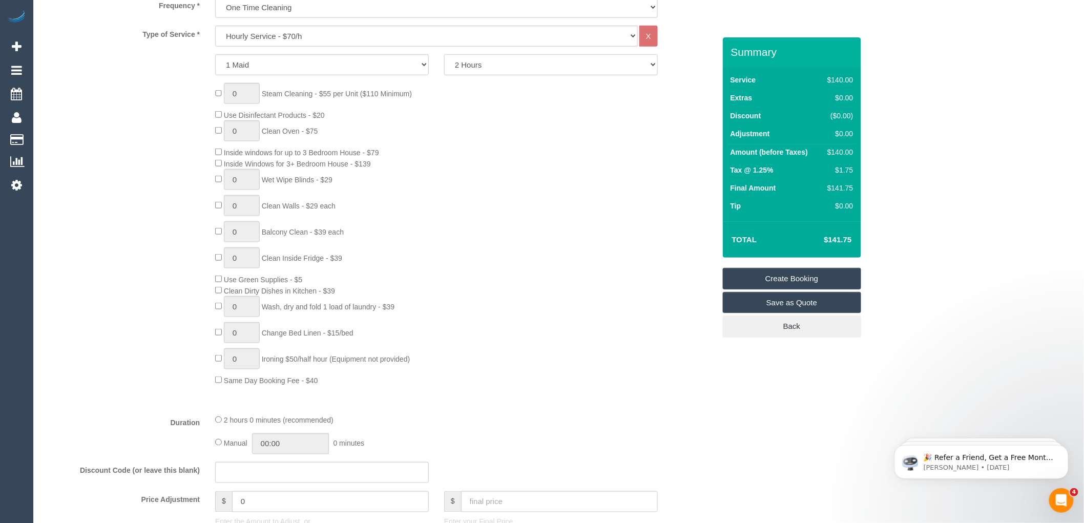
click at [492, 66] on select "2 Hours 2.5 Hours 3 Hours 3.5 Hours 4 Hours 4.5 Hours 5 Hours 5.5 Hours 6 Hours…" at bounding box center [551, 64] width 214 height 21
select select "180"
click at [444, 55] on select "2 Hours 2.5 Hours 3 Hours 3.5 Hours 4 Hours 4.5 Hours 5 Hours 5.5 Hours 6 Hours…" at bounding box center [551, 64] width 214 height 21
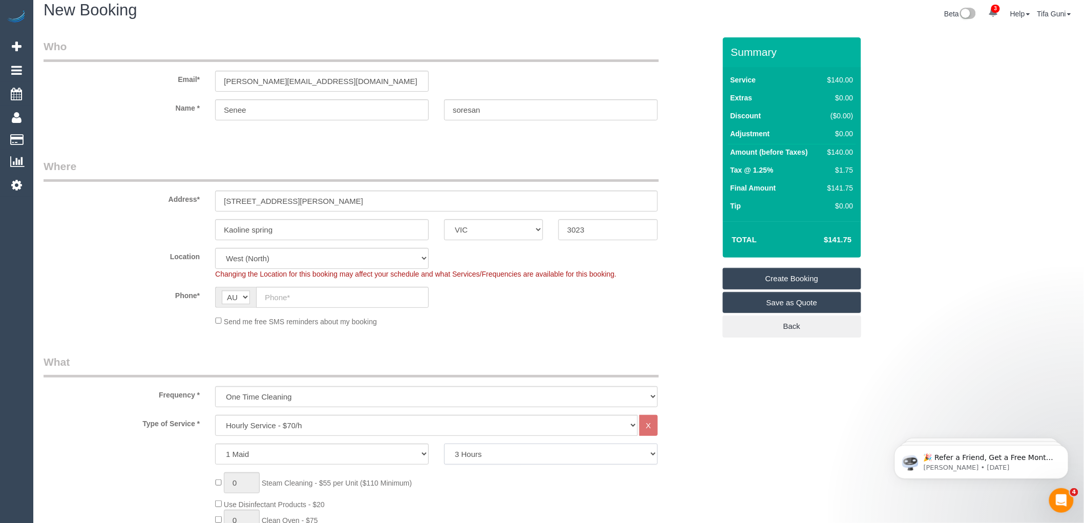
scroll to position [0, 0]
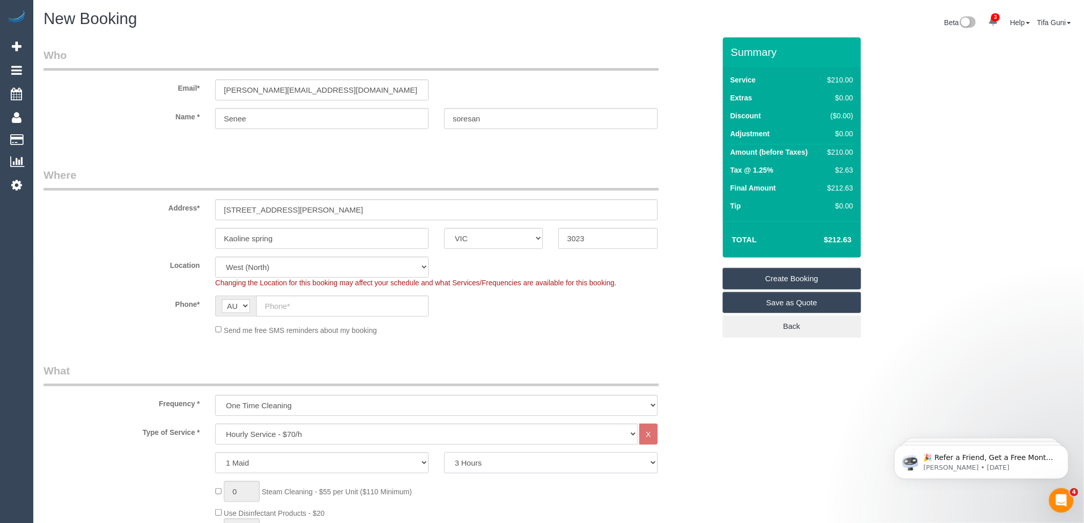
select select "spot22"
click at [272, 306] on input "text" at bounding box center [342, 306] width 173 height 21
paste input "61 432 220 814"
drag, startPoint x: 274, startPoint y: 303, endPoint x: 263, endPoint y: 303, distance: 10.8
click at [263, 303] on input "61 432 220 814" at bounding box center [342, 306] width 173 height 21
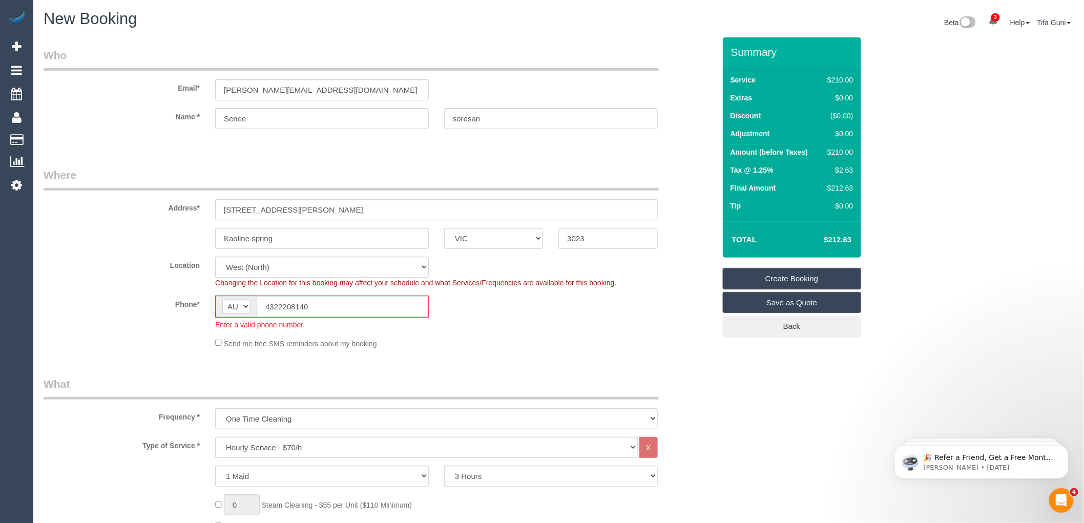
drag, startPoint x: 325, startPoint y: 299, endPoint x: 232, endPoint y: 305, distance: 93.4
click at [232, 305] on div "AF AL DZ AD AO AI AQ AG AR AM AW AU AT AZ BS BH BD BB BY BE BZ BJ BM BT BO BA B…" at bounding box center [322, 307] width 214 height 22
paste input "61 432 220 814"
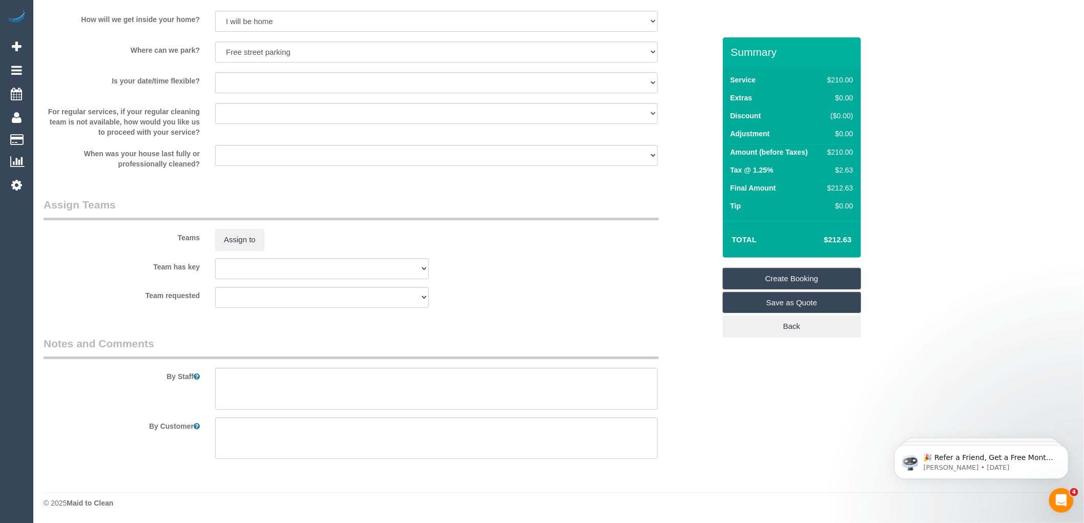
scroll to position [1382, 0]
type input "61 432 220 814"
click at [256, 377] on textarea at bounding box center [436, 389] width 443 height 42
click at [363, 390] on textarea at bounding box center [436, 389] width 443 height 42
click at [423, 387] on textarea at bounding box center [436, 389] width 443 height 42
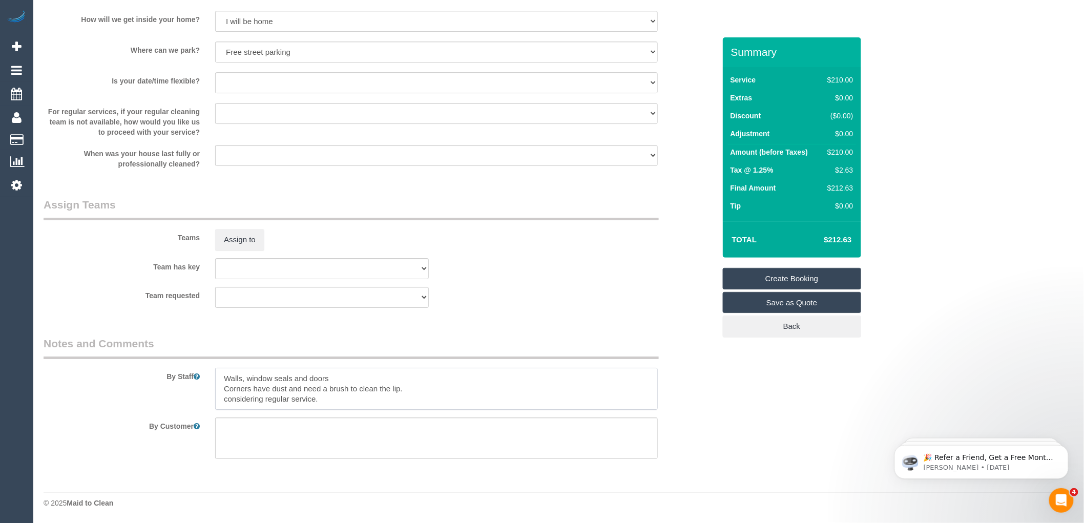
type textarea "Walls, window seals and doors Corners have dust and need a brush to clean the l…"
click at [514, 200] on legend "Assign Teams" at bounding box center [351, 208] width 615 height 23
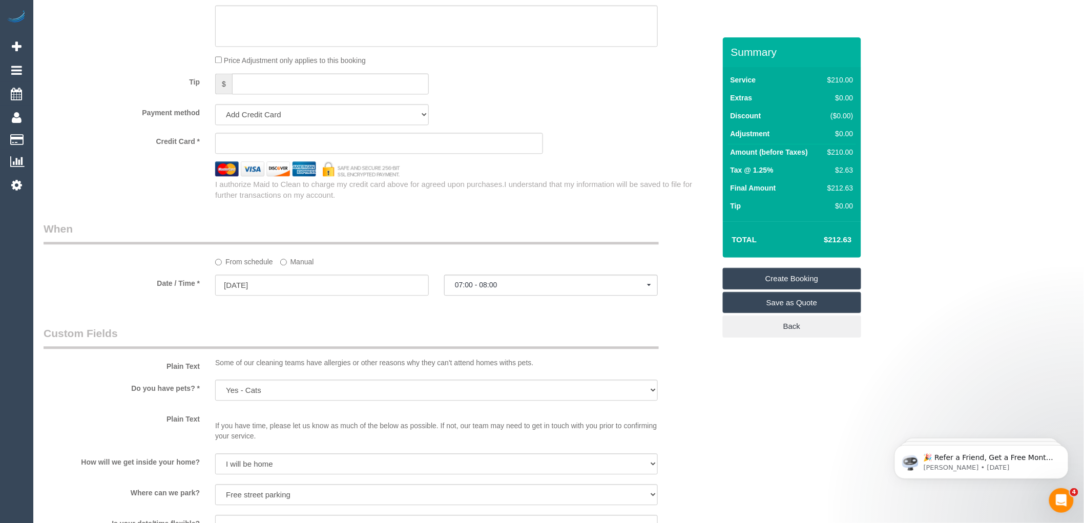
scroll to position [927, 0]
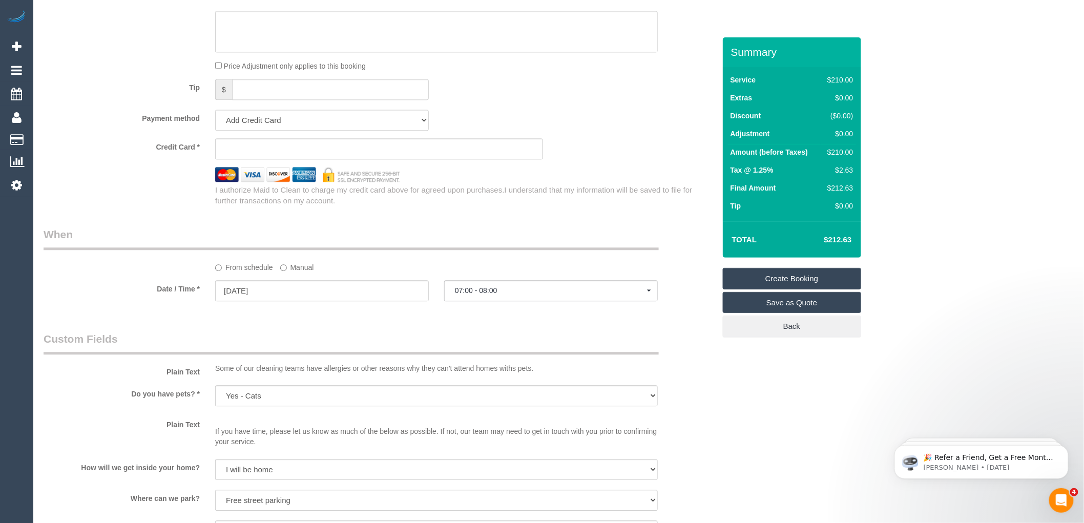
click at [371, 341] on legend "Custom Fields" at bounding box center [351, 342] width 615 height 23
click at [273, 299] on input "20/09/2025" at bounding box center [322, 290] width 214 height 21
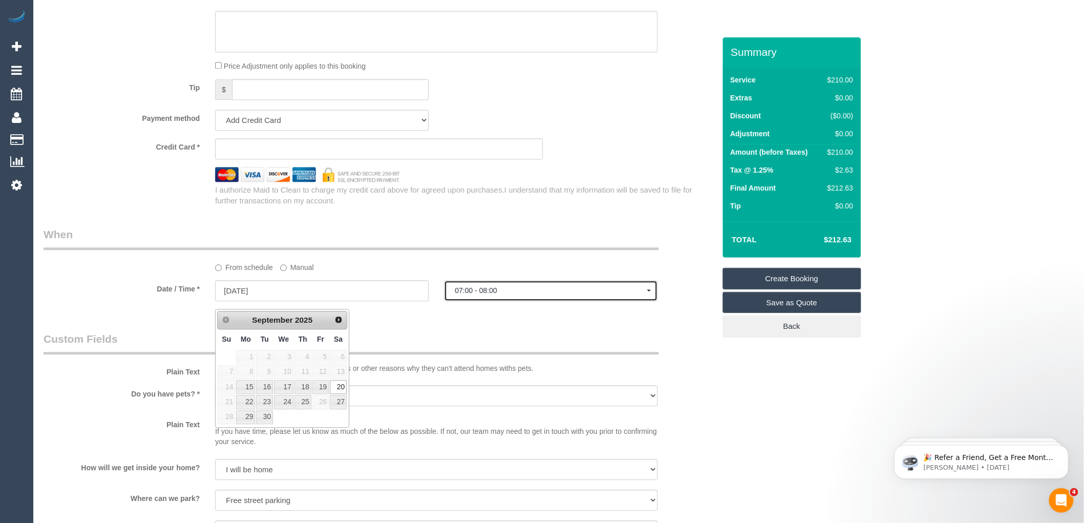
click at [534, 295] on span "07:00 - 08:00" at bounding box center [551, 290] width 192 height 8
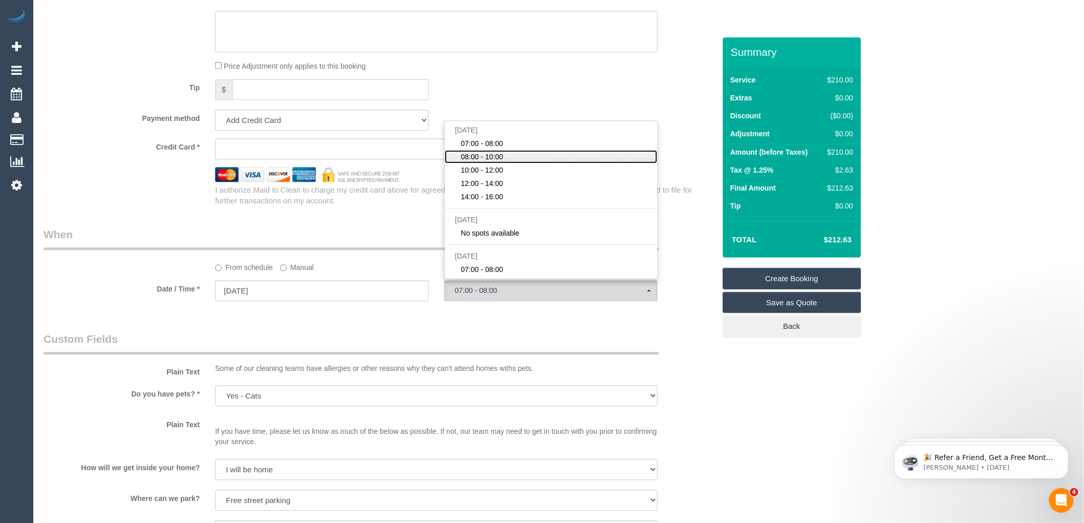
click at [475, 161] on span "08:00 - 10:00" at bounding box center [482, 157] width 43 height 10
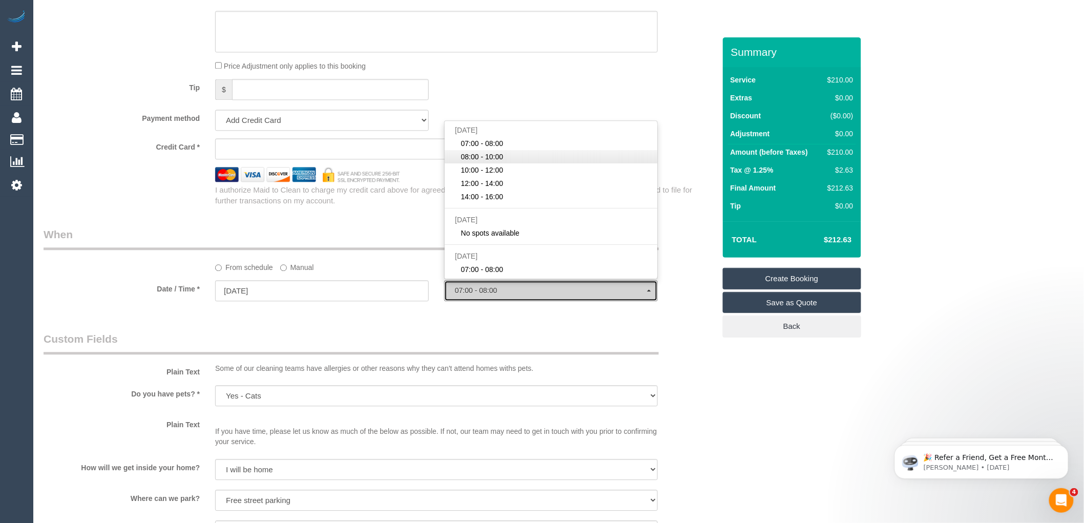
select select "spot23"
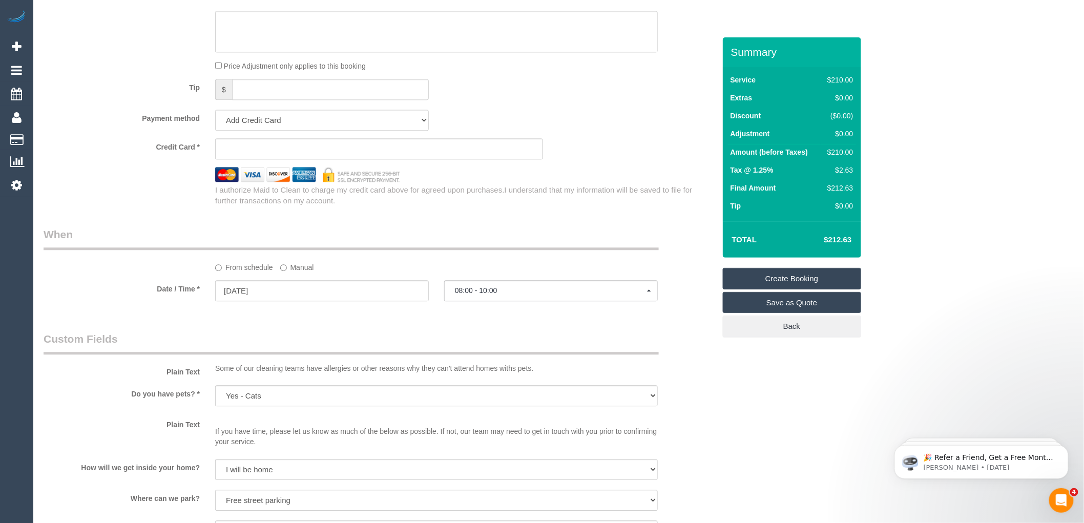
click at [596, 336] on div "Who Email* david.sanaa@outlook.com Name * Senee soresan Where Address* 14 burtt…" at bounding box center [379, 23] width 687 height 1826
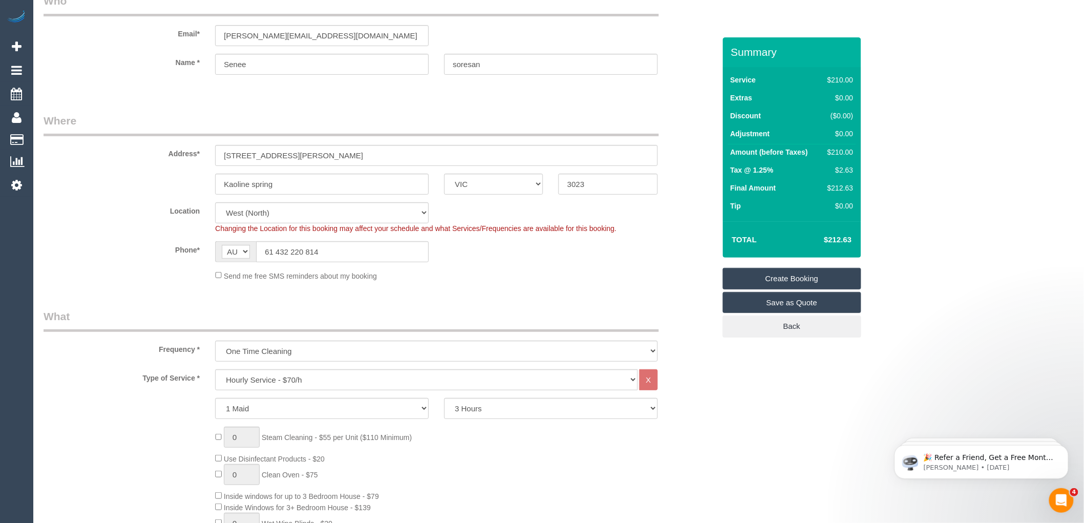
scroll to position [0, 0]
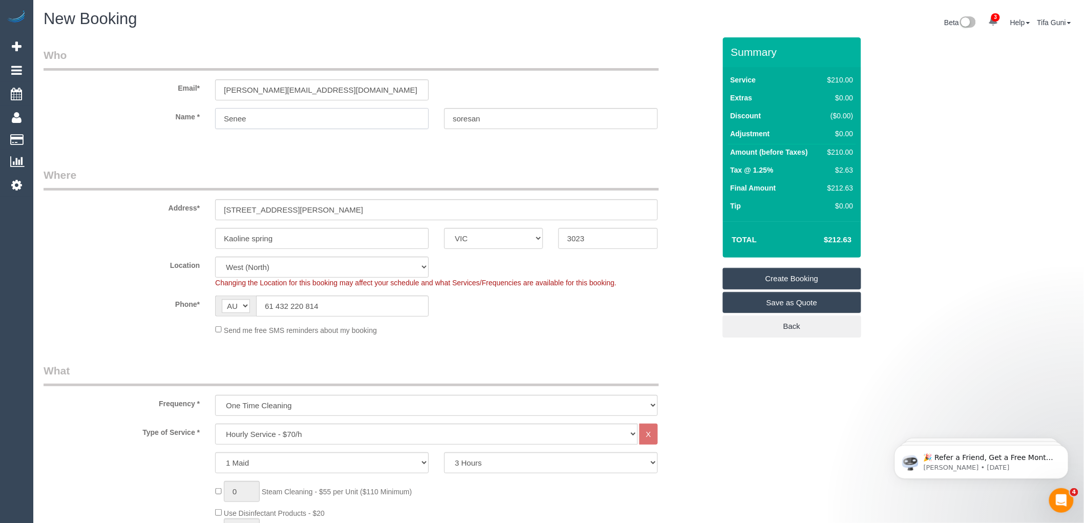
drag, startPoint x: 260, startPoint y: 119, endPoint x: 232, endPoint y: 116, distance: 28.3
click at [230, 115] on input "Senee" at bounding box center [322, 118] width 214 height 21
type input "Sanaa"
click at [240, 206] on input "14 burtt avenue" at bounding box center [436, 209] width 443 height 21
type input "14 Burtt avenue"
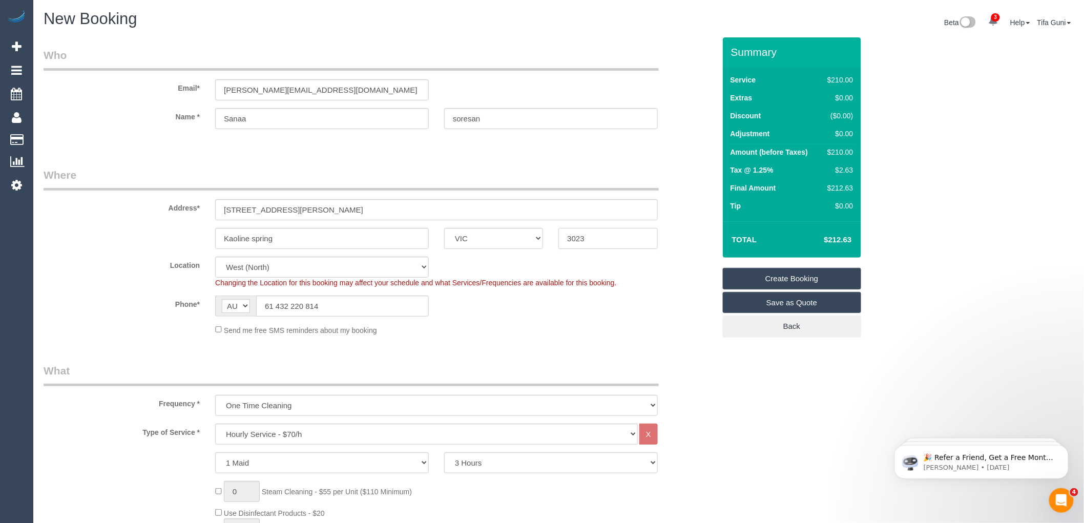
drag, startPoint x: 593, startPoint y: 237, endPoint x: 557, endPoint y: 234, distance: 36.5
click at [557, 234] on div "3023" at bounding box center [608, 238] width 114 height 21
drag, startPoint x: 288, startPoint y: 239, endPoint x: 305, endPoint y: 233, distance: 18.2
click at [305, 233] on input "Kaoline spring" at bounding box center [322, 238] width 214 height 21
drag, startPoint x: 284, startPoint y: 238, endPoint x: 194, endPoint y: 237, distance: 90.7
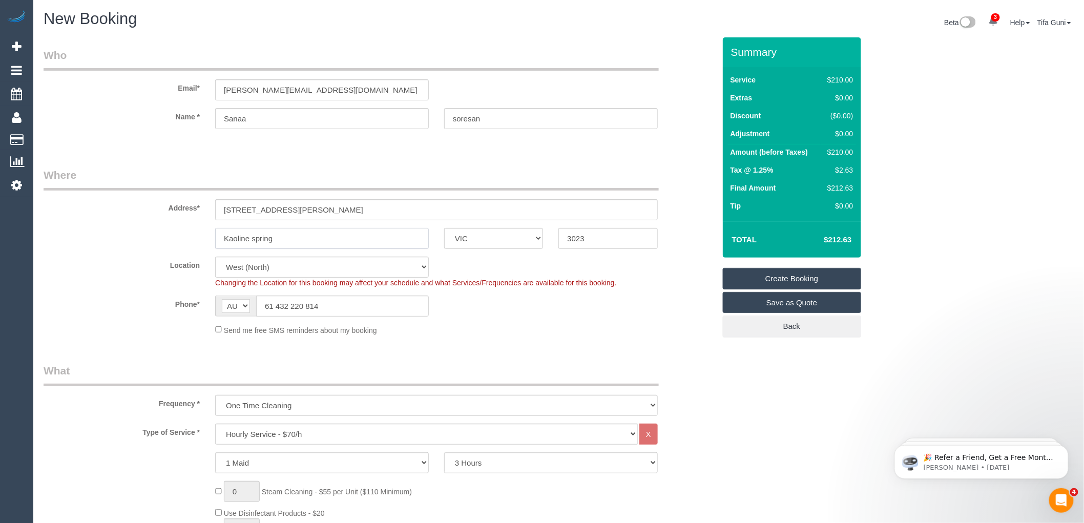
click at [196, 237] on div "Kaoline spring ACT NSW NT QLD SA TAS VIC WA 3023" at bounding box center [379, 238] width 687 height 21
paste input "Caroline Springs"
type input "Caroline Springs"
click at [274, 305] on input "61 432 220 814" at bounding box center [342, 306] width 173 height 21
click at [335, 307] on input "0432 220 814" at bounding box center [342, 306] width 173 height 21
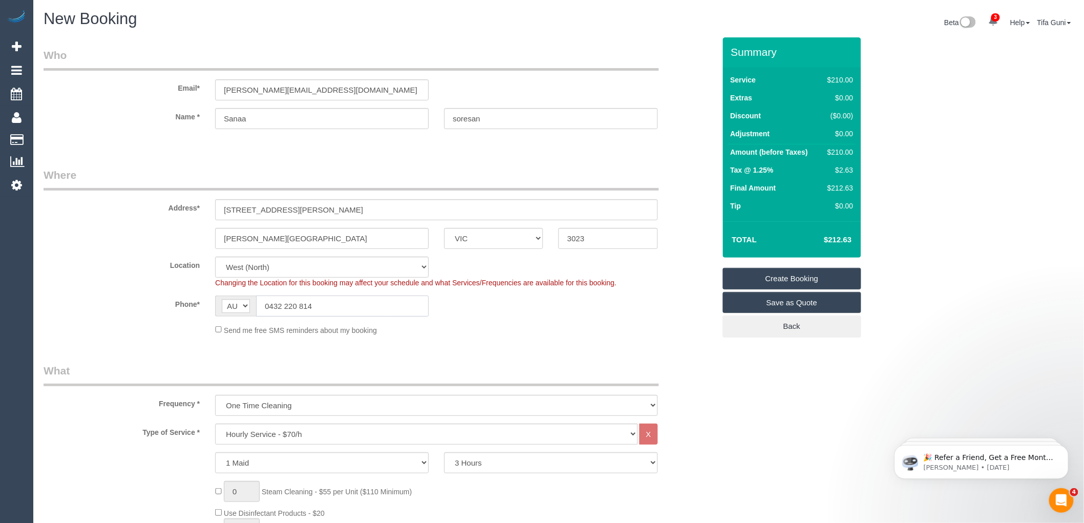
type input "0432 220 814"
drag, startPoint x: 303, startPoint y: 90, endPoint x: 176, endPoint y: 90, distance: 127.6
click at [176, 90] on div "Email* david.sanaa@outlook.com" at bounding box center [379, 74] width 687 height 53
drag, startPoint x: 326, startPoint y: 88, endPoint x: 183, endPoint y: 88, distance: 142.4
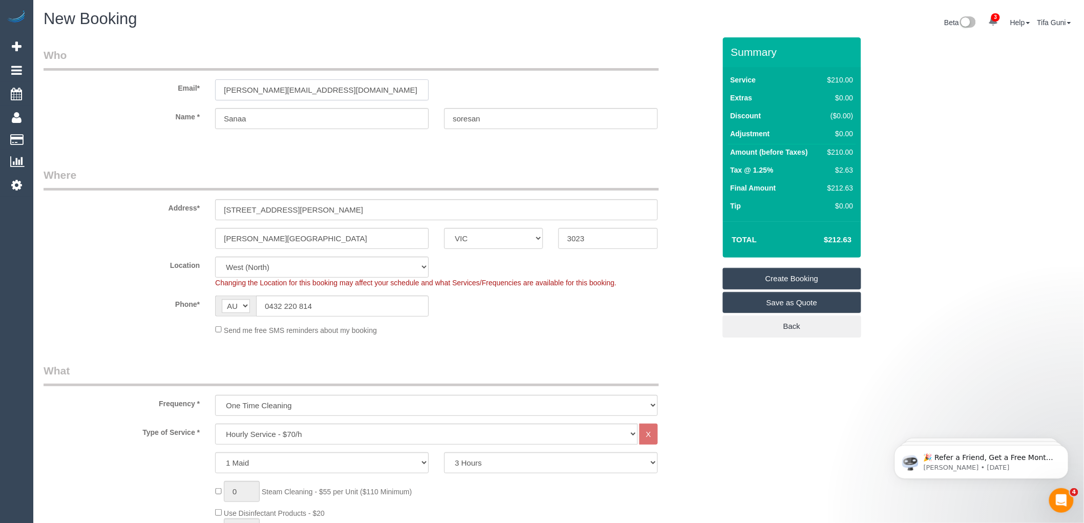
click at [183, 88] on div "Email* david.sanaa@outlook.com" at bounding box center [379, 74] width 687 height 53
click at [288, 143] on fieldset "Who Email* david.sanaa@outlook.com Name * Sanaa soresan" at bounding box center [380, 97] width 672 height 99
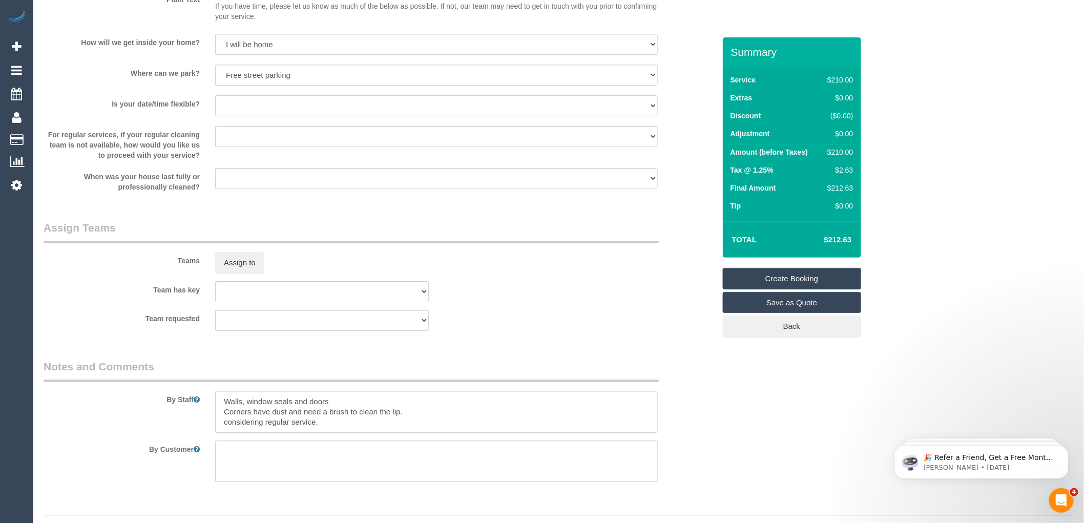
scroll to position [1382, 0]
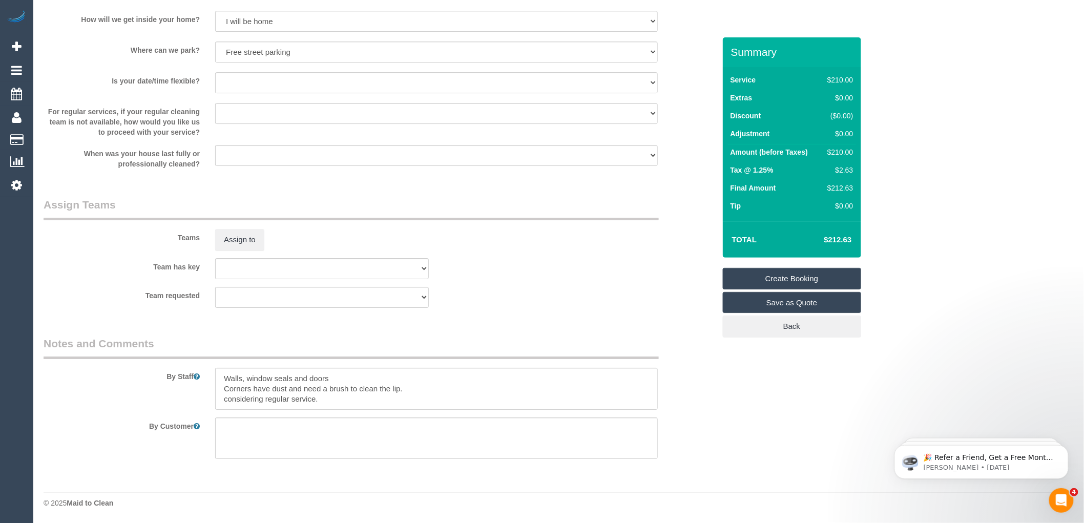
click at [784, 279] on link "Create Booking" at bounding box center [792, 279] width 138 height 22
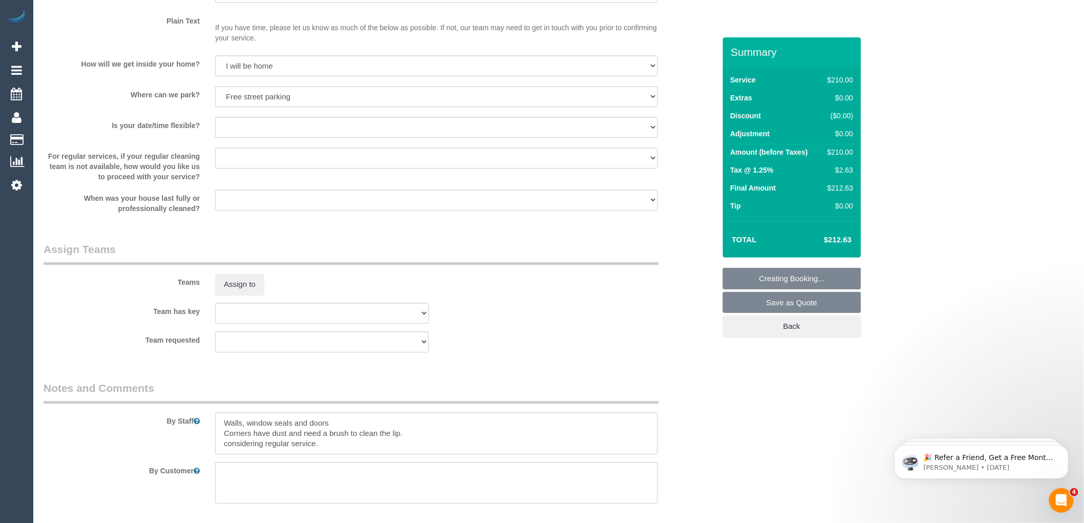
scroll to position [1268, 0]
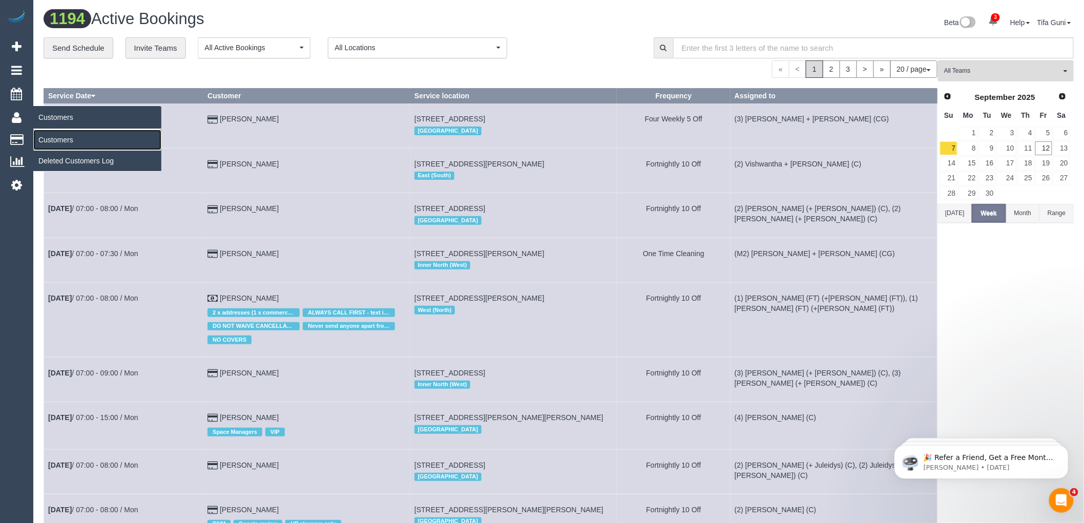
click at [68, 140] on link "Customers" at bounding box center [97, 140] width 128 height 20
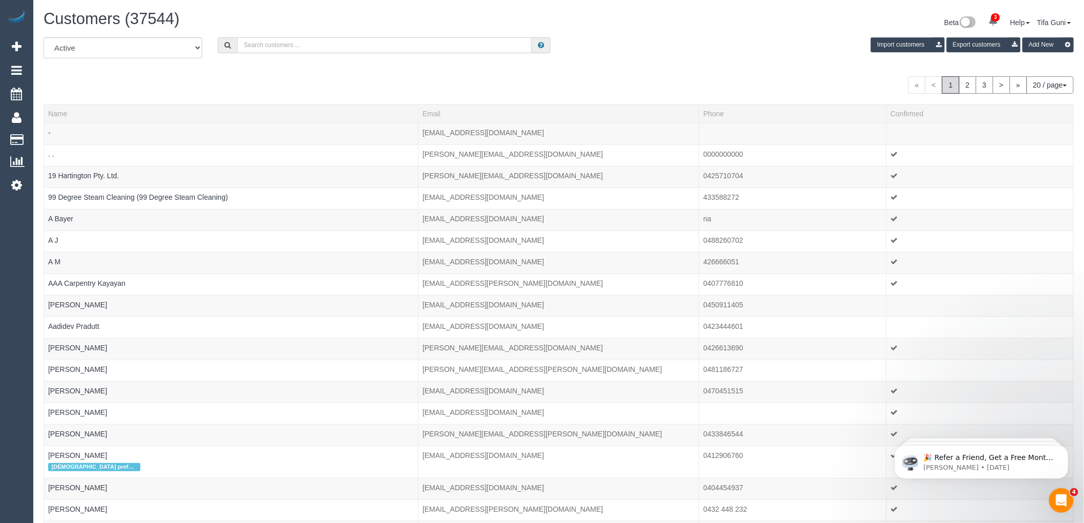
click at [300, 41] on input "text" at bounding box center [384, 45] width 295 height 16
paste input "david.sanaa@outlook.com"
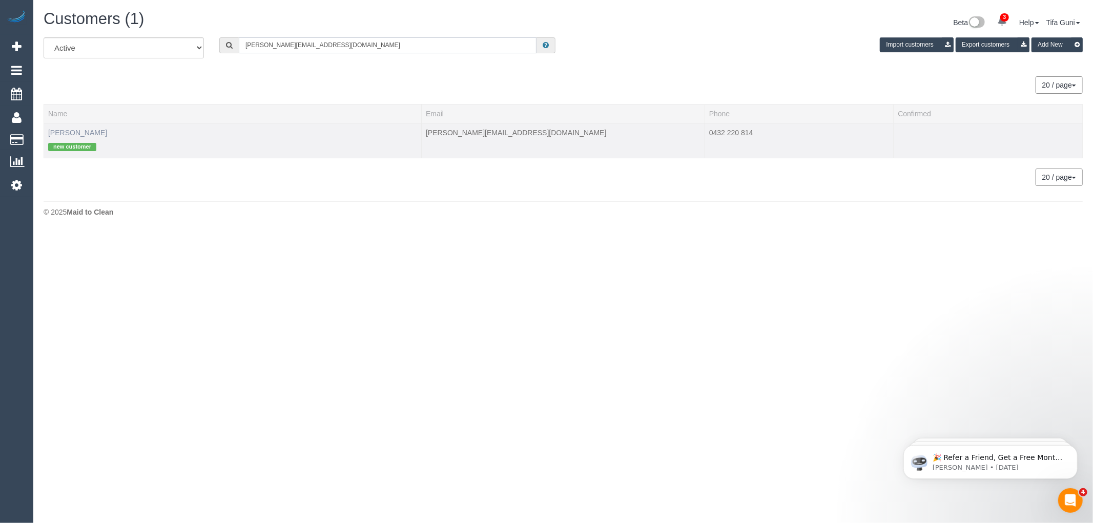
type input "david.sanaa@outlook.com"
click at [78, 131] on link "Sanaa soresan" at bounding box center [77, 133] width 59 height 8
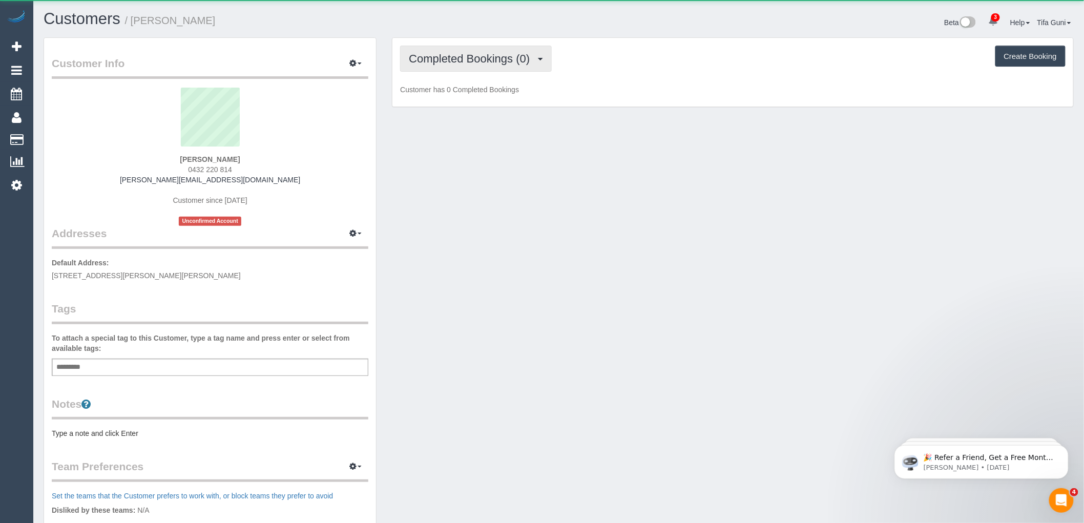
click at [511, 62] on span "Completed Bookings (0)" at bounding box center [472, 58] width 126 height 13
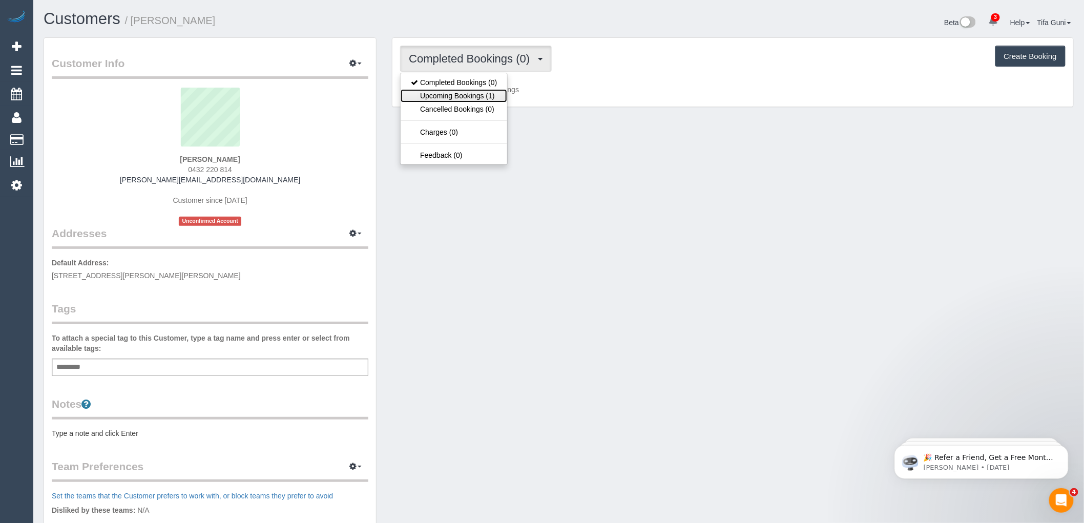
click at [464, 97] on link "Upcoming Bookings (1)" at bounding box center [454, 95] width 107 height 13
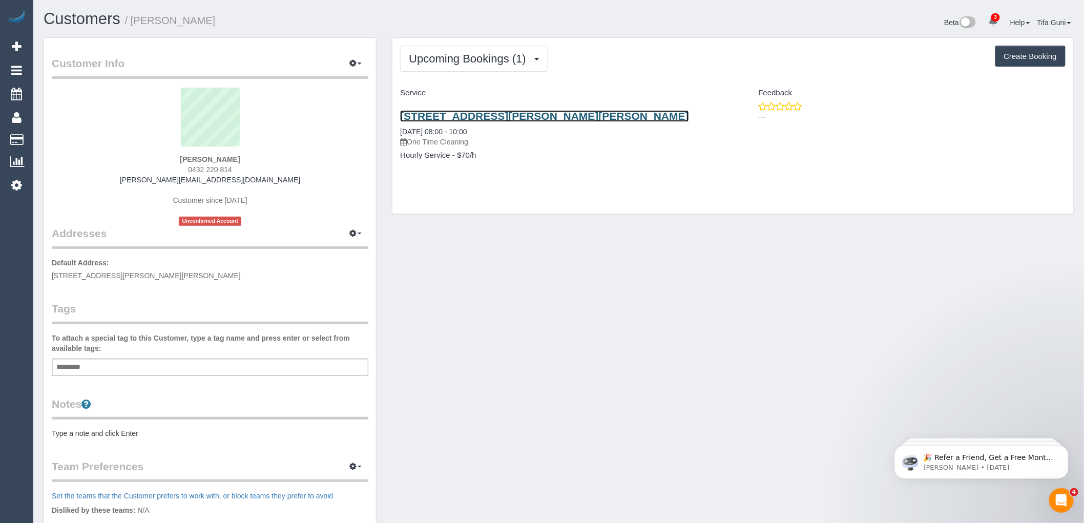
click at [513, 116] on link "14 Burtt Avenue, Caroline Springs, VIC 3023" at bounding box center [544, 116] width 289 height 12
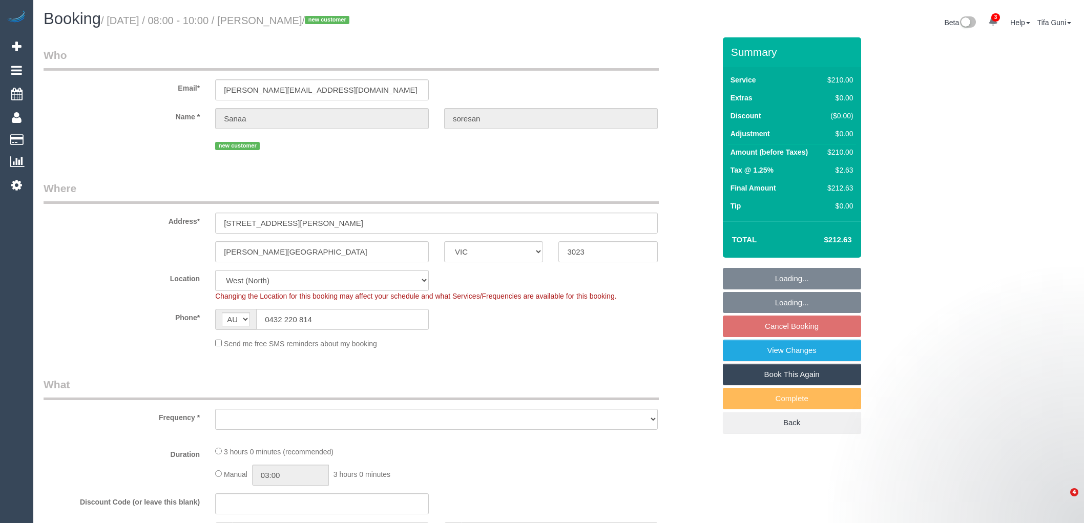
select select "VIC"
select select "string:stripe-pm_1S6P652GScqysDRVKFsDYoXB"
select select "object:560"
select select "180"
select select "spot2"
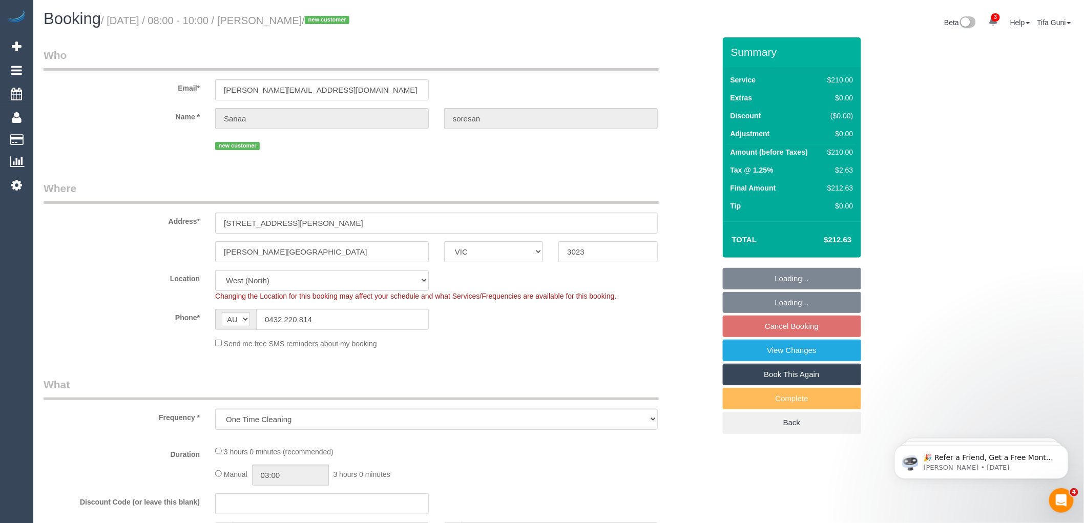
select select "number:29"
select select "number:14"
select select "number:19"
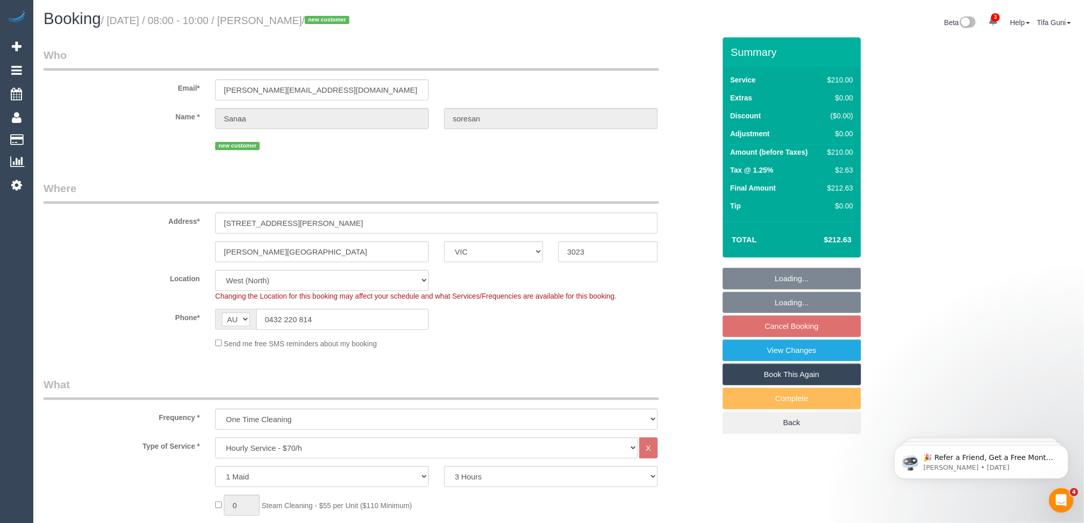
select select "object:1121"
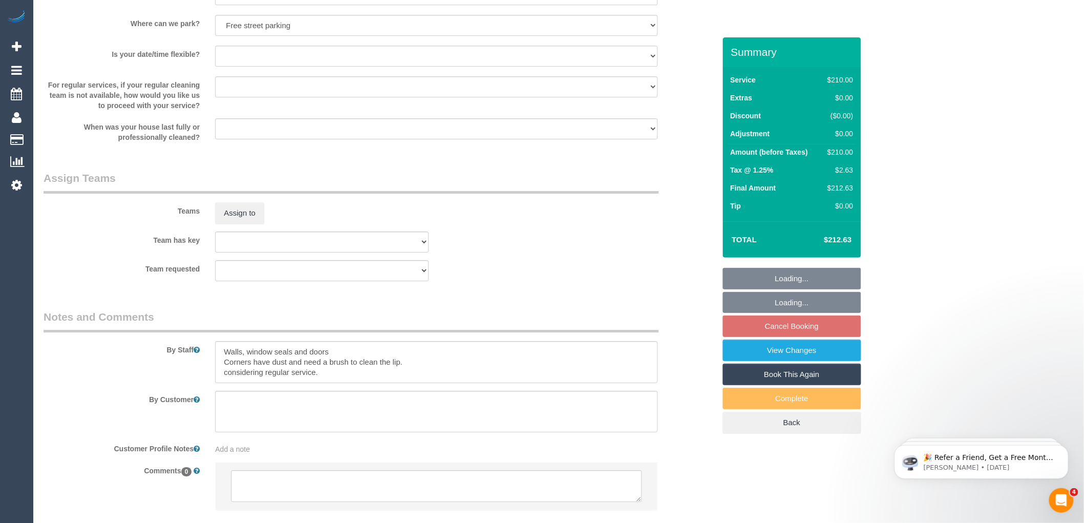
scroll to position [1418, 0]
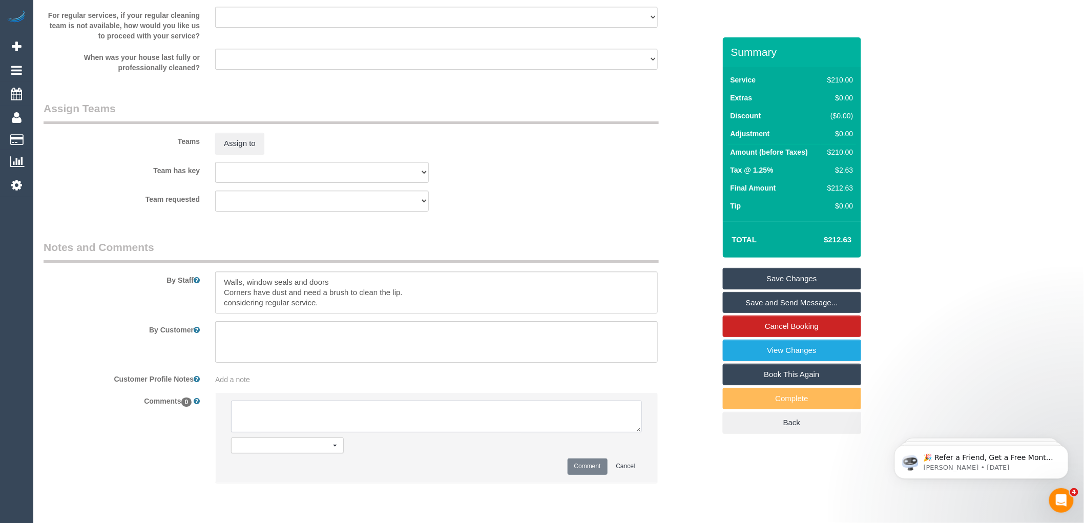
click at [410, 416] on textarea at bounding box center [436, 417] width 411 height 32
type textarea "-"
paste textarea "Flexibility dates: Flexibility times: Notes: knows we need to review Contact vi…"
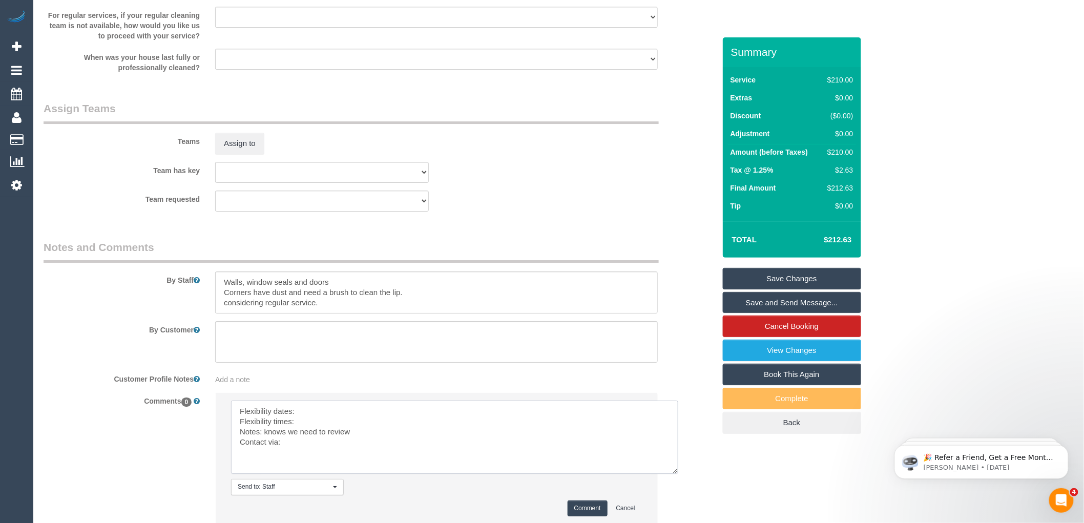
drag, startPoint x: 638, startPoint y: 439, endPoint x: 679, endPoint y: 487, distance: 63.6
click at [678, 474] on textarea at bounding box center [454, 437] width 447 height 73
click at [306, 415] on textarea at bounding box center [456, 441] width 451 height 80
click at [309, 429] on textarea at bounding box center [456, 441] width 451 height 80
click at [298, 447] on textarea at bounding box center [456, 441] width 451 height 80
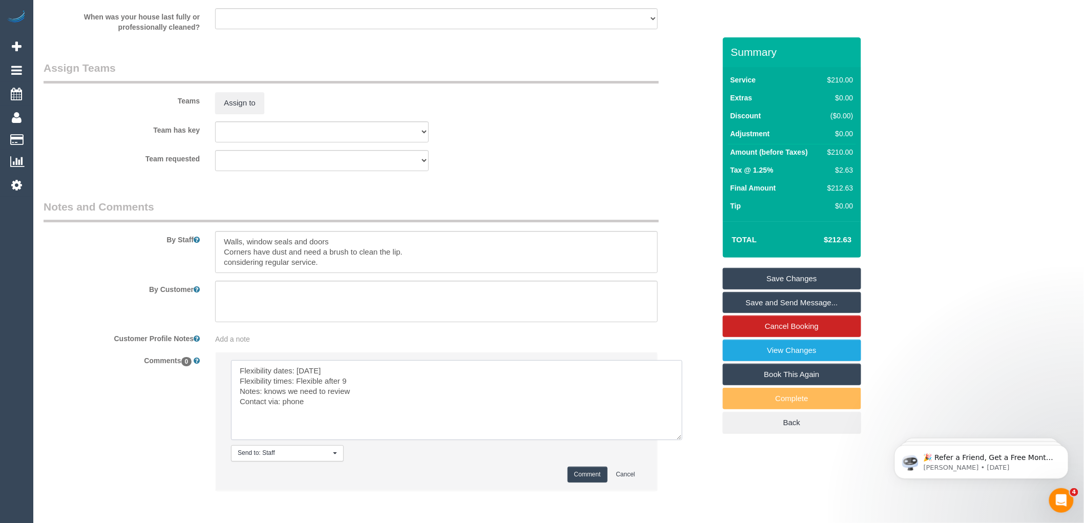
scroll to position [1508, 0]
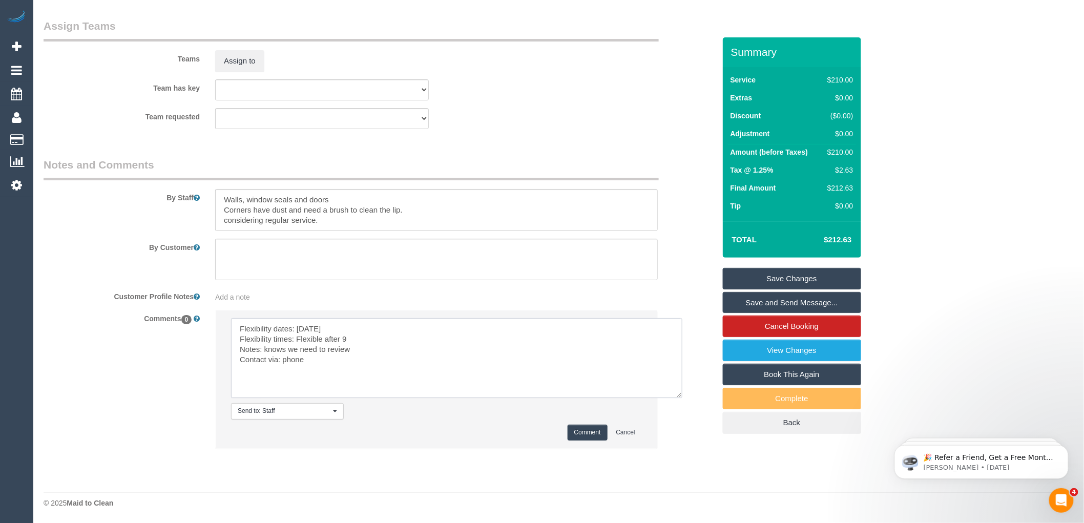
type textarea "Flexibility dates: Saturday Flexibility times: Flexible after 9 Notes: knows we…"
click at [585, 431] on button "Comment" at bounding box center [588, 433] width 40 height 16
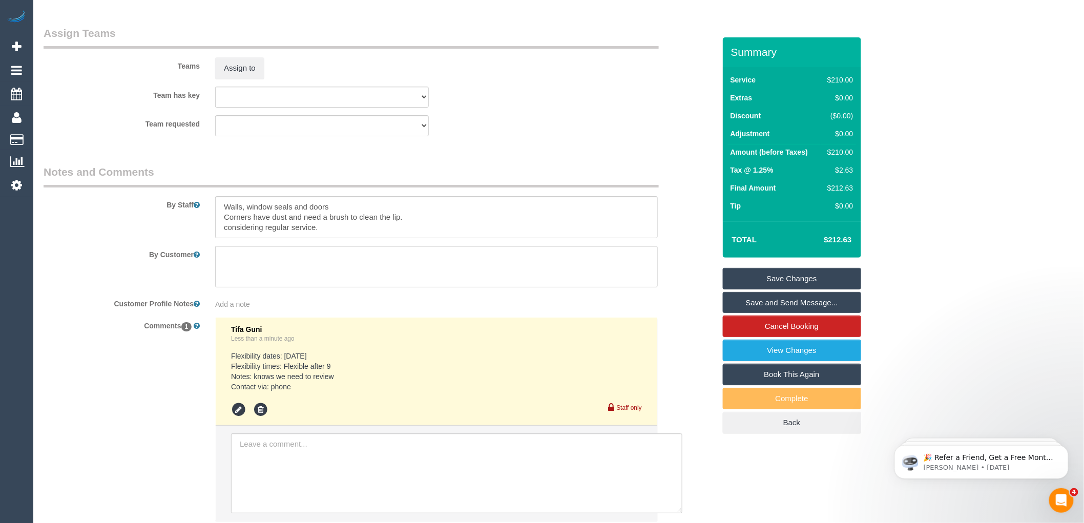
scroll to position [1573, 0]
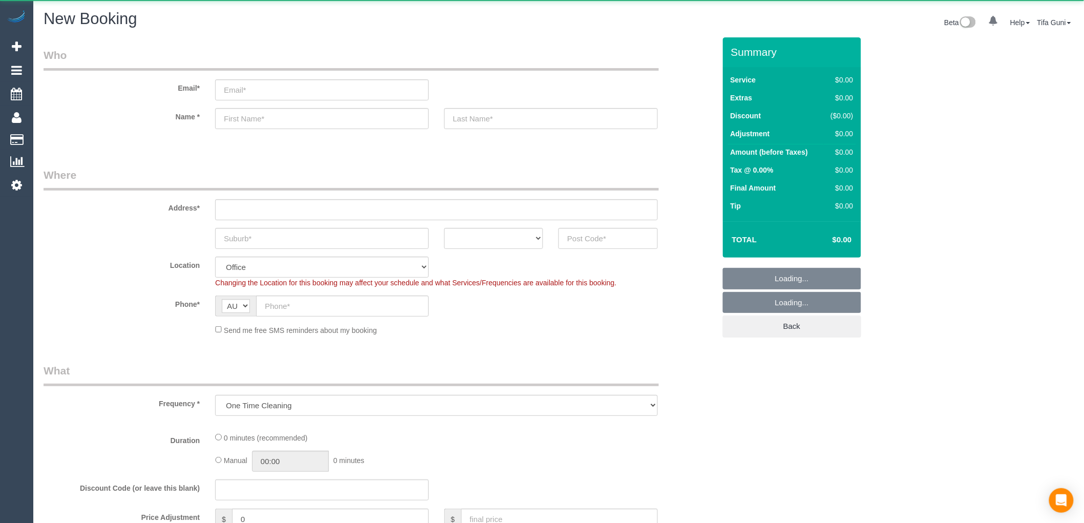
select select "object:649"
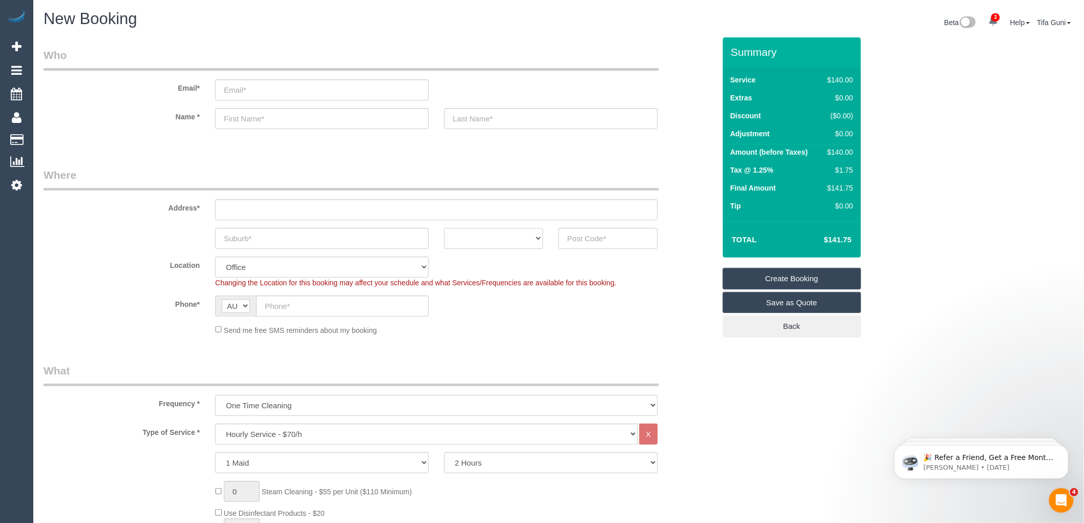
click at [515, 238] on select "ACT [GEOGRAPHIC_DATA] NT [GEOGRAPHIC_DATA] SA TAS [GEOGRAPHIC_DATA] [GEOGRAPHIC…" at bounding box center [493, 238] width 99 height 21
select select "VIC"
click at [444, 228] on select "ACT [GEOGRAPHIC_DATA] NT [GEOGRAPHIC_DATA] SA TAS [GEOGRAPHIC_DATA] [GEOGRAPHIC…" at bounding box center [493, 238] width 99 height 21
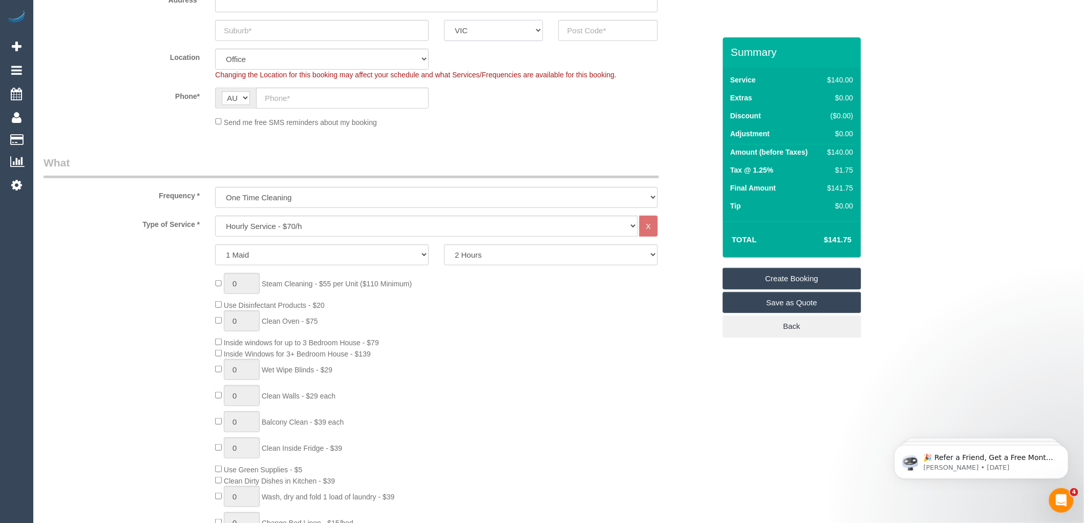
scroll to position [227, 0]
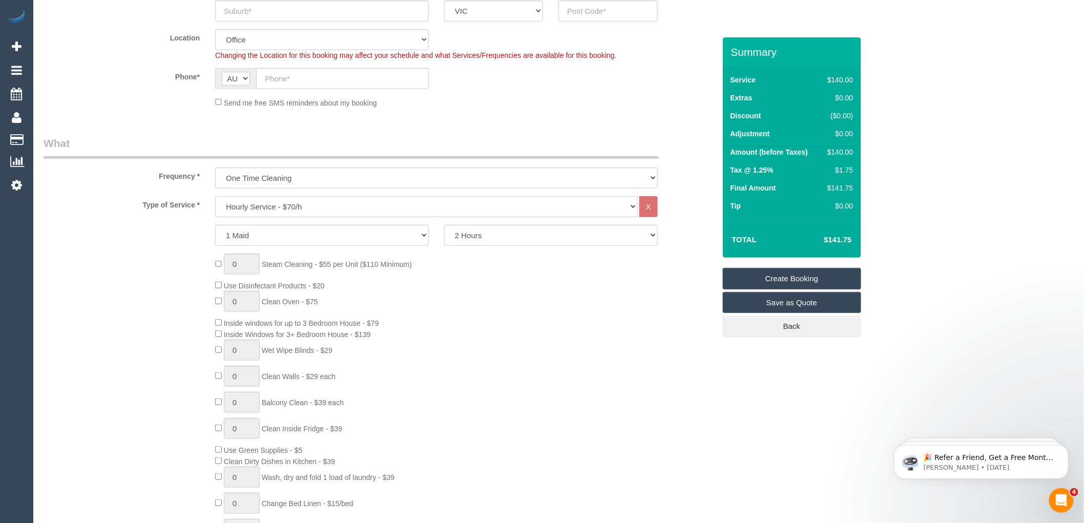
click at [289, 202] on select "Hourly Service - $70/h Hourly Service - $65/h Hourly Service - $60/h Hourly Ser…" at bounding box center [426, 206] width 423 height 21
select select "212"
click at [215, 197] on select "Hourly Service - $70/h Hourly Service - $65/h Hourly Service - $60/h Hourly Ser…" at bounding box center [426, 206] width 423 height 21
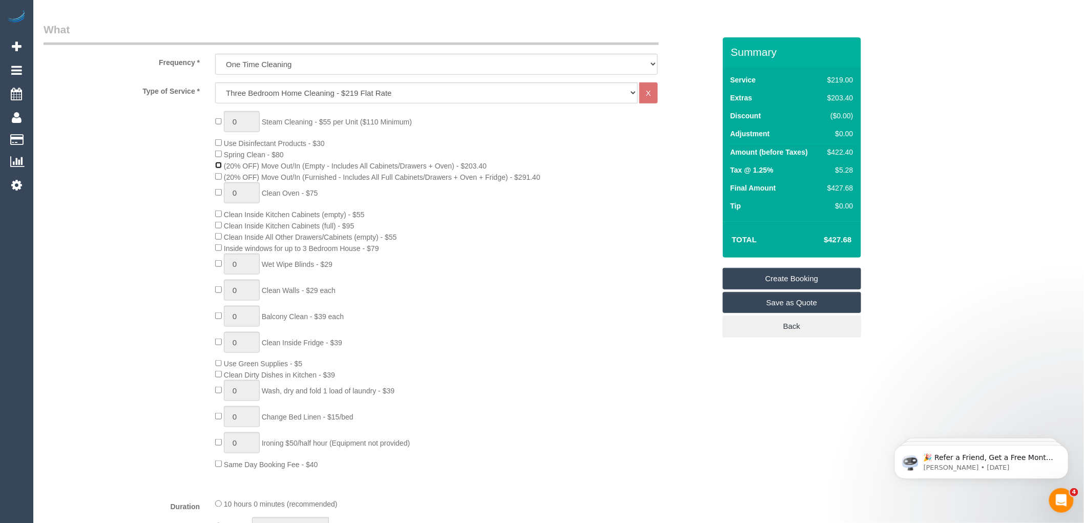
scroll to position [398, 0]
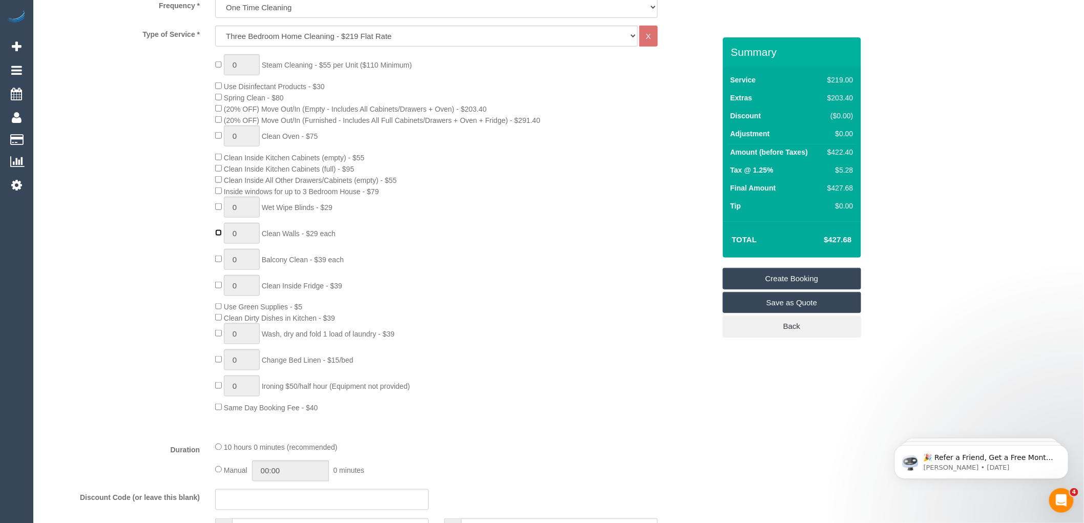
type input "1"
click at [246, 241] on input "1" at bounding box center [242, 233] width 36 height 21
type input "6"
click at [417, 248] on div "0 Steam Cleaning - $55 per Unit ($110 Minimum) Use Disinfectant Products - $30 …" at bounding box center [464, 233] width 515 height 359
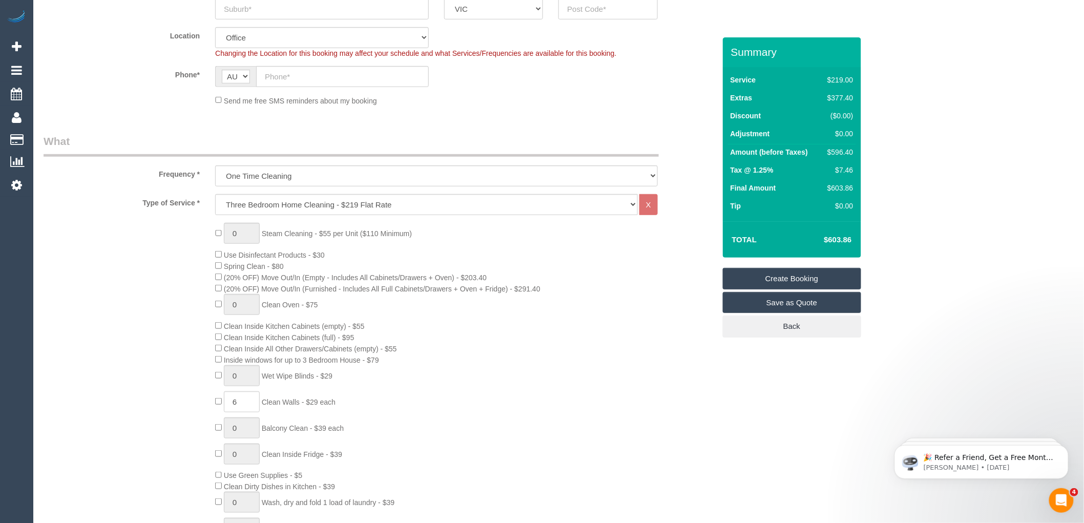
scroll to position [227, 0]
click at [537, 246] on div "0 Steam Cleaning - $55 per Unit ($110 Minimum) Use Disinfectant Products - $30 …" at bounding box center [464, 404] width 515 height 359
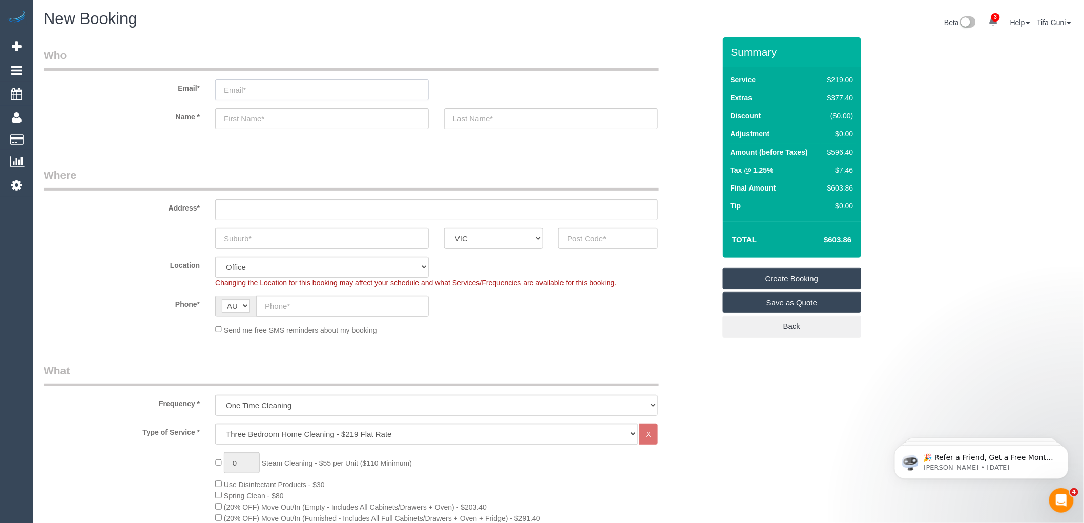
click at [231, 92] on input "email" at bounding box center [322, 89] width 214 height 21
click at [244, 85] on input "email" at bounding box center [322, 89] width 214 height 21
type input "ja"
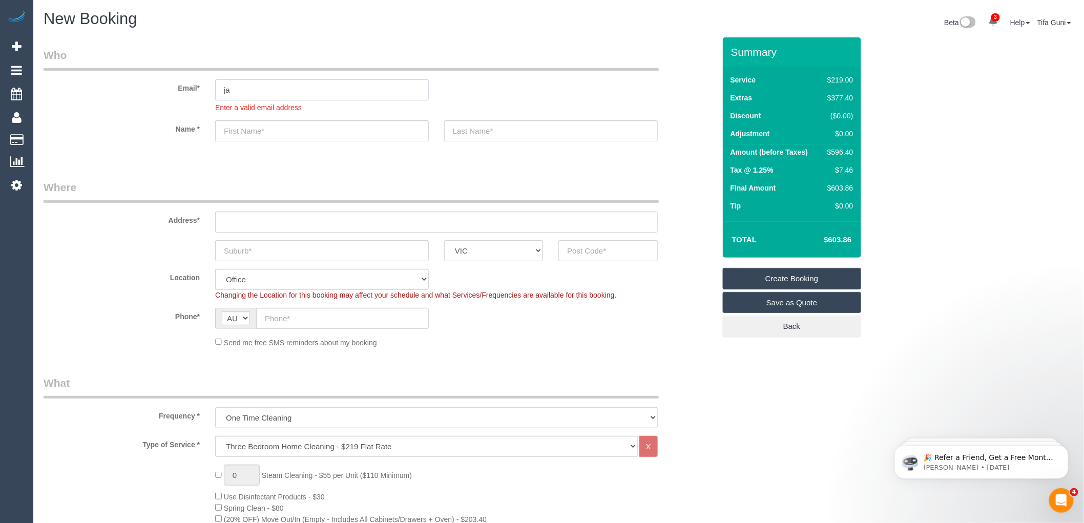
drag, startPoint x: 259, startPoint y: 86, endPoint x: 195, endPoint y: 96, distance: 64.4
click at [195, 96] on div "Email* ja Enter a valid email address" at bounding box center [379, 80] width 687 height 65
click at [247, 129] on input "text" at bounding box center [322, 130] width 214 height 21
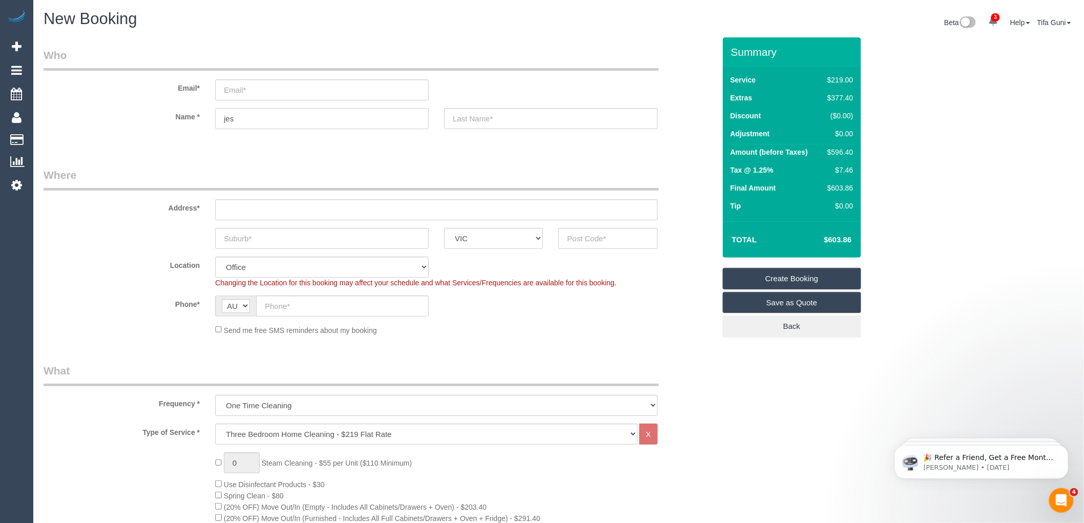
type input "jes"
click at [254, 88] on input "email" at bounding box center [322, 89] width 214 height 21
paste input "[EMAIL_ADDRESS][DOMAIN_NAME]"
type input "[EMAIL_ADDRESS][DOMAIN_NAME]"
click at [252, 203] on input "text" at bounding box center [436, 209] width 443 height 21
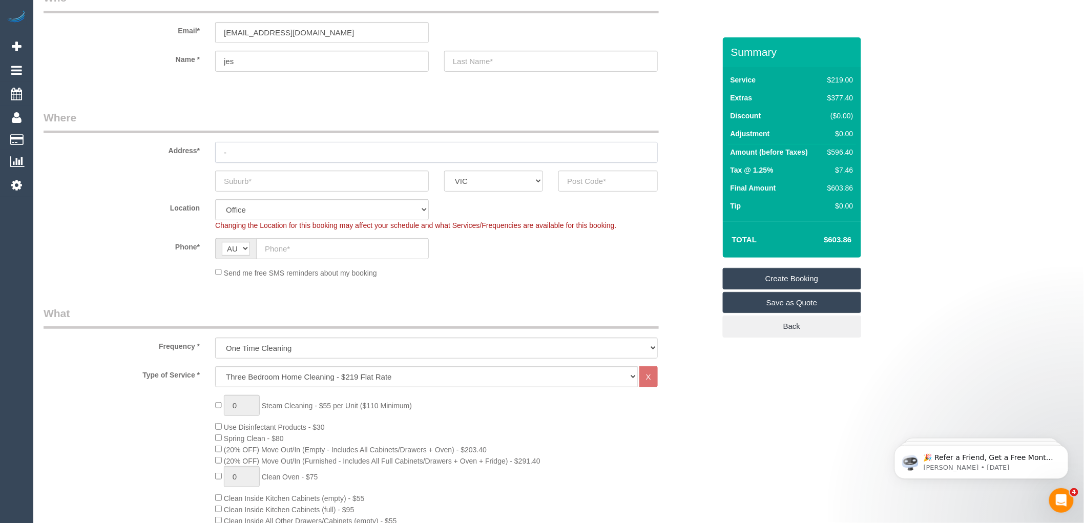
scroll to position [114, 0]
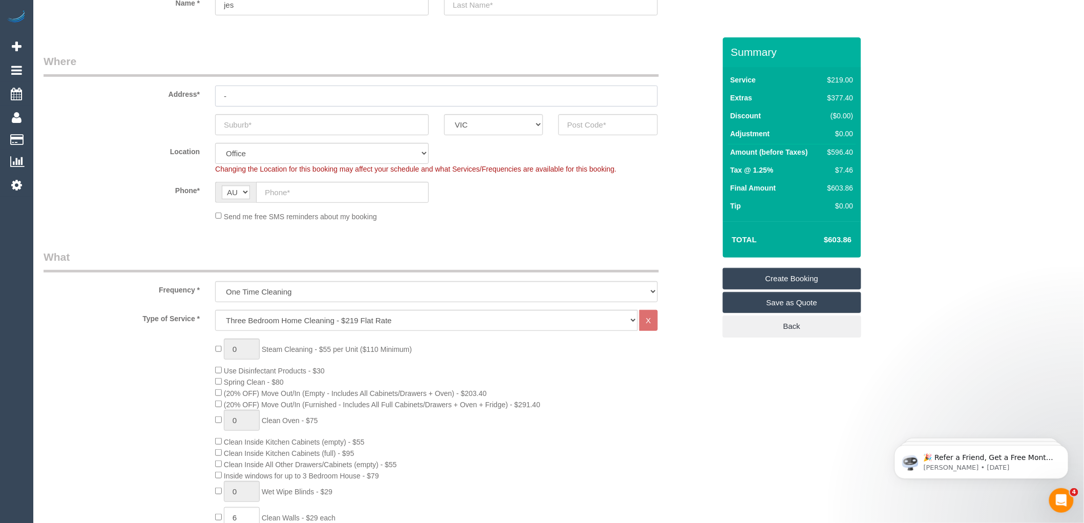
type input "-"
click at [284, 196] on input "text" at bounding box center [342, 192] width 173 height 21
paste input "[PHONE_NUMBER]"
drag, startPoint x: 277, startPoint y: 192, endPoint x: 243, endPoint y: 195, distance: 34.0
click at [243, 195] on div "AF AL DZ AD AO AI AQ AG AR AM AW AU AT AZ BS BH BD BB BY BE BZ BJ BM BT BO BA B…" at bounding box center [322, 192] width 214 height 21
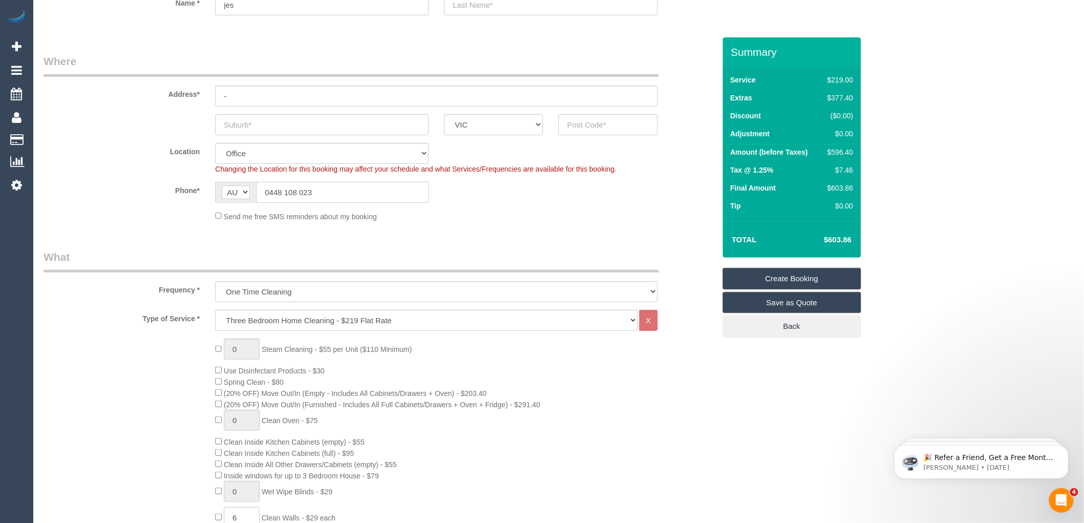
type input "0448 108 023"
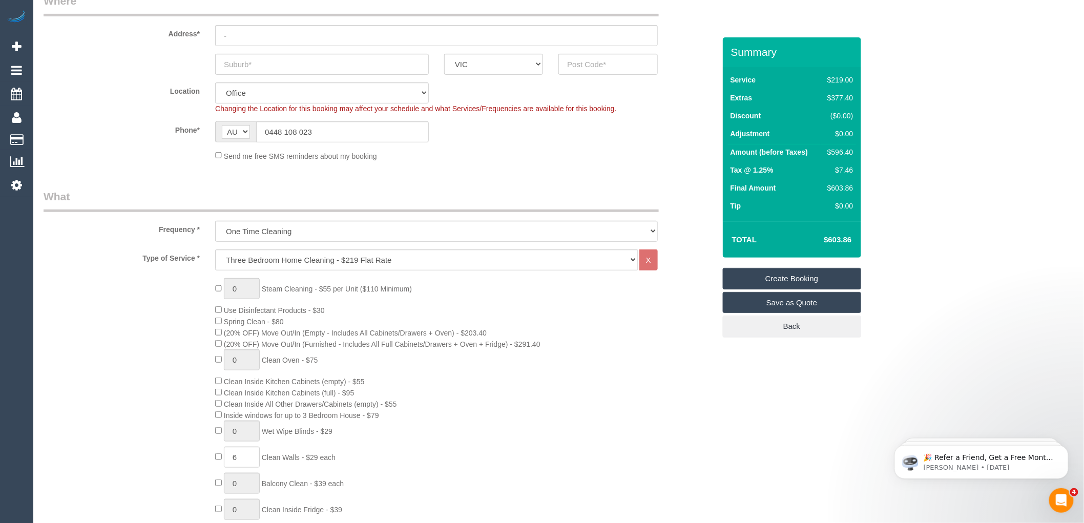
scroll to position [0, 0]
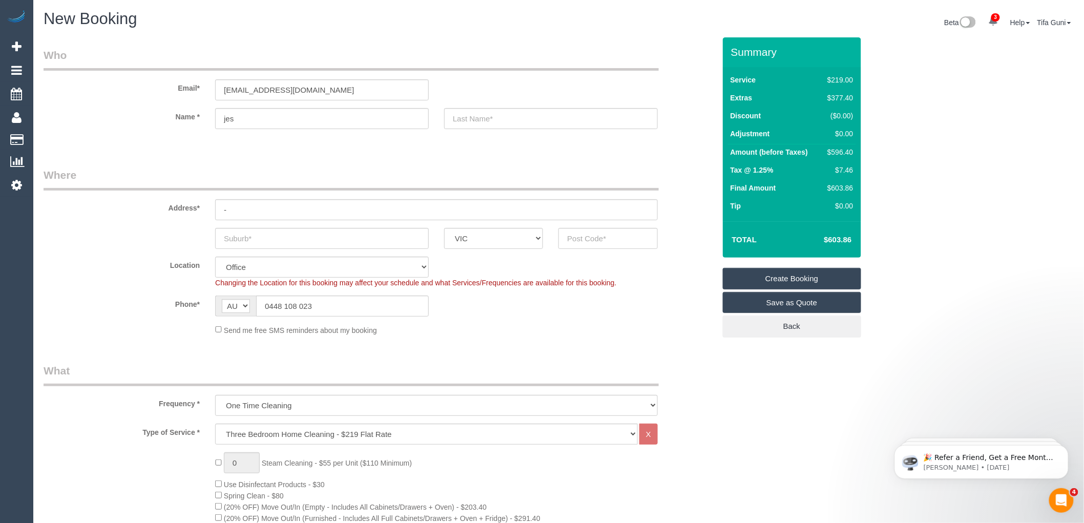
click at [783, 305] on link "Save as Quote" at bounding box center [792, 303] width 138 height 22
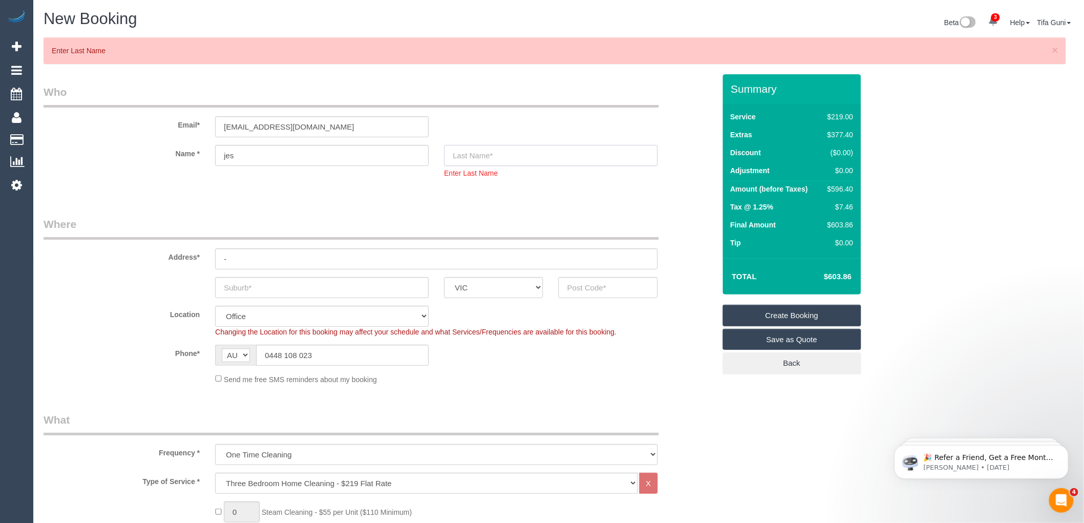
click at [483, 154] on input "text" at bounding box center [551, 155] width 214 height 21
type input "j"
click at [775, 340] on link "Save as Quote" at bounding box center [792, 340] width 138 height 22
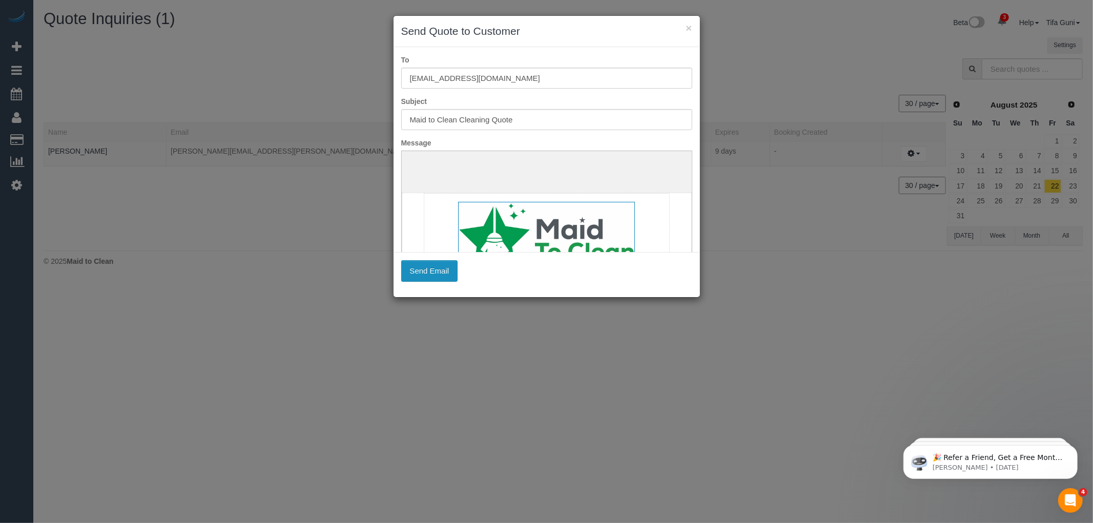
click at [430, 270] on button "Send Email" at bounding box center [429, 271] width 57 height 22
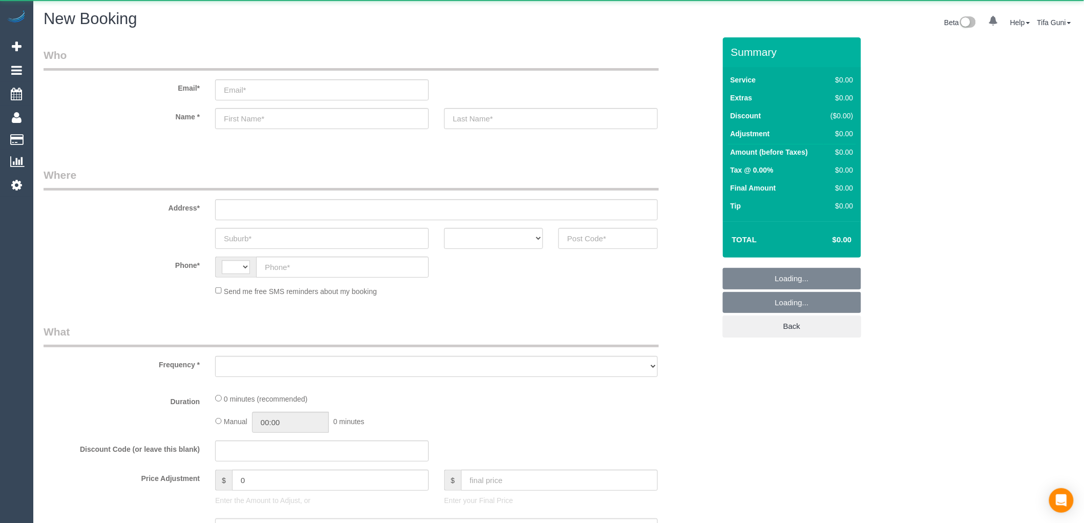
select select "string:AU"
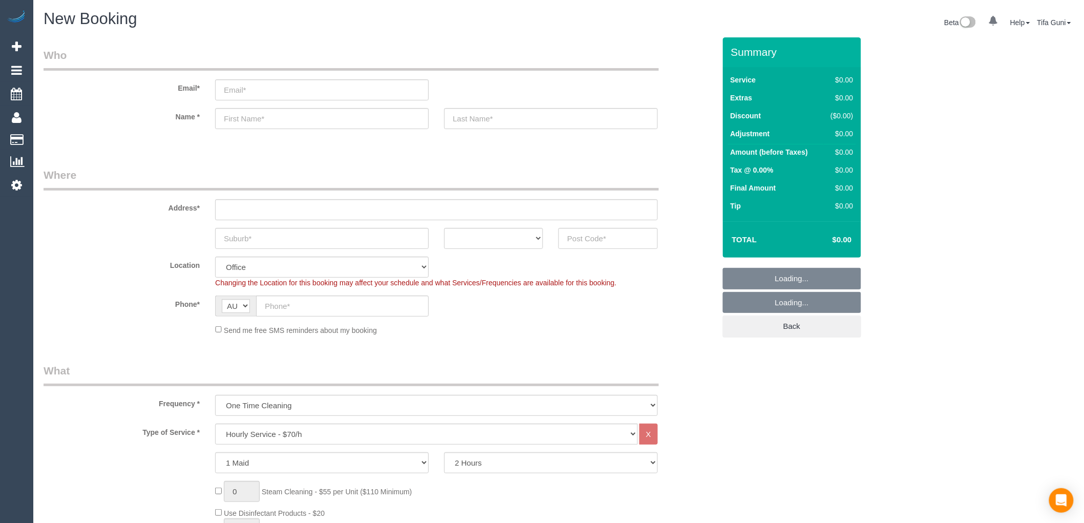
select select "object:2166"
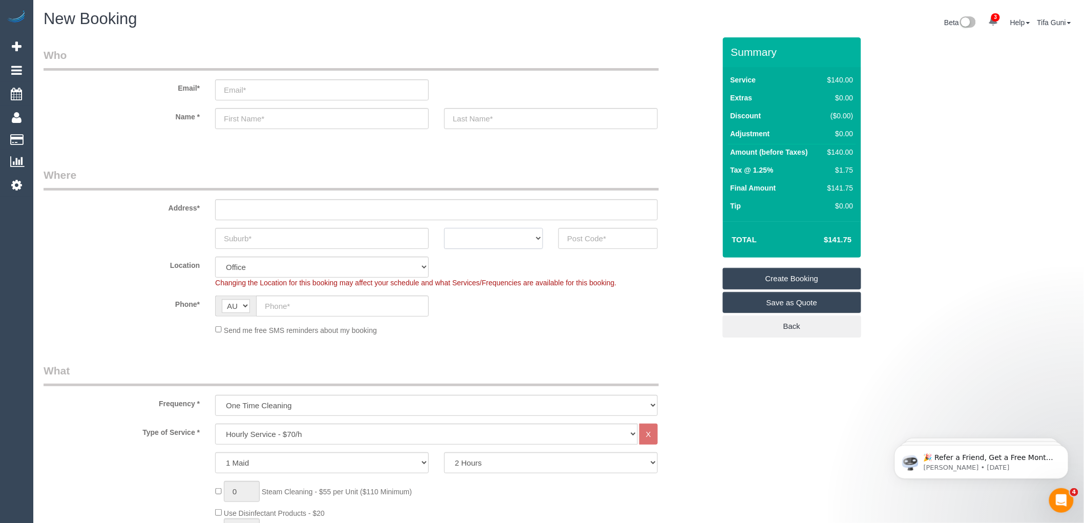
click at [519, 232] on select "ACT [GEOGRAPHIC_DATA] NT [GEOGRAPHIC_DATA] SA TAS [GEOGRAPHIC_DATA] [GEOGRAPHIC…" at bounding box center [493, 238] width 99 height 21
select select "VIC"
click at [444, 228] on select "ACT [GEOGRAPHIC_DATA] NT [GEOGRAPHIC_DATA] SA TAS [GEOGRAPHIC_DATA] [GEOGRAPHIC…" at bounding box center [493, 238] width 99 height 21
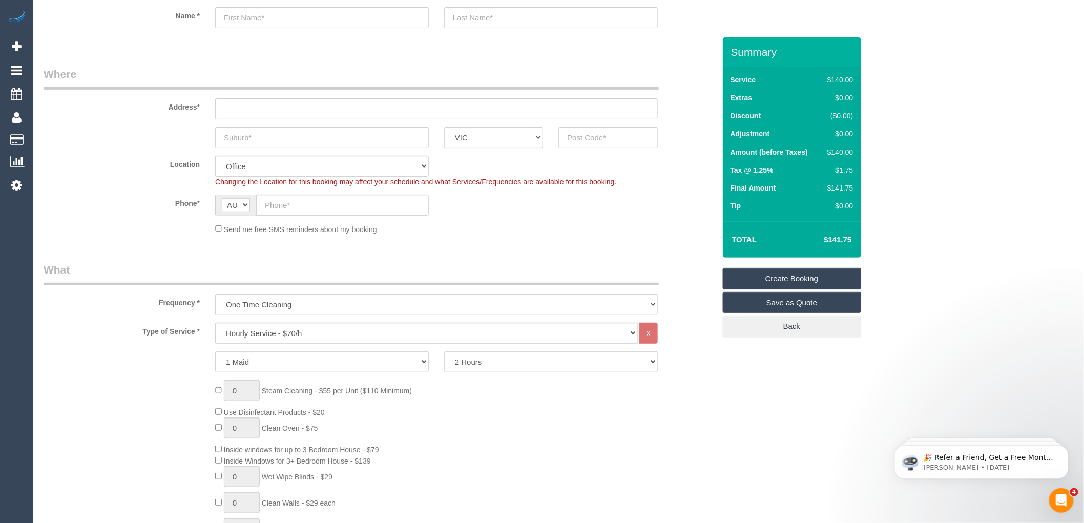
scroll to position [57, 0]
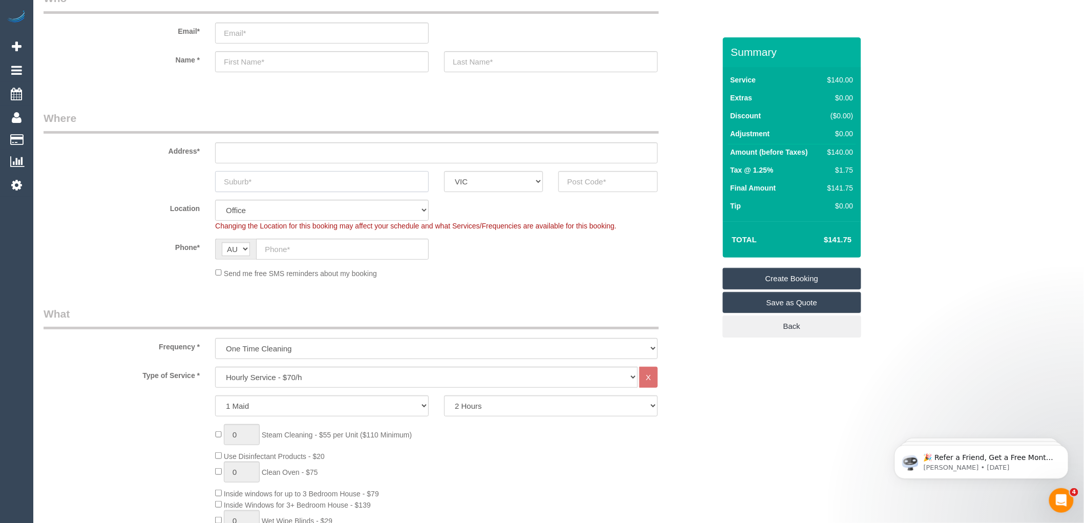
click at [285, 178] on input "text" at bounding box center [322, 181] width 214 height 21
paste input "61402761477"
click at [253, 31] on input "email" at bounding box center [322, 33] width 214 height 21
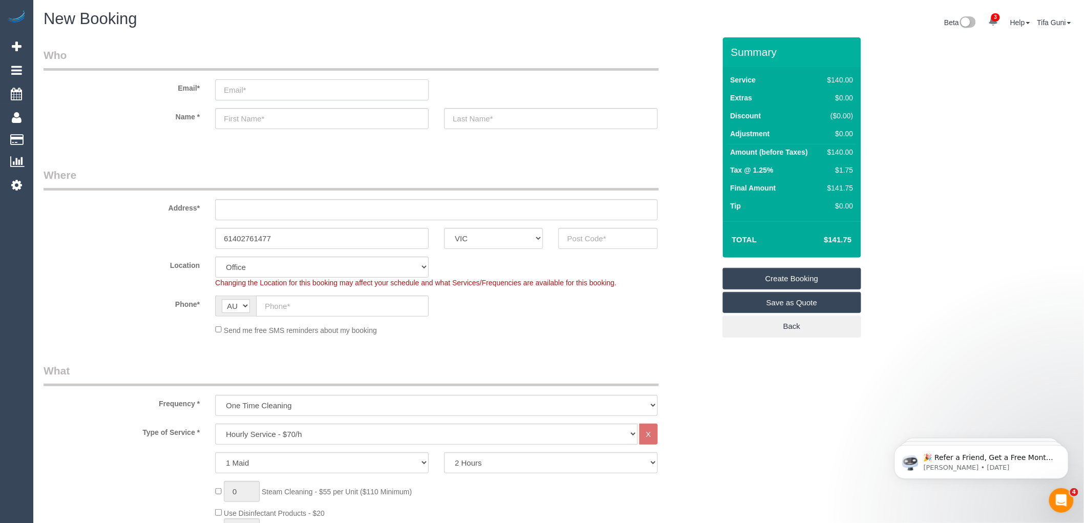
click at [235, 85] on input "email" at bounding box center [322, 89] width 214 height 21
drag, startPoint x: 231, startPoint y: 234, endPoint x: 218, endPoint y: 234, distance: 13.3
click at [218, 234] on input "61402761477" at bounding box center [322, 238] width 214 height 21
drag, startPoint x: 282, startPoint y: 239, endPoint x: 202, endPoint y: 234, distance: 80.6
click at [202, 234] on div "0402761477 ACT [GEOGRAPHIC_DATA] NT [GEOGRAPHIC_DATA] SA TAS [GEOGRAPHIC_DATA] …" at bounding box center [379, 238] width 687 height 21
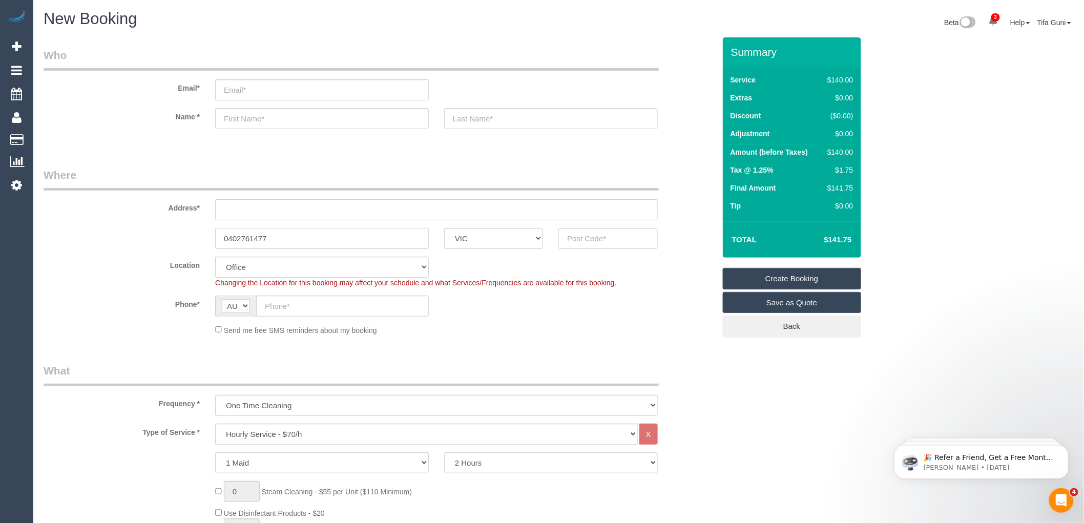
type input "0402761477"
click at [278, 138] on div at bounding box center [436, 138] width 443 height 3
